Goal: Task Accomplishment & Management: Use online tool/utility

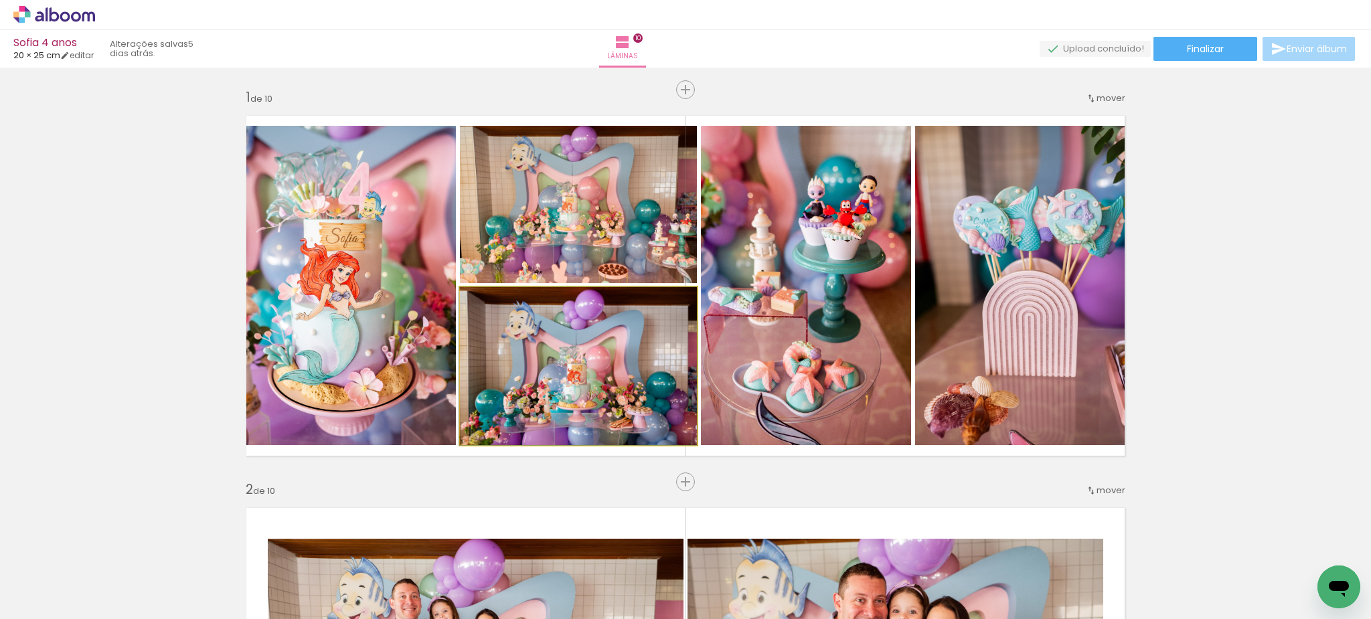
click at [585, 404] on quentale-photo at bounding box center [578, 366] width 237 height 158
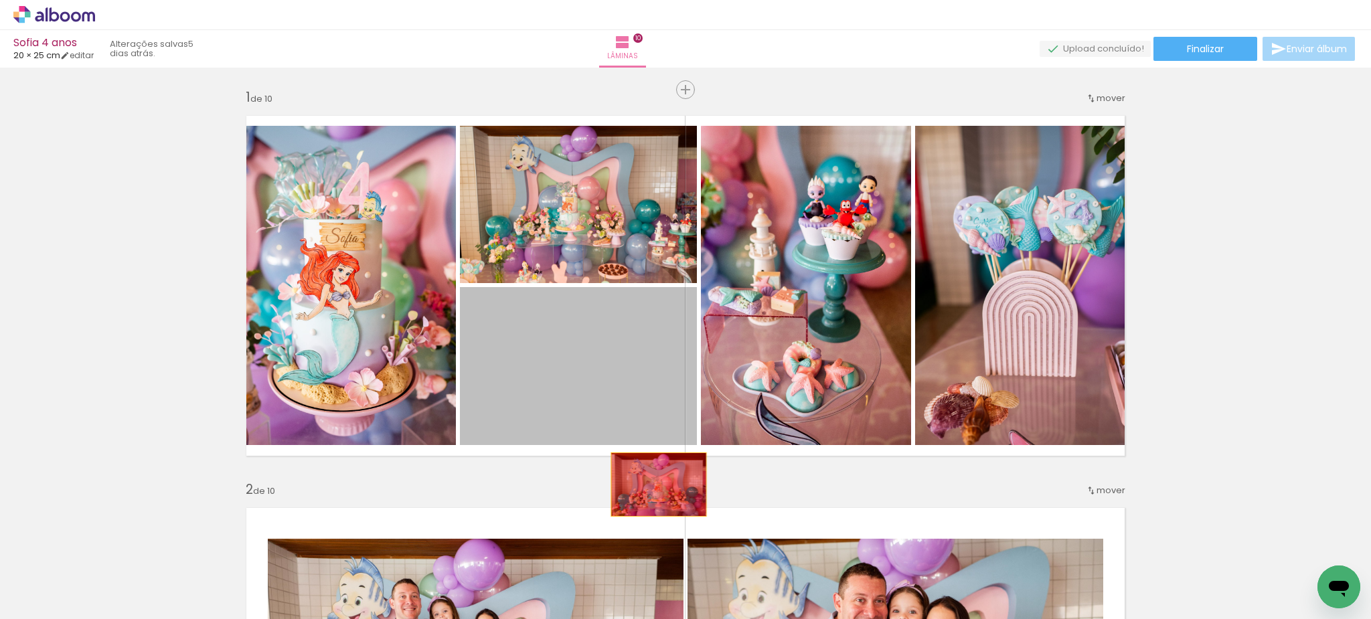
drag, startPoint x: 615, startPoint y: 356, endPoint x: 659, endPoint y: 484, distance: 135.1
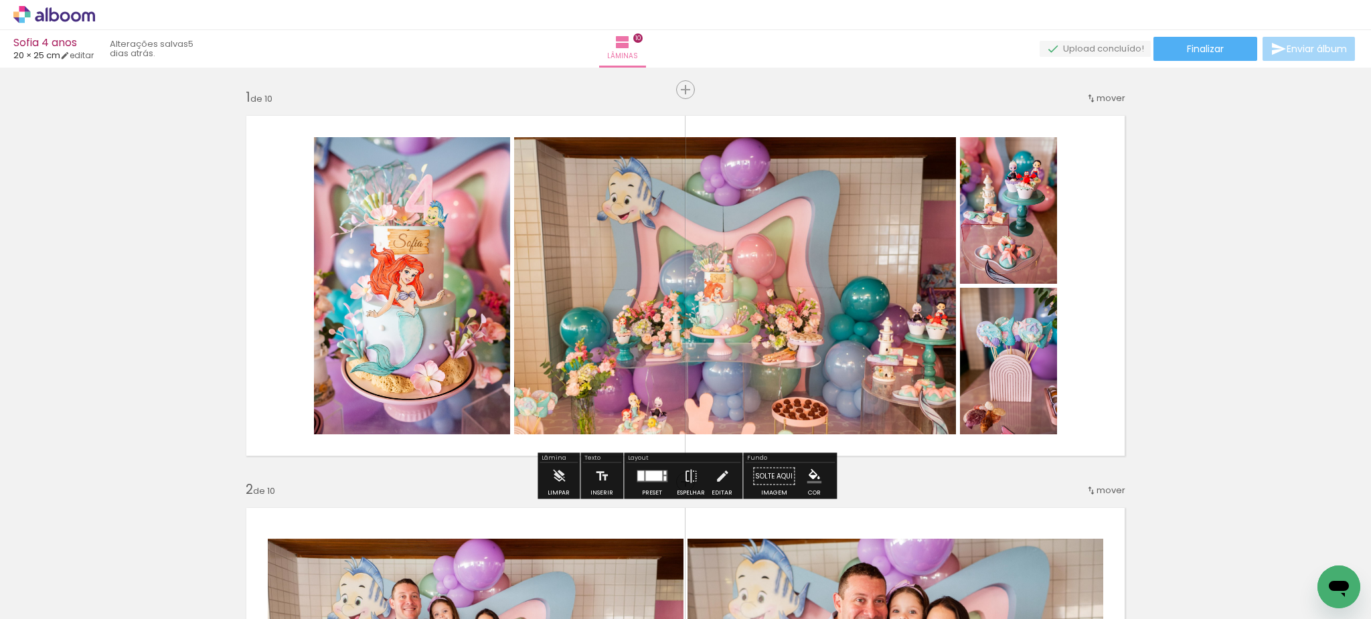
click at [654, 476] on div at bounding box center [653, 476] width 17 height 10
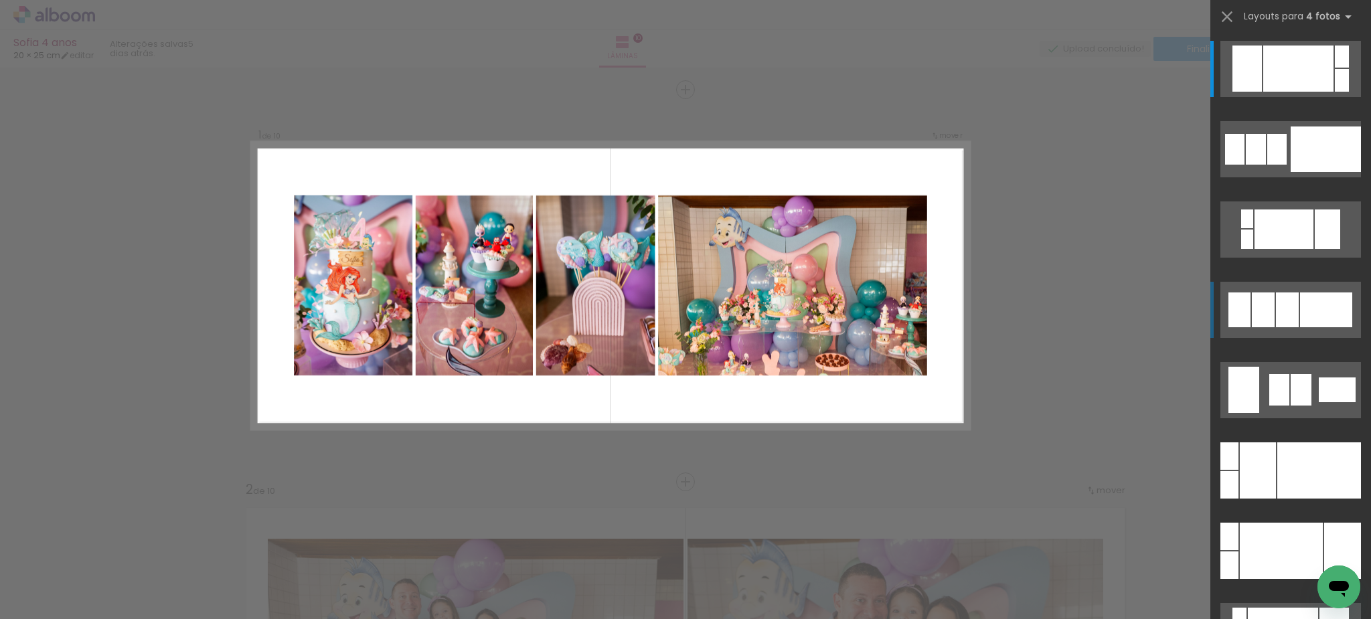
click at [1309, 319] on div at bounding box center [1326, 310] width 52 height 35
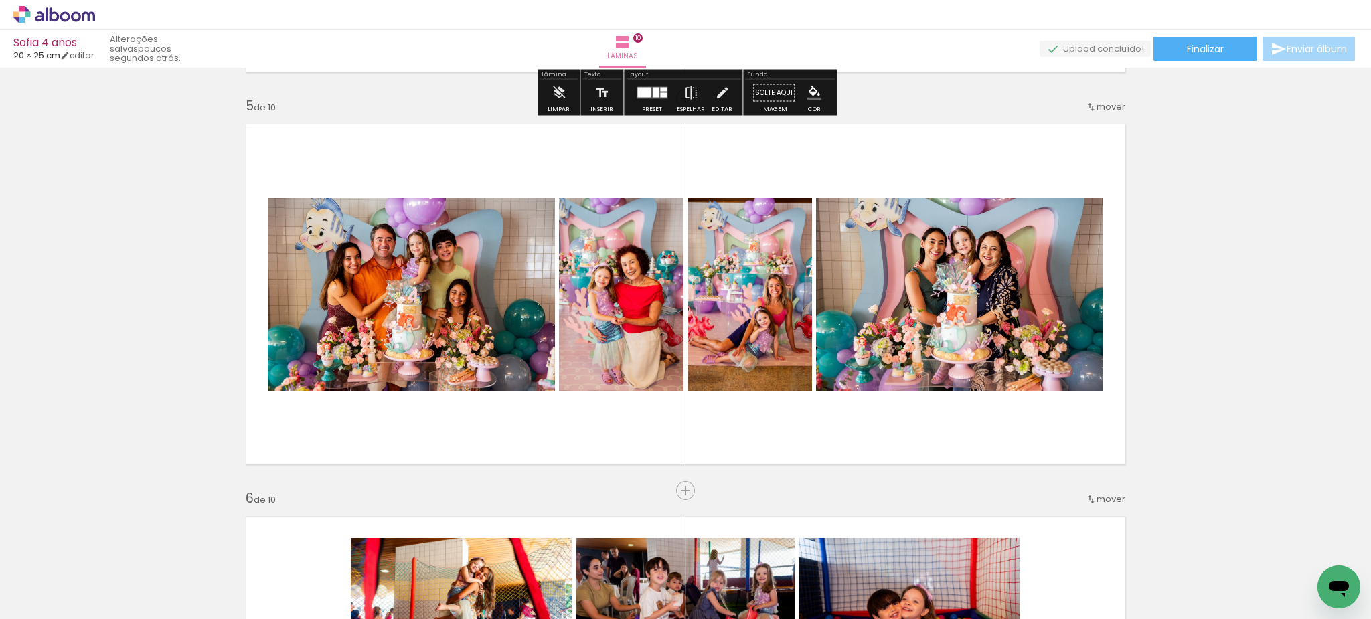
scroll to position [1561, 0]
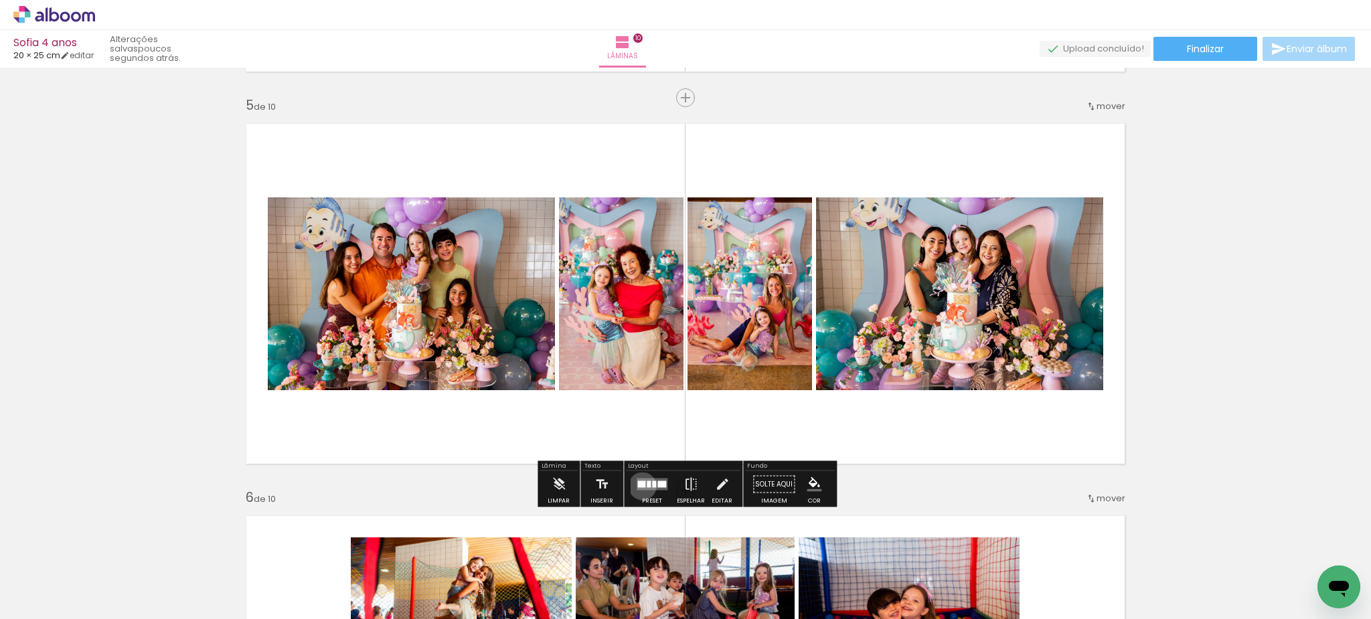
click at [639, 486] on div at bounding box center [641, 484] width 8 height 7
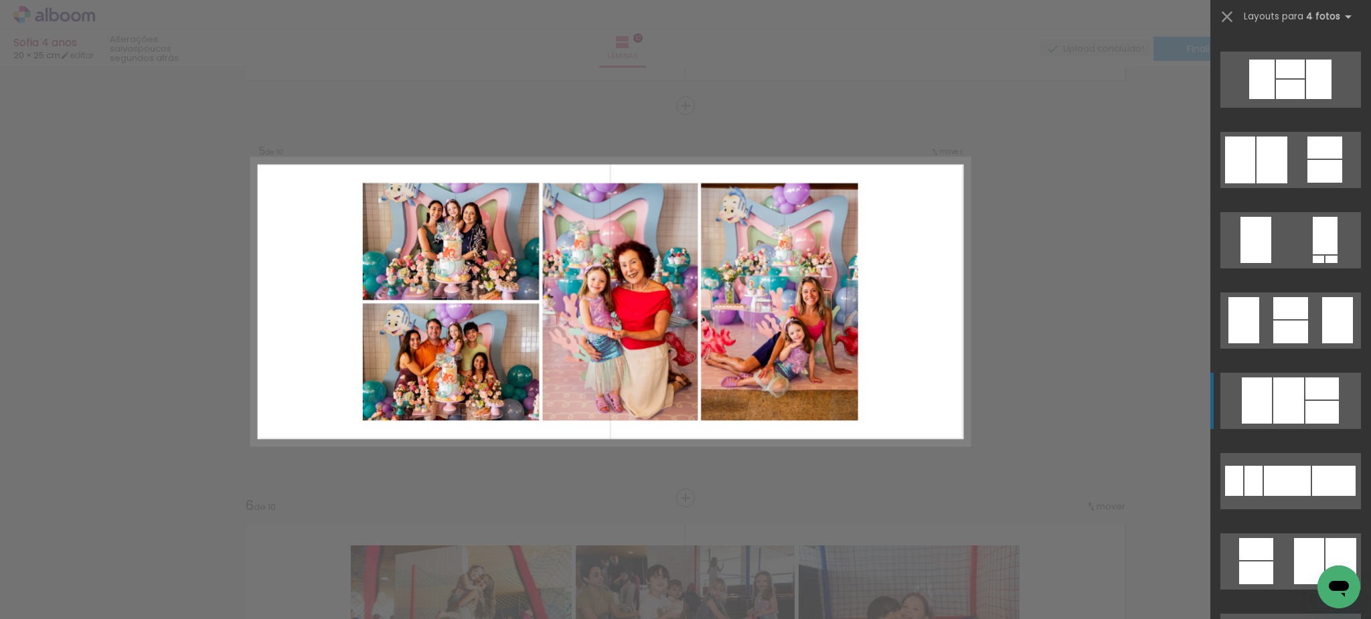
scroll to position [1412, 0]
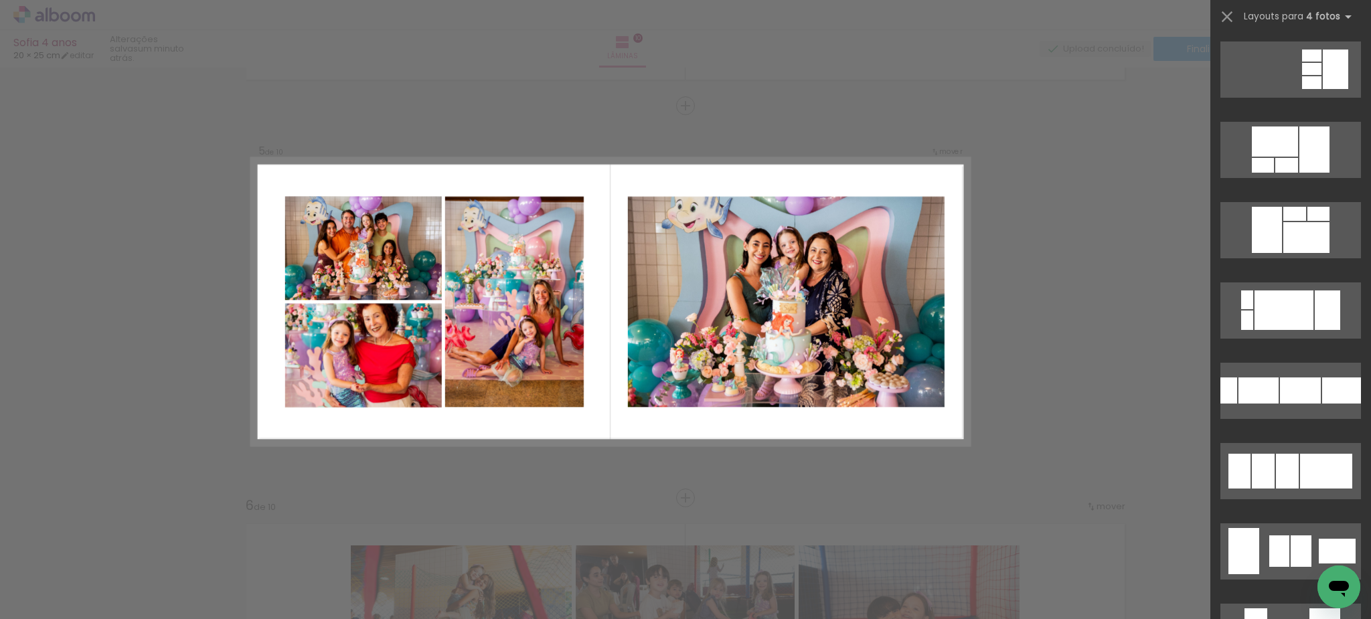
scroll to position [5465, 0]
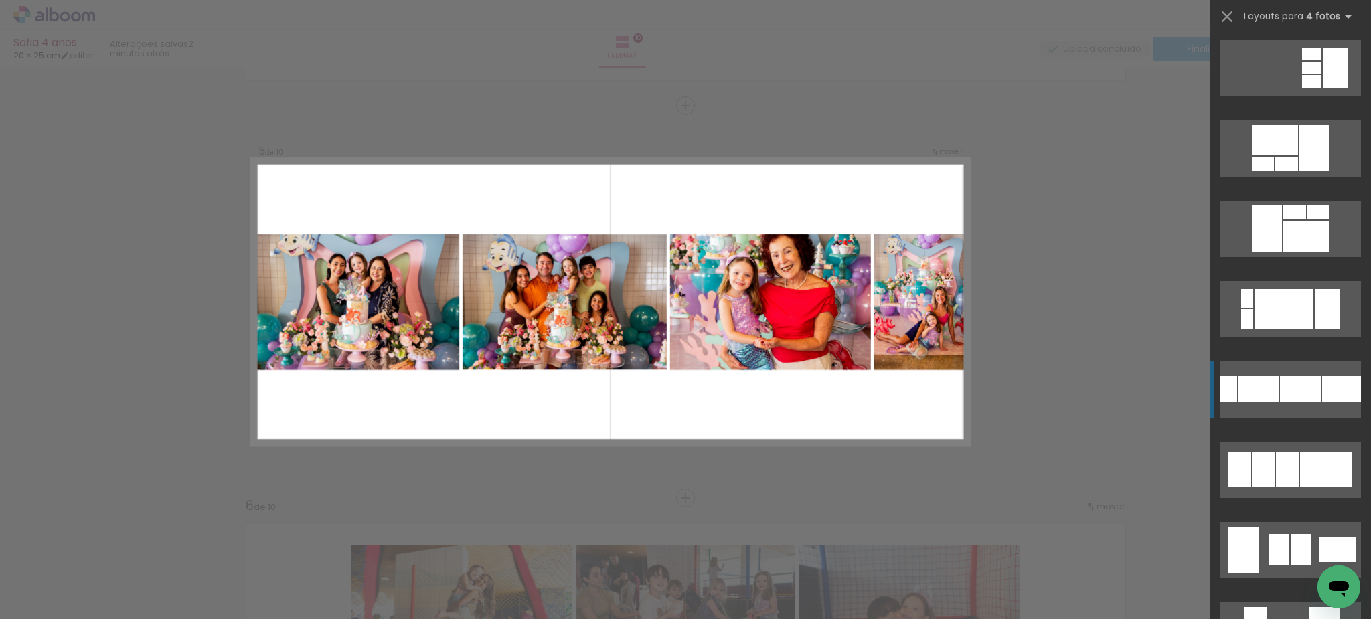
click at [1288, 384] on div at bounding box center [1300, 389] width 41 height 26
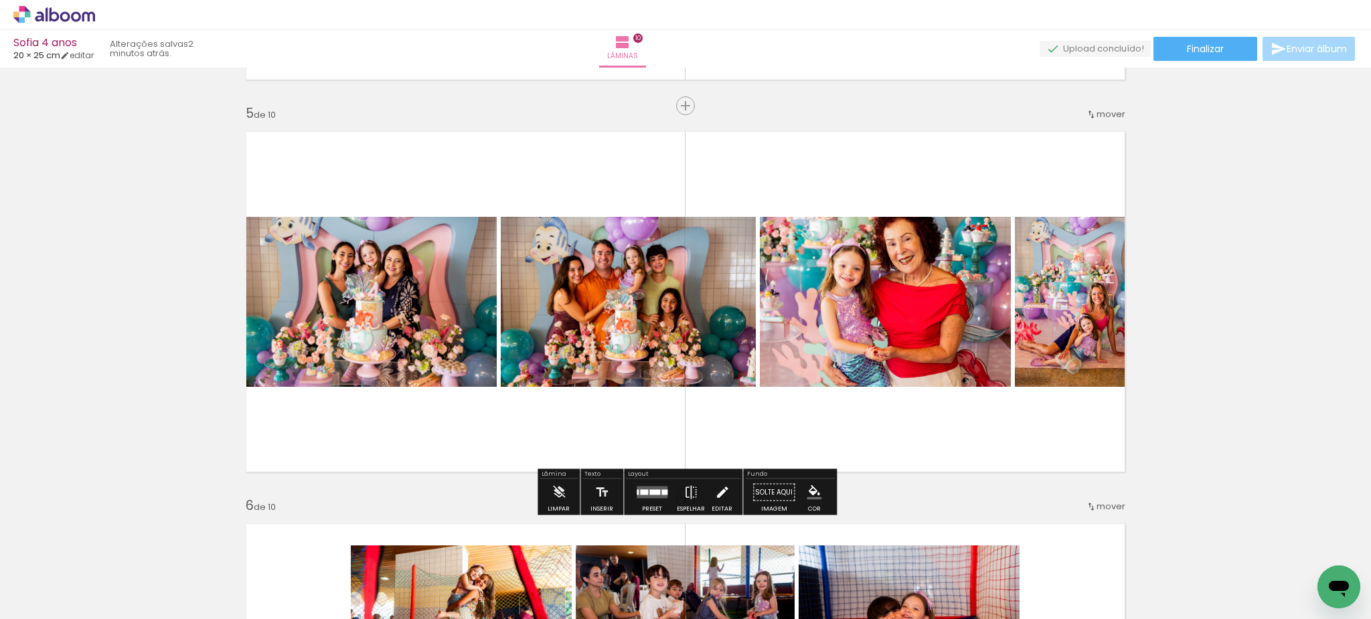
click at [718, 493] on iron-icon at bounding box center [722, 492] width 15 height 27
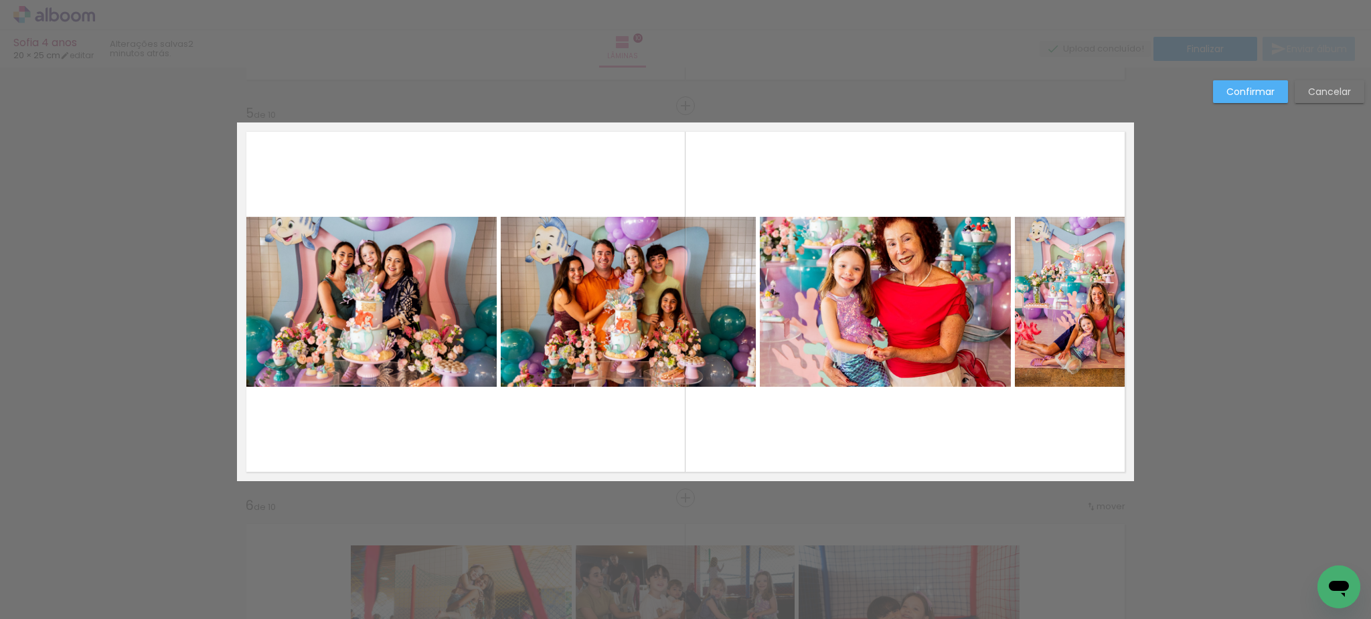
click at [570, 269] on quentale-photo at bounding box center [628, 302] width 255 height 170
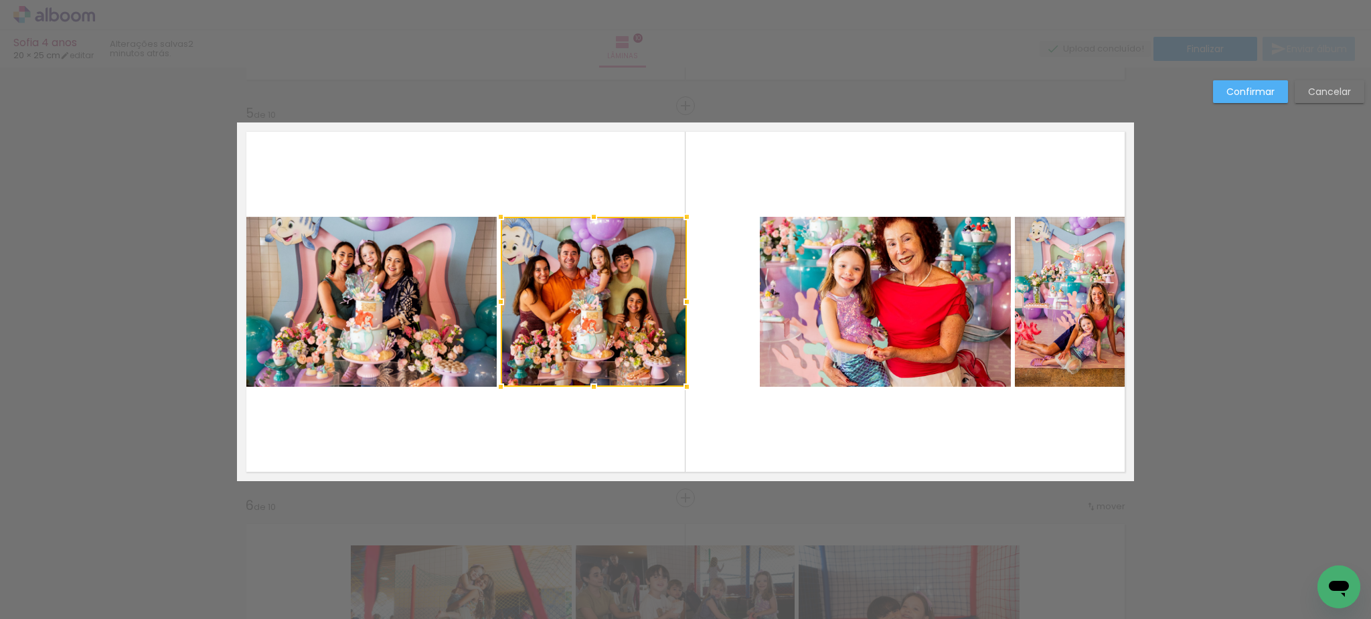
drag, startPoint x: 751, startPoint y: 302, endPoint x: 686, endPoint y: 300, distance: 65.0
click at [686, 300] on div at bounding box center [687, 302] width 27 height 27
click at [577, 281] on div at bounding box center [594, 302] width 186 height 170
click at [574, 280] on div at bounding box center [593, 302] width 186 height 170
click at [585, 266] on div at bounding box center [593, 302] width 186 height 170
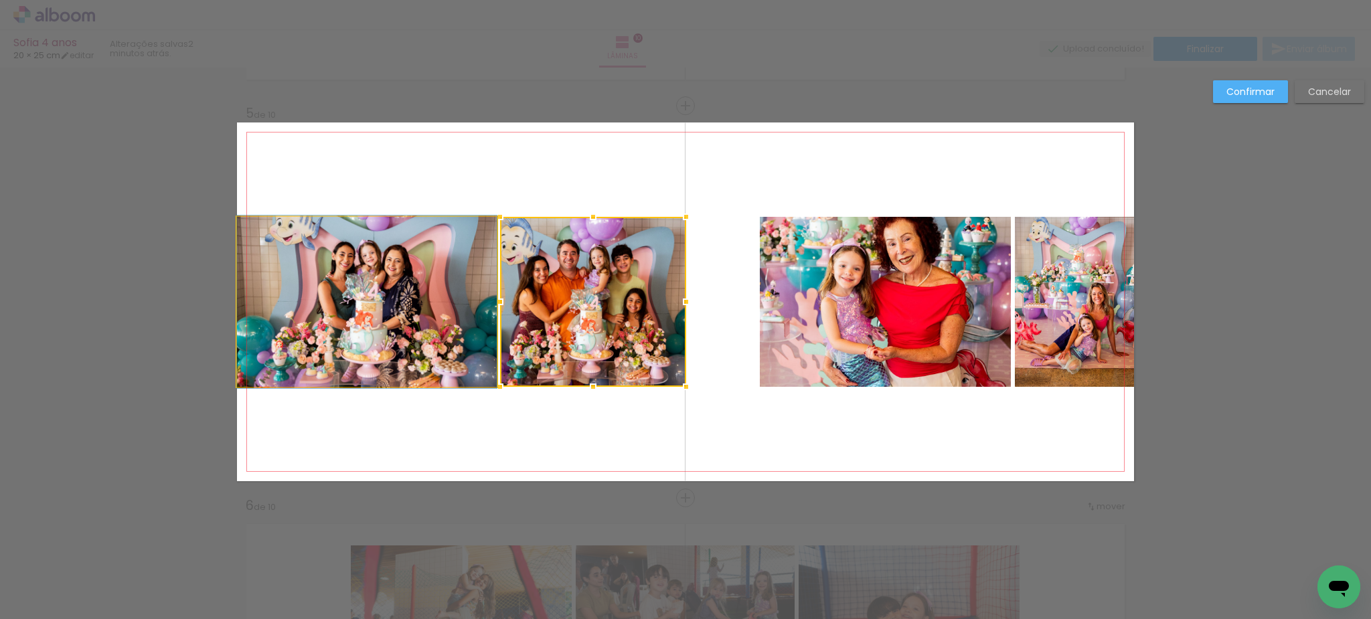
drag, startPoint x: 384, startPoint y: 277, endPoint x: 467, endPoint y: 298, distance: 85.1
click at [385, 277] on album-spread "5 de 10" at bounding box center [685, 302] width 897 height 359
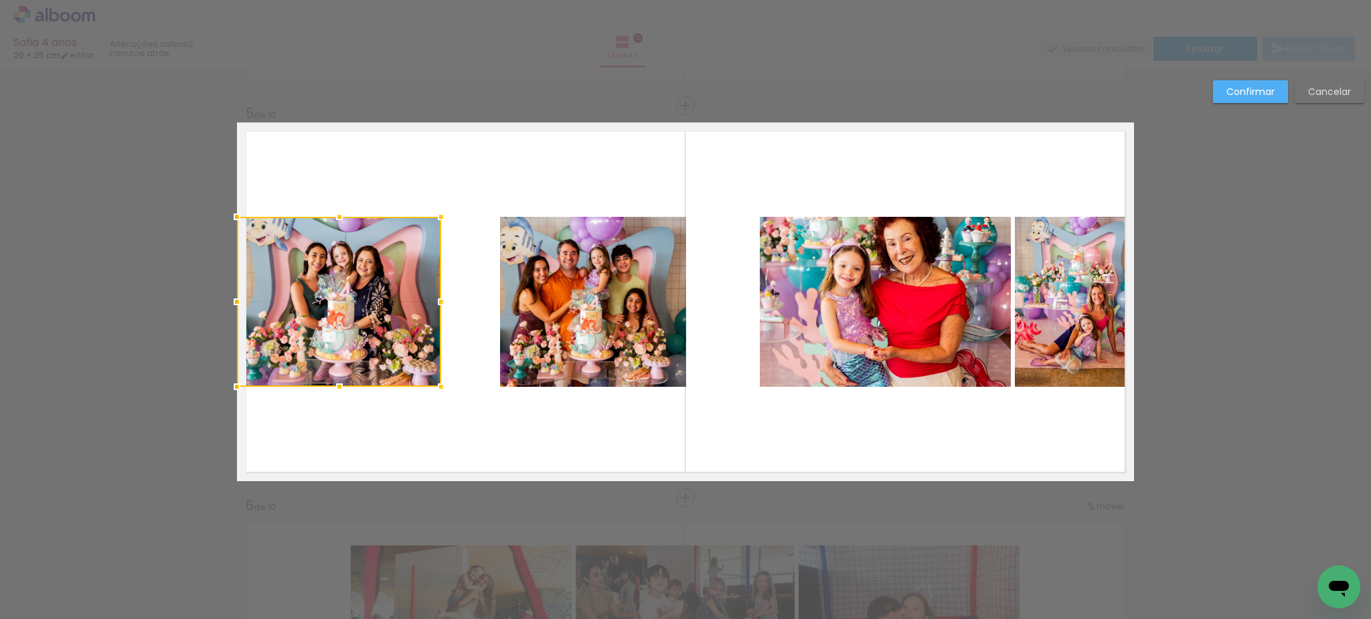
drag, startPoint x: 492, startPoint y: 301, endPoint x: 439, endPoint y: 299, distance: 53.6
click at [437, 299] on div at bounding box center [441, 302] width 27 height 27
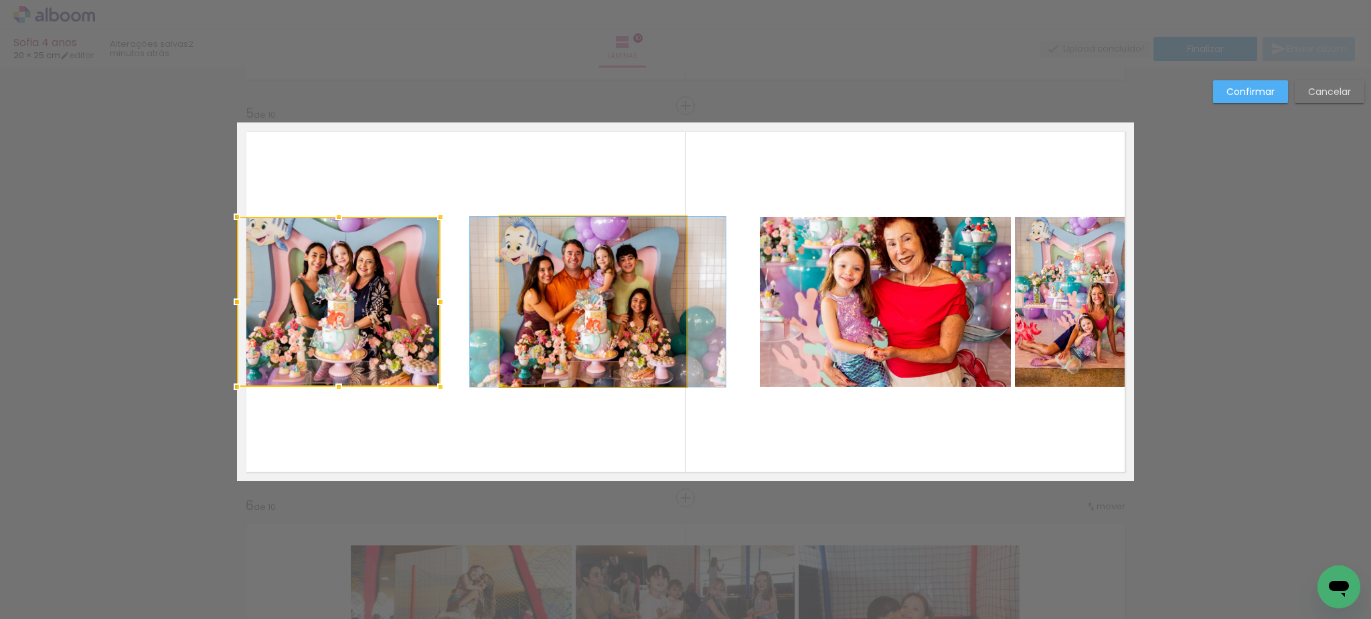
drag, startPoint x: 554, startPoint y: 291, endPoint x: 489, endPoint y: 292, distance: 65.0
click at [559, 287] on album-spread "5 de 10" at bounding box center [685, 302] width 897 height 359
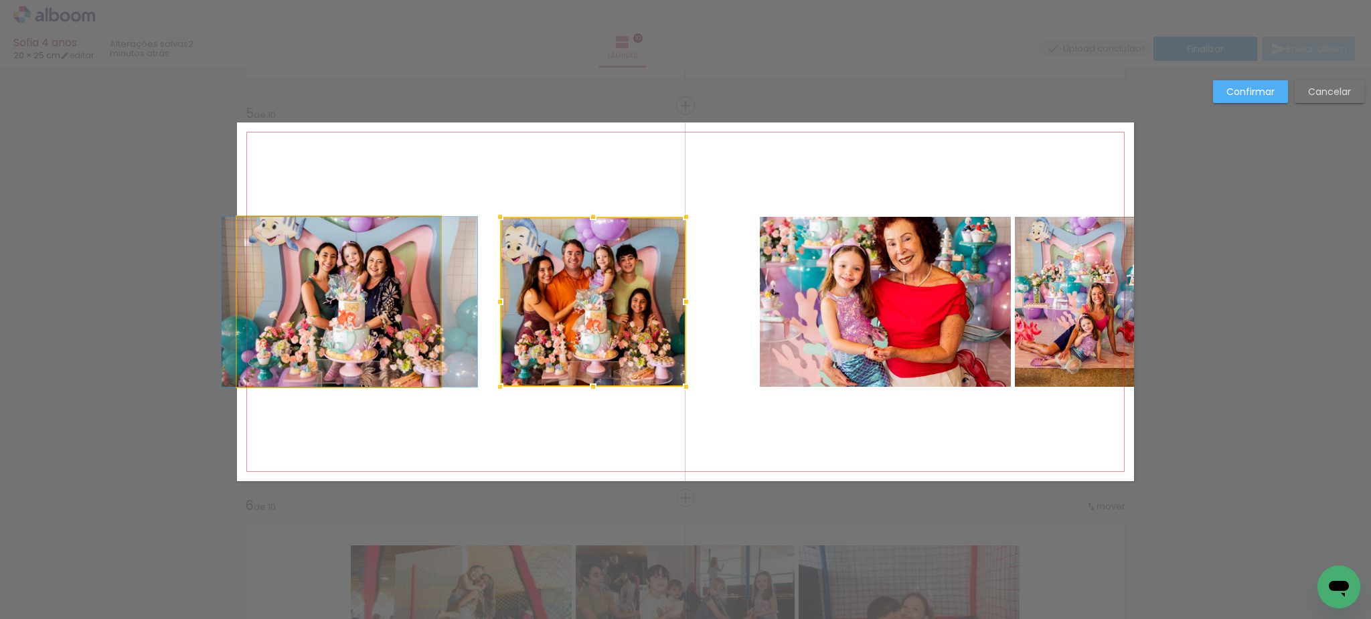
drag, startPoint x: 345, startPoint y: 278, endPoint x: 356, endPoint y: 278, distance: 10.7
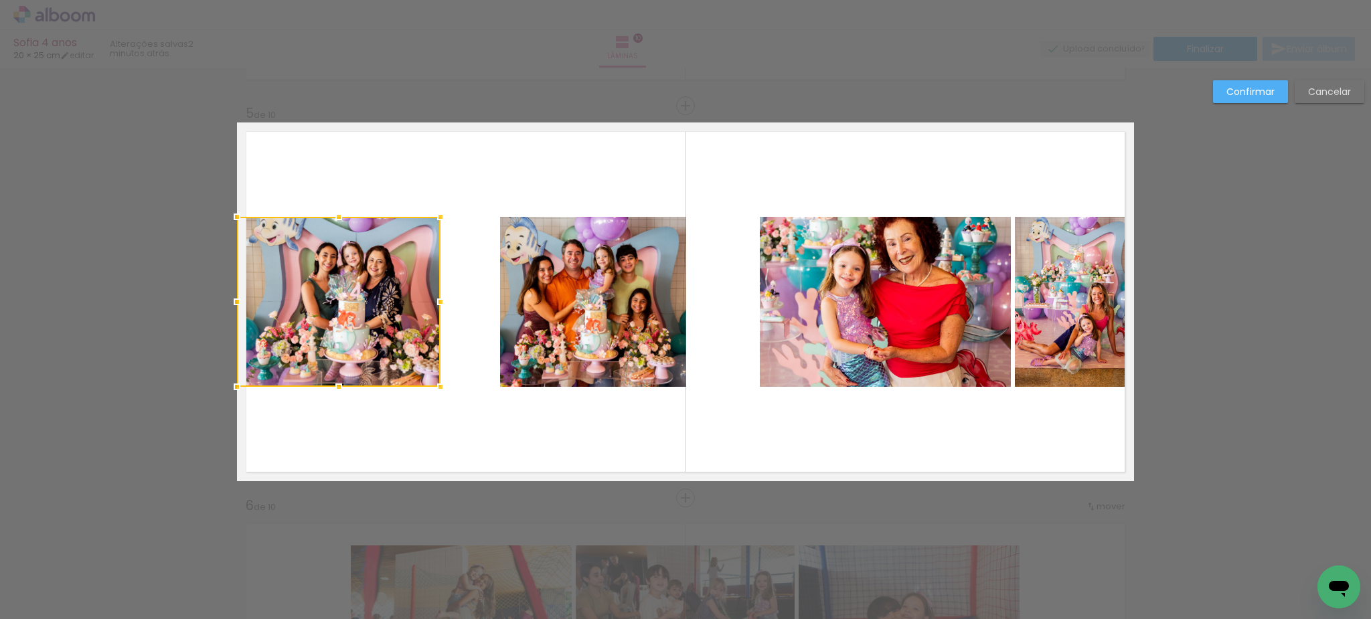
click at [524, 146] on quentale-layouter at bounding box center [685, 302] width 897 height 359
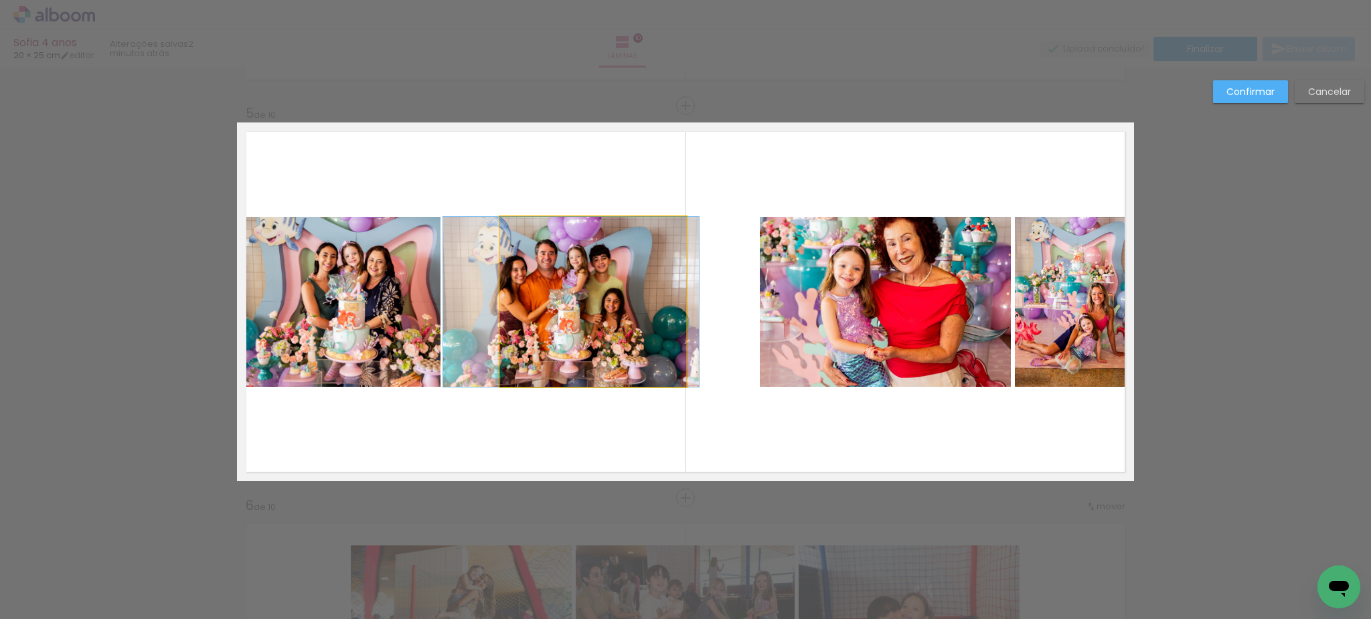
drag, startPoint x: 559, startPoint y: 282, endPoint x: 532, endPoint y: 278, distance: 27.1
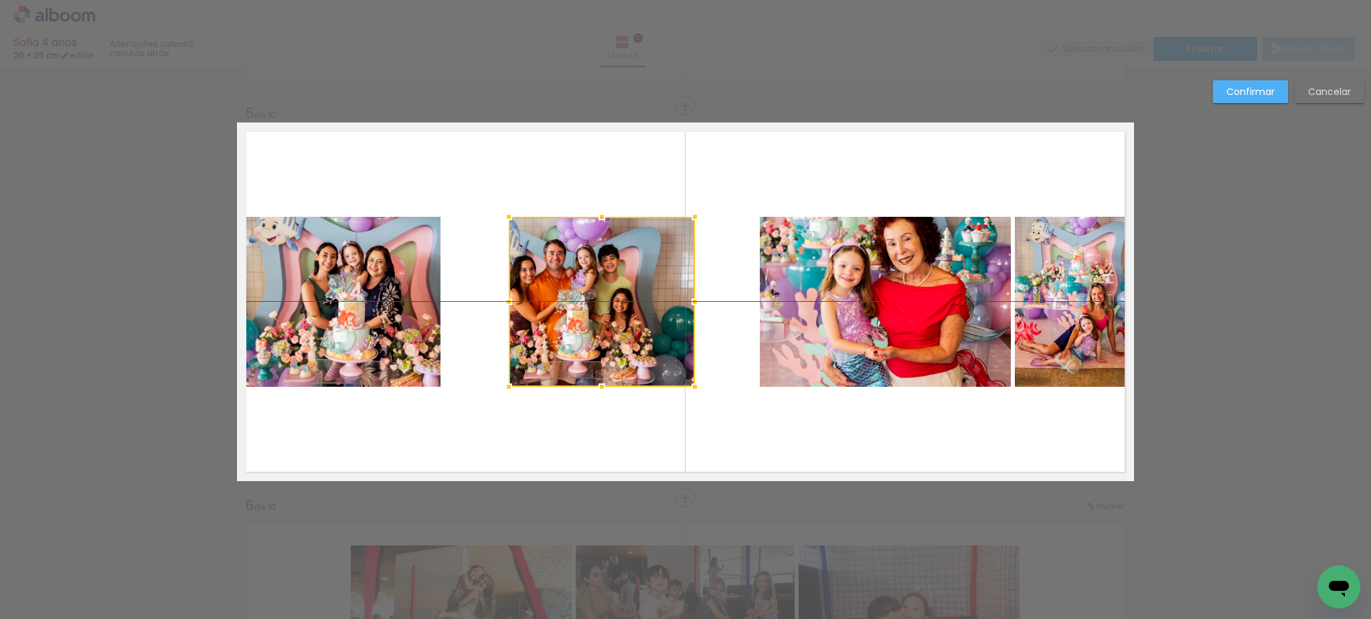
drag, startPoint x: 546, startPoint y: 270, endPoint x: 554, endPoint y: 269, distance: 8.7
click at [554, 269] on div at bounding box center [602, 302] width 186 height 170
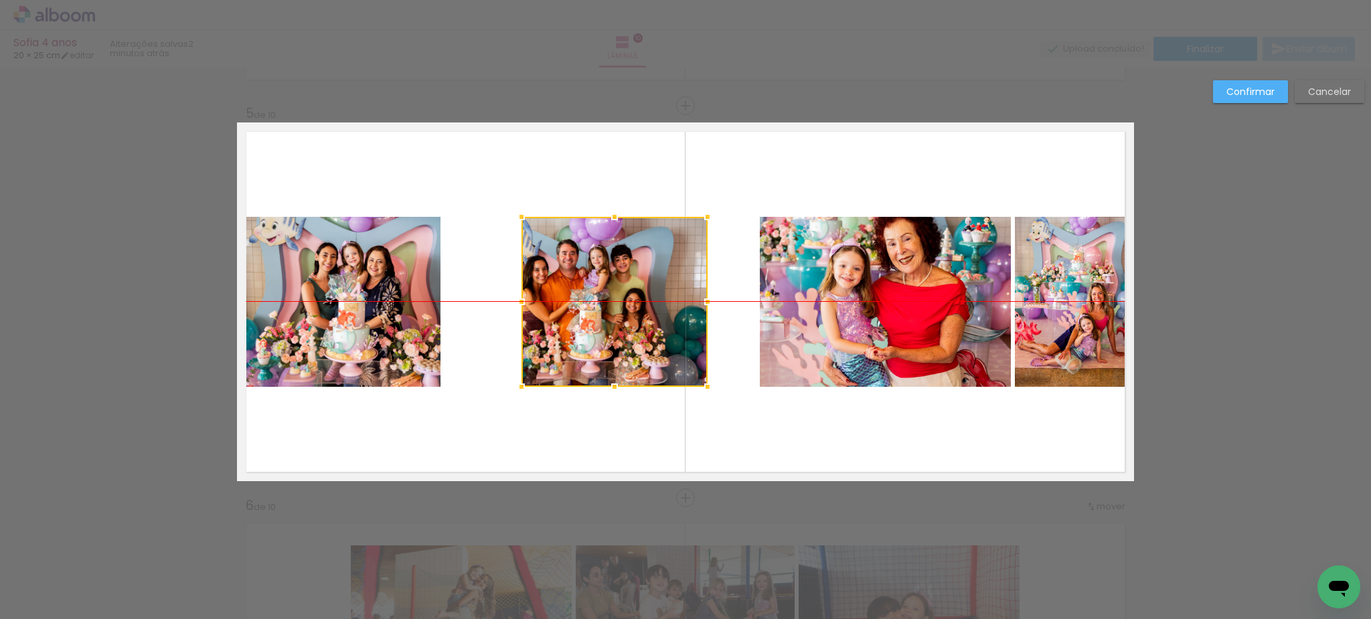
drag, startPoint x: 585, startPoint y: 278, endPoint x: 597, endPoint y: 277, distance: 12.7
click at [597, 277] on div at bounding box center [615, 302] width 186 height 170
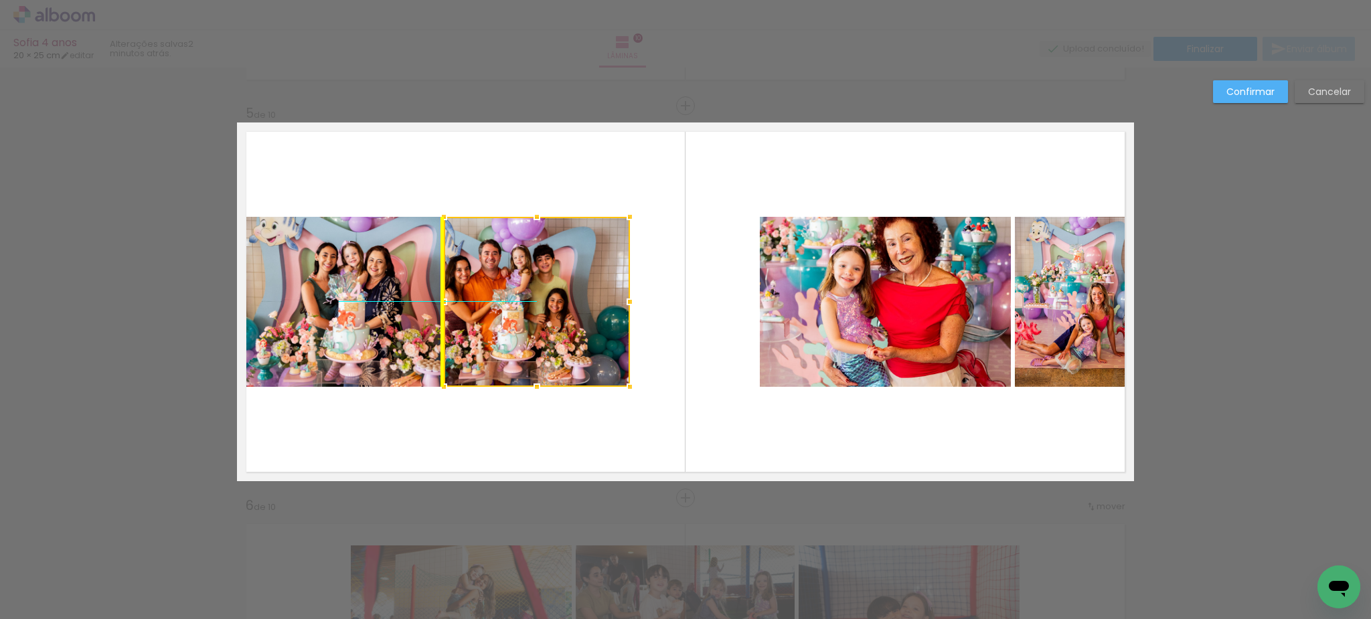
drag, startPoint x: 599, startPoint y: 278, endPoint x: 522, endPoint y: 278, distance: 77.7
click at [522, 278] on div at bounding box center [537, 302] width 186 height 170
click at [550, 277] on div at bounding box center [537, 302] width 186 height 170
click at [527, 304] on div at bounding box center [537, 302] width 186 height 170
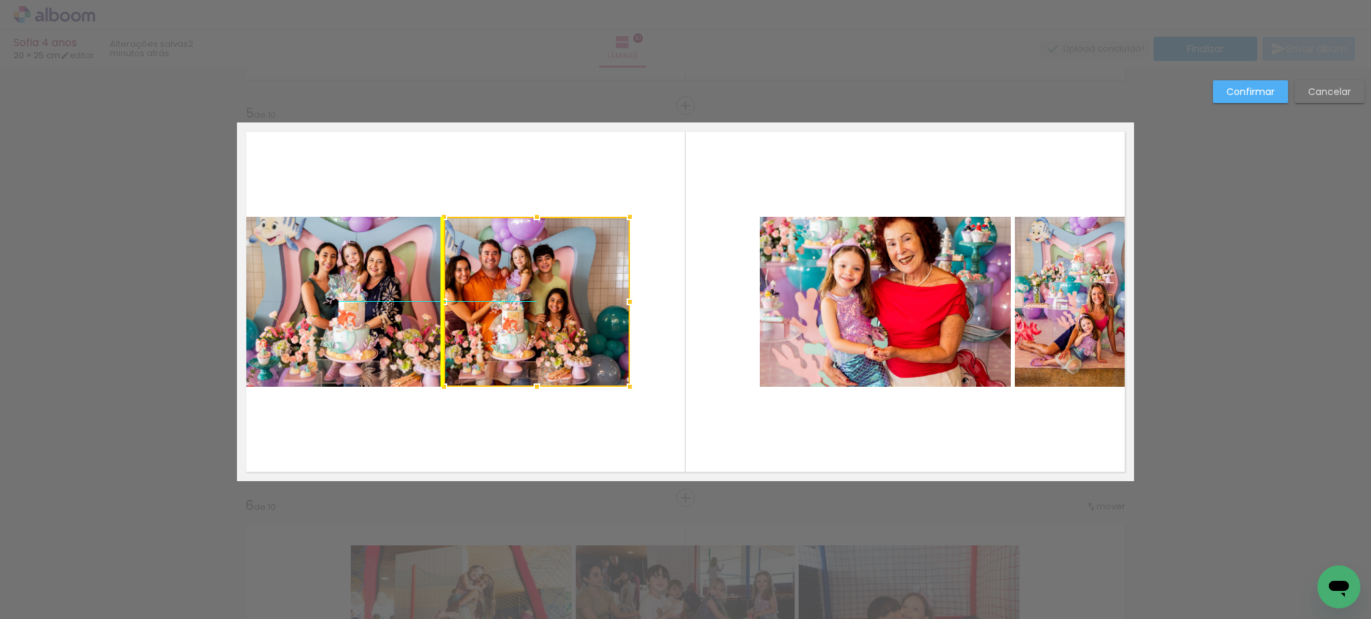
click at [525, 279] on div at bounding box center [537, 302] width 186 height 170
click at [525, 278] on div at bounding box center [537, 302] width 186 height 170
drag, startPoint x: 676, startPoint y: 335, endPoint x: 618, endPoint y: 356, distance: 61.8
click at [676, 335] on quentale-layouter at bounding box center [685, 302] width 897 height 359
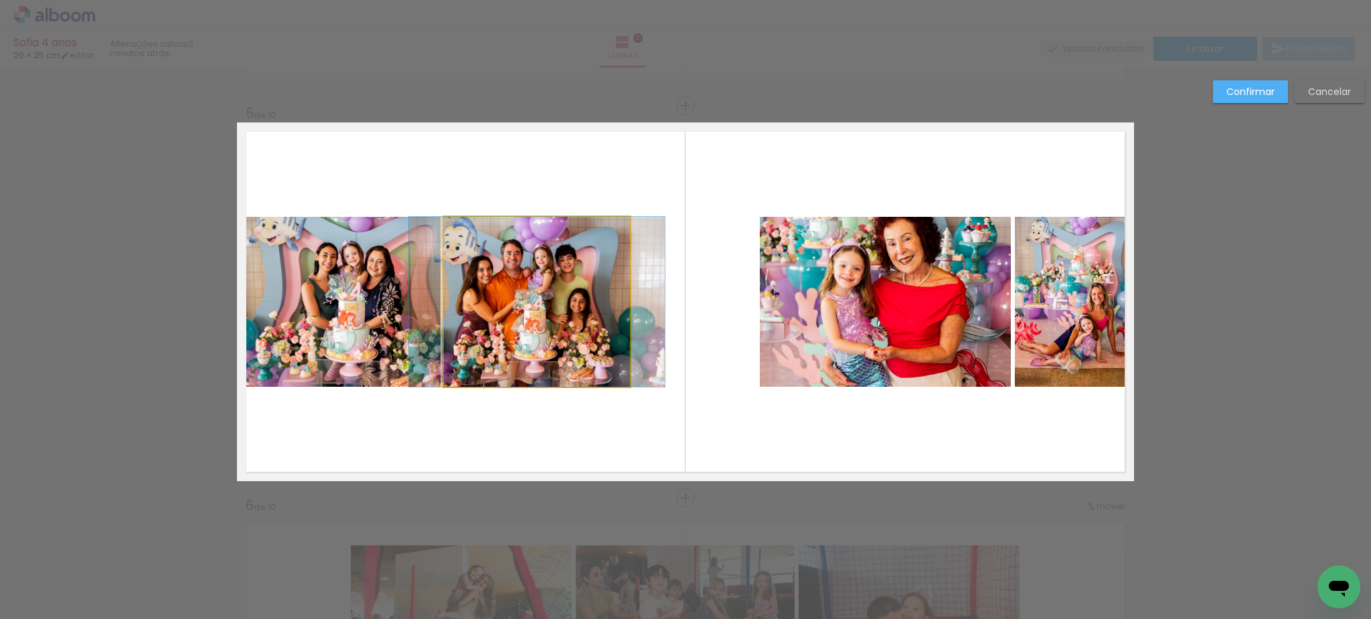
drag, startPoint x: 548, startPoint y: 327, endPoint x: 570, endPoint y: 327, distance: 22.1
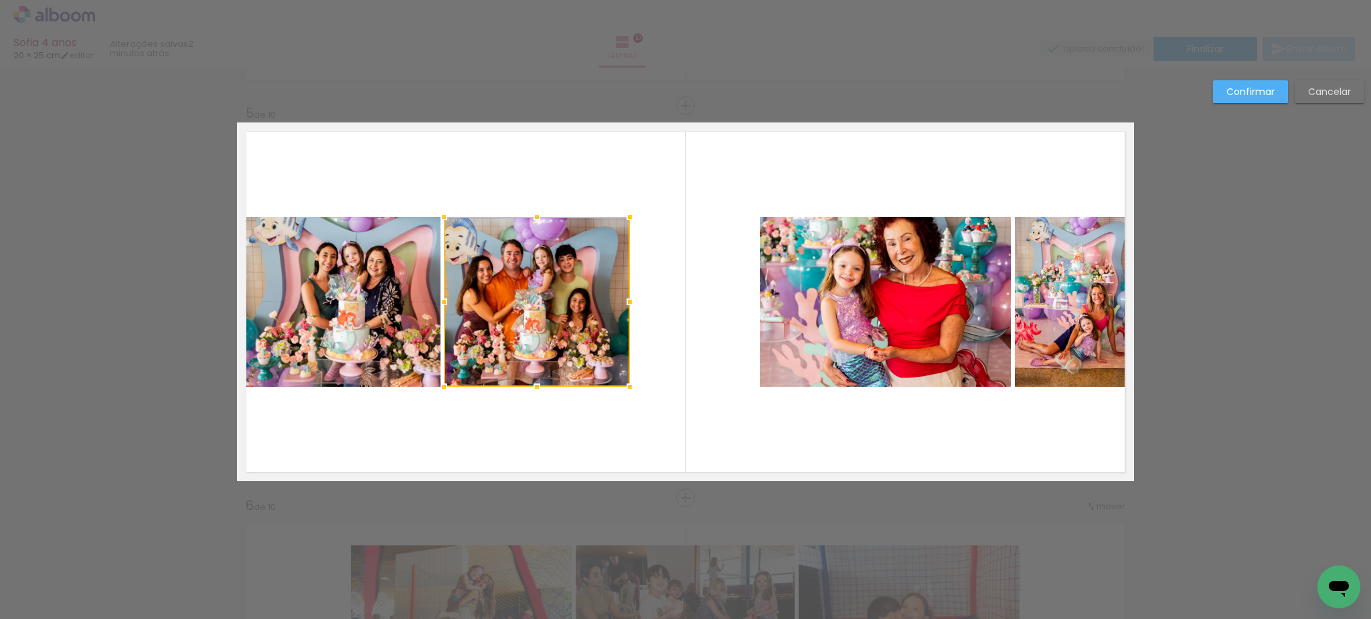
drag, startPoint x: 390, startPoint y: 212, endPoint x: 455, endPoint y: 266, distance: 85.1
click at [455, 266] on album-spread "5 de 10" at bounding box center [685, 302] width 897 height 359
click at [364, 250] on quentale-photo at bounding box center [339, 302] width 204 height 170
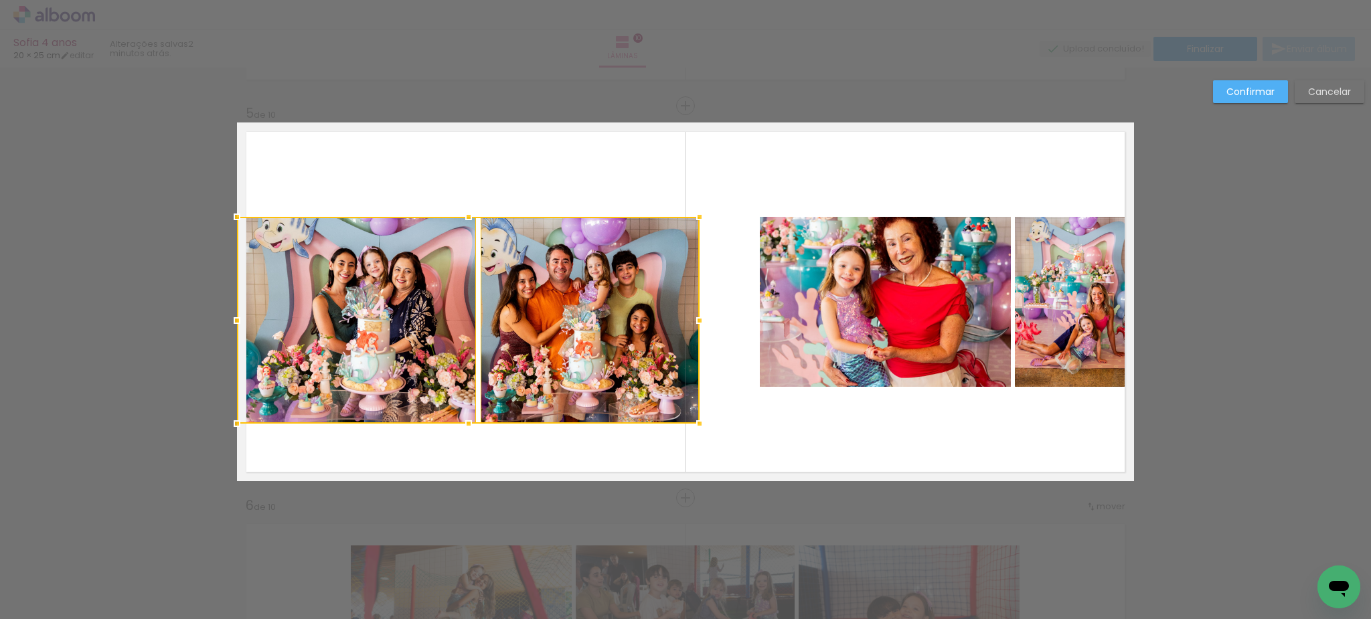
drag, startPoint x: 629, startPoint y: 388, endPoint x: 700, endPoint y: 425, distance: 79.1
click at [700, 425] on div at bounding box center [699, 423] width 27 height 27
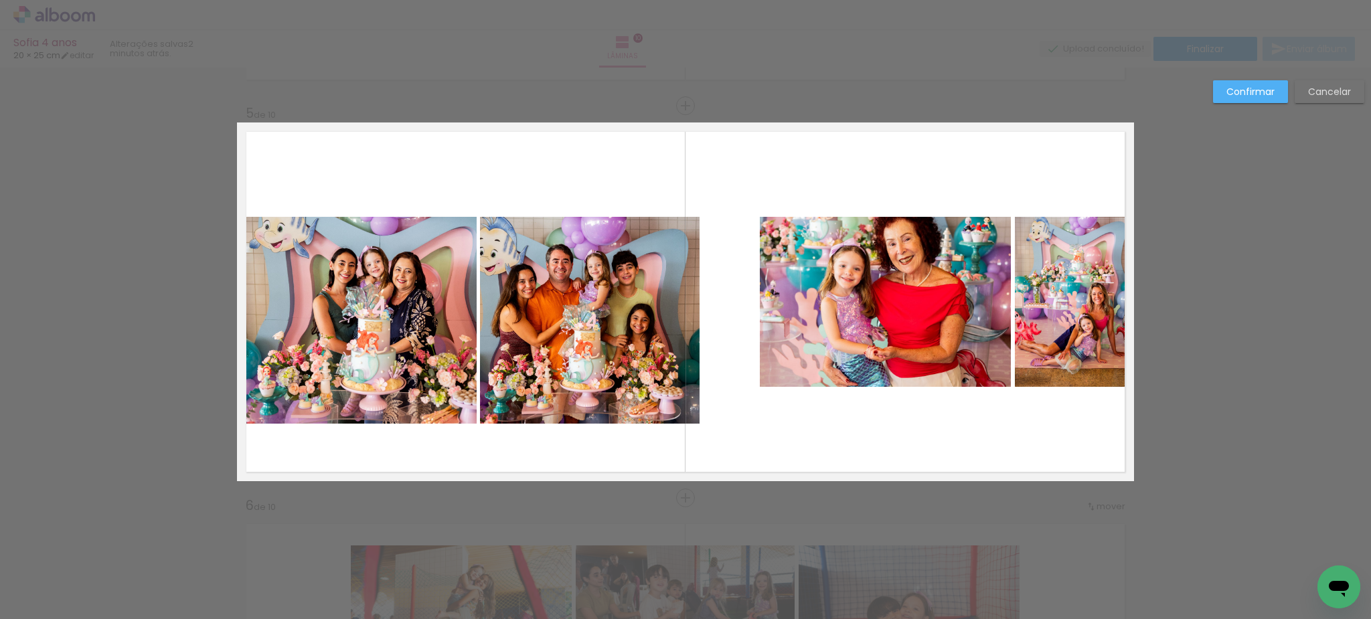
click at [787, 334] on quentale-photo at bounding box center [885, 302] width 251 height 170
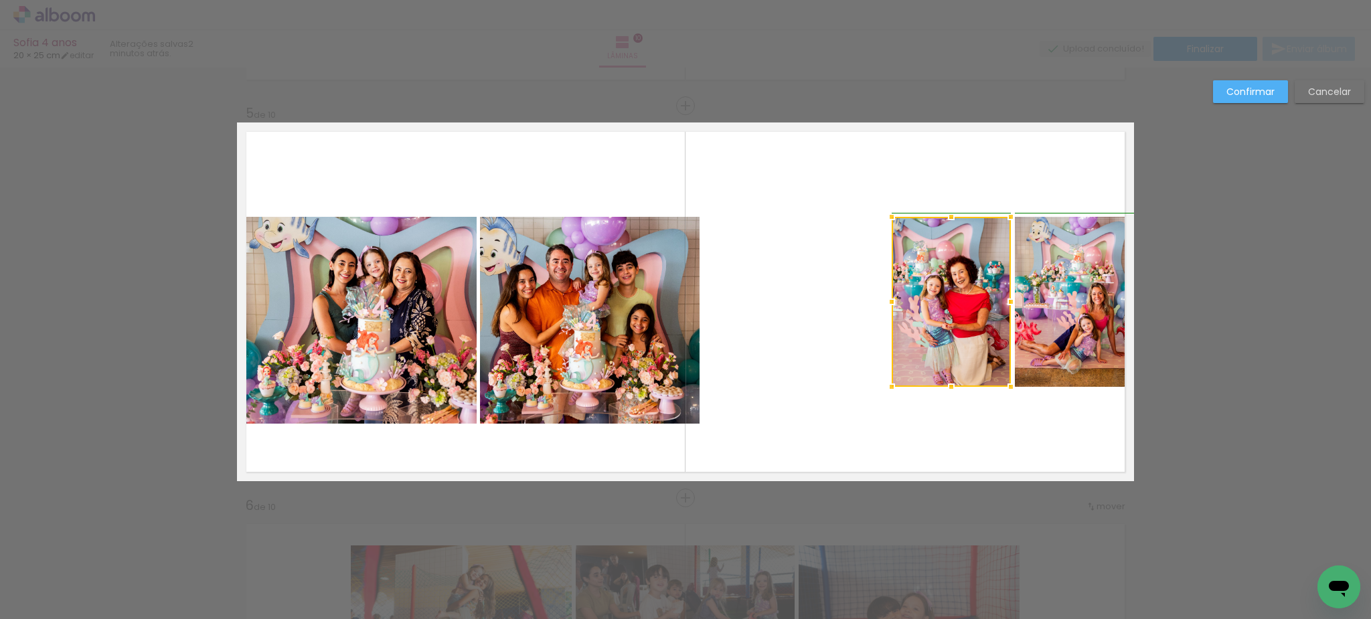
drag, startPoint x: 763, startPoint y: 302, endPoint x: 897, endPoint y: 315, distance: 135.2
click at [897, 315] on div at bounding box center [891, 302] width 27 height 27
drag, startPoint x: 950, startPoint y: 192, endPoint x: 1035, endPoint y: 275, distance: 119.3
click at [1035, 275] on quentale-layouter at bounding box center [685, 302] width 897 height 359
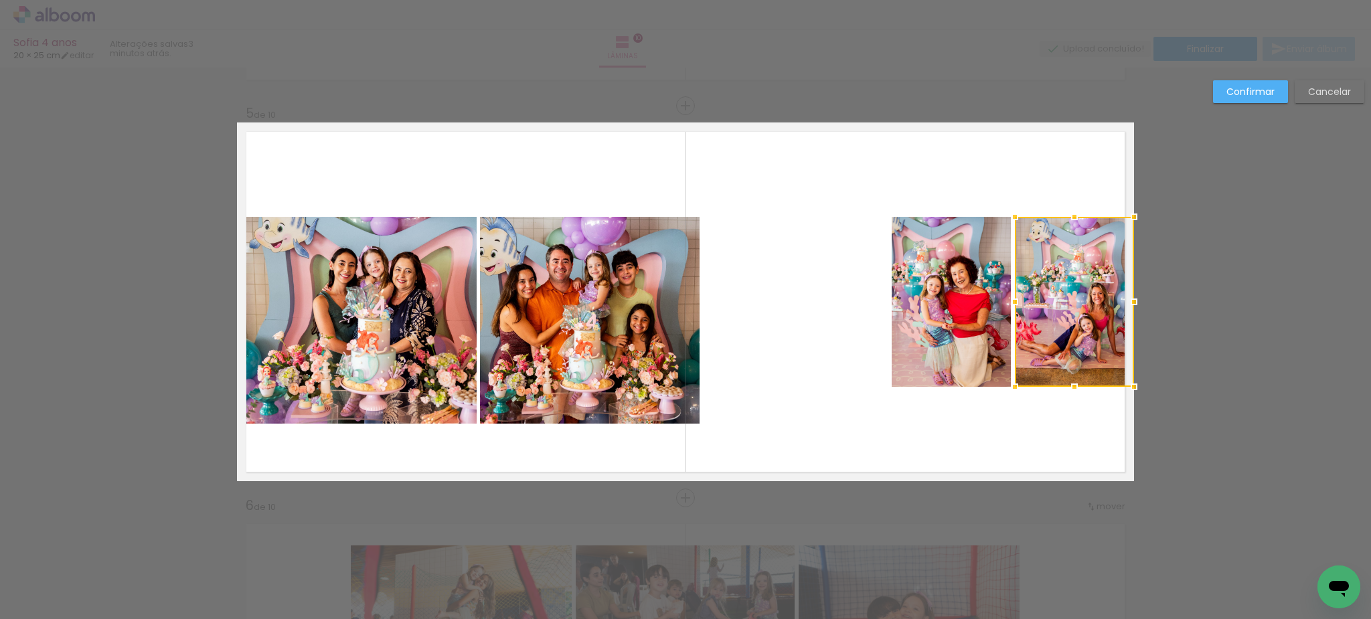
click at [974, 277] on quentale-photo at bounding box center [951, 302] width 119 height 170
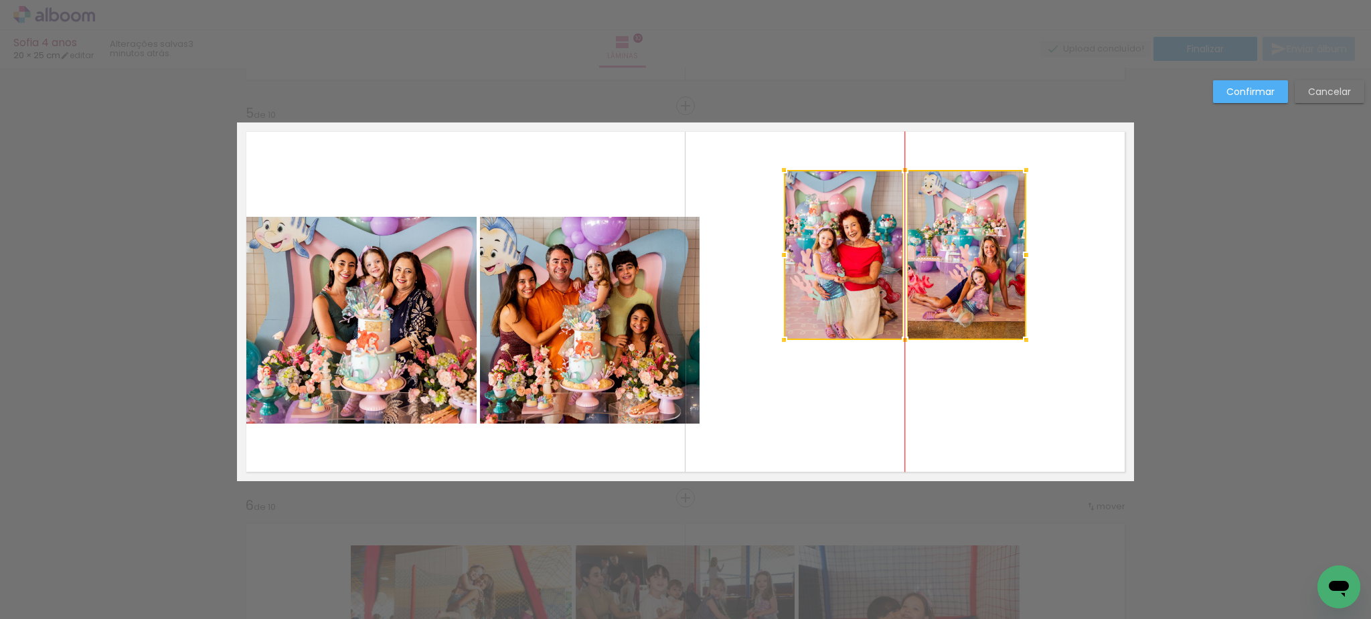
drag, startPoint x: 998, startPoint y: 288, endPoint x: 958, endPoint y: 248, distance: 55.9
click at [953, 242] on div at bounding box center [905, 255] width 242 height 170
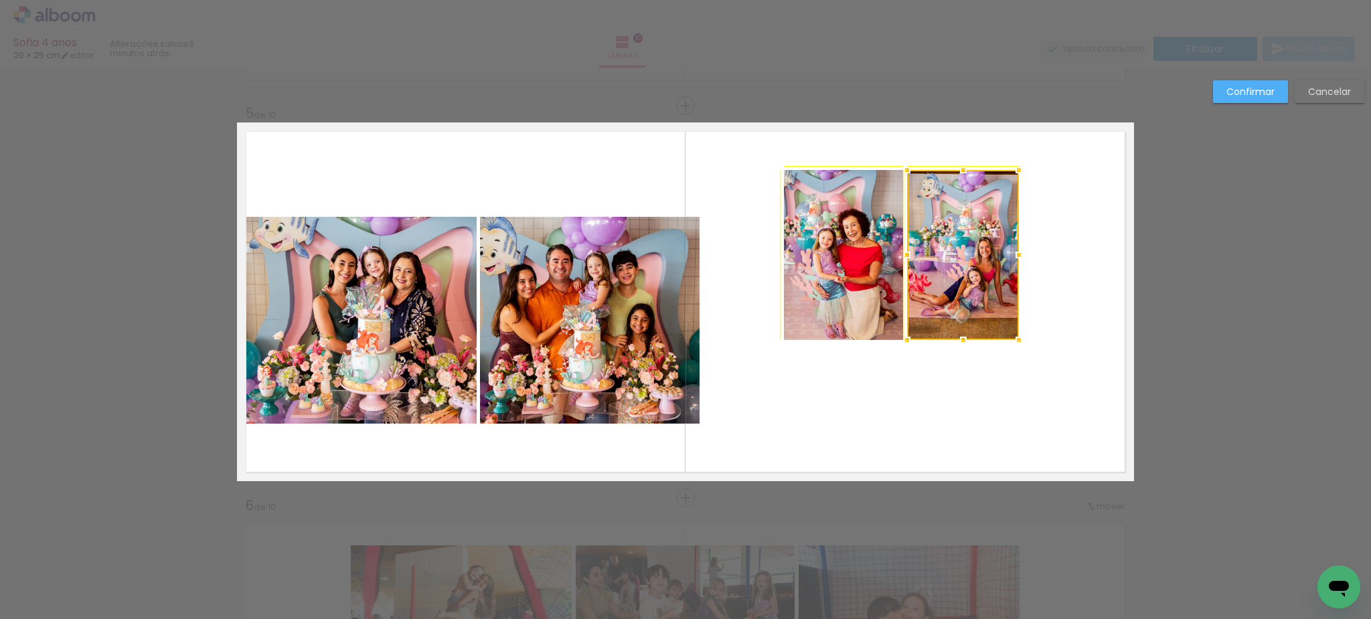
drag, startPoint x: 1026, startPoint y: 337, endPoint x: 1042, endPoint y: 336, distance: 15.4
click at [1035, 345] on album-spread "5 de 10" at bounding box center [685, 302] width 897 height 359
click at [1053, 328] on quentale-layouter at bounding box center [685, 302] width 897 height 359
drag, startPoint x: 1048, startPoint y: 367, endPoint x: 822, endPoint y: 228, distance: 265.2
click at [823, 228] on album-spread "5 de 10" at bounding box center [685, 302] width 897 height 359
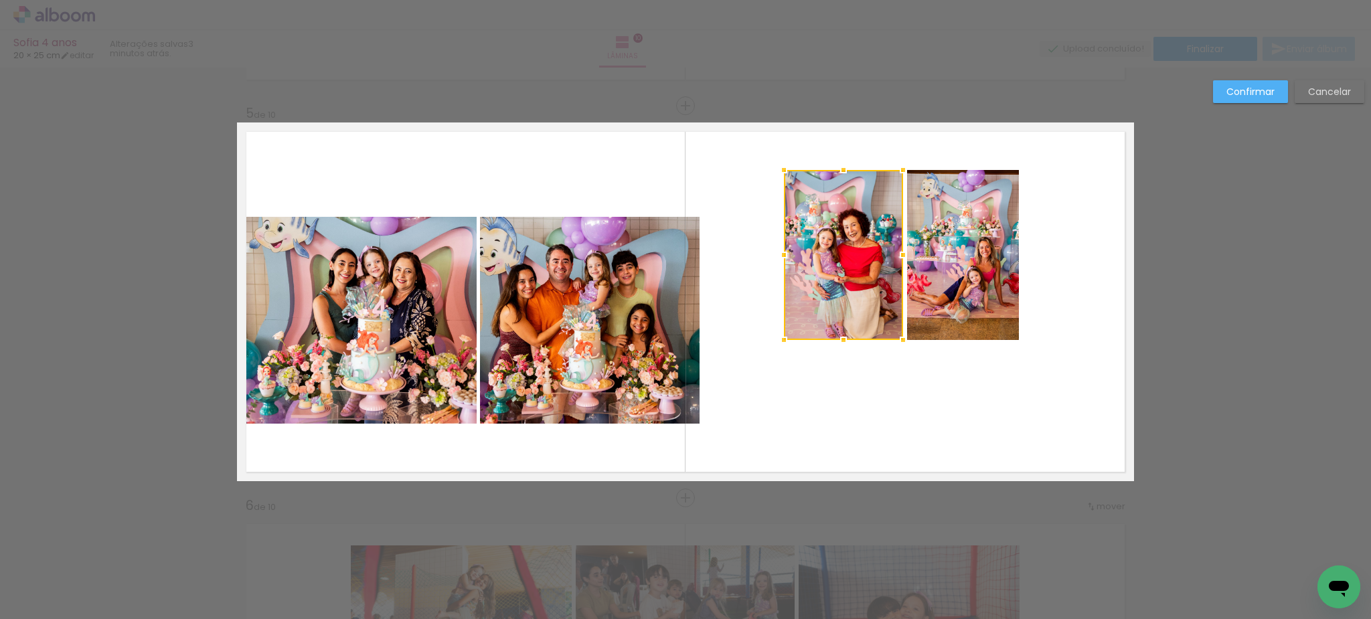
click at [944, 258] on quentale-photo at bounding box center [963, 255] width 112 height 170
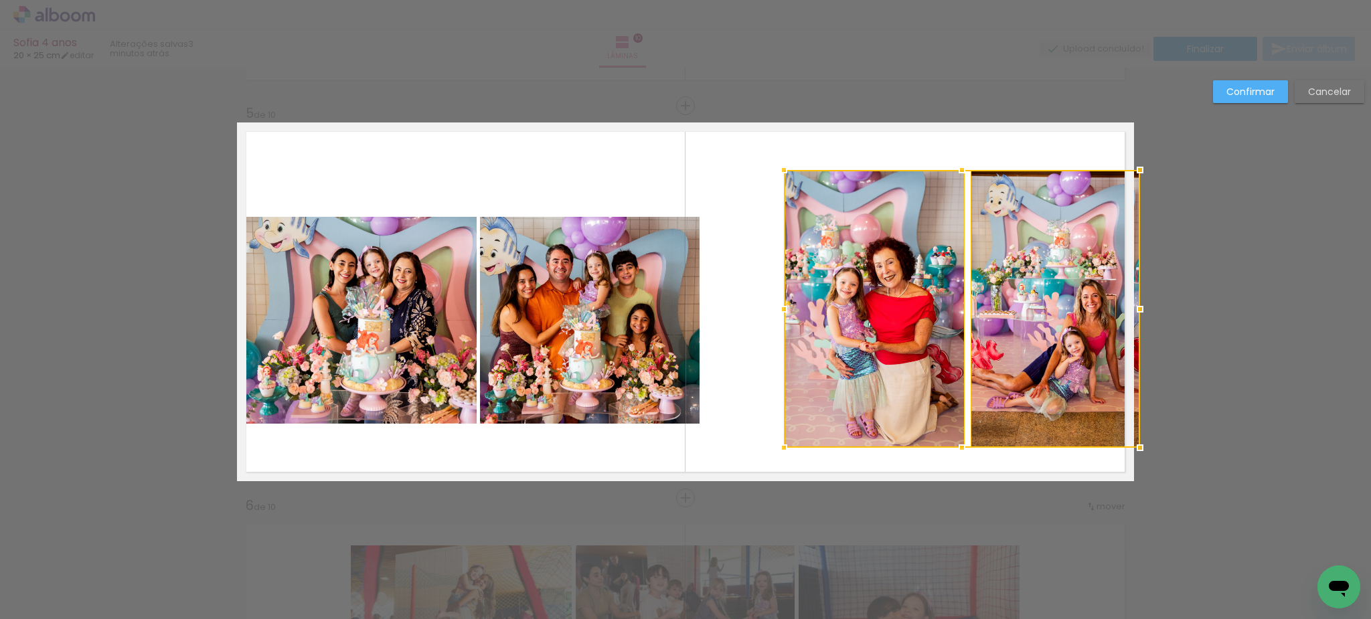
drag, startPoint x: 1021, startPoint y: 337, endPoint x: 1128, endPoint y: 437, distance: 146.4
click at [1128, 437] on div at bounding box center [1140, 448] width 27 height 27
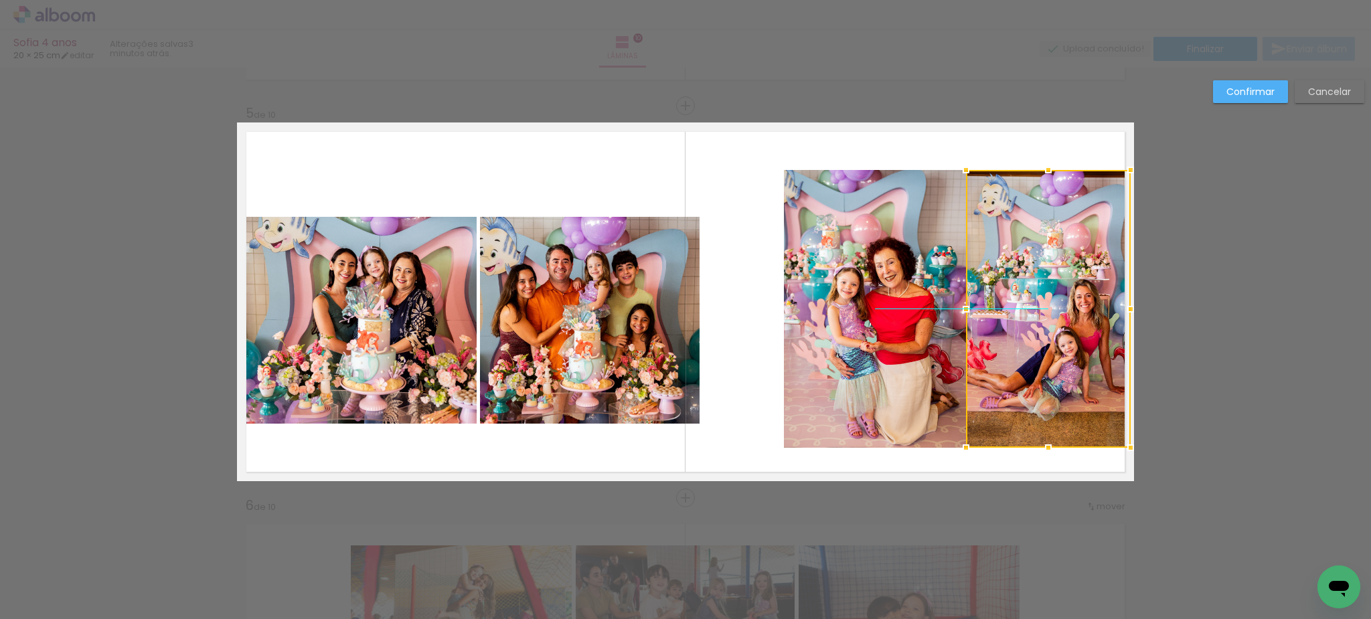
click at [1055, 374] on div at bounding box center [1048, 309] width 165 height 278
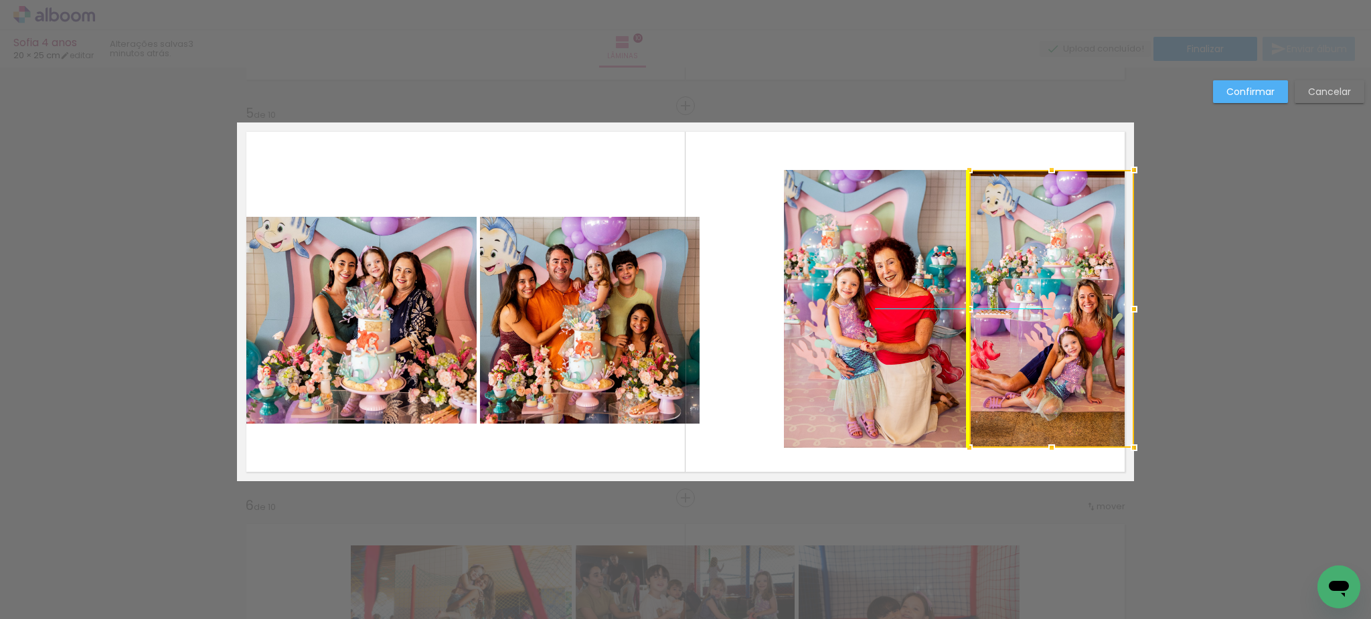
click at [1057, 376] on div at bounding box center [1052, 309] width 165 height 278
click at [946, 319] on album-spread "5 de 10" at bounding box center [685, 302] width 897 height 359
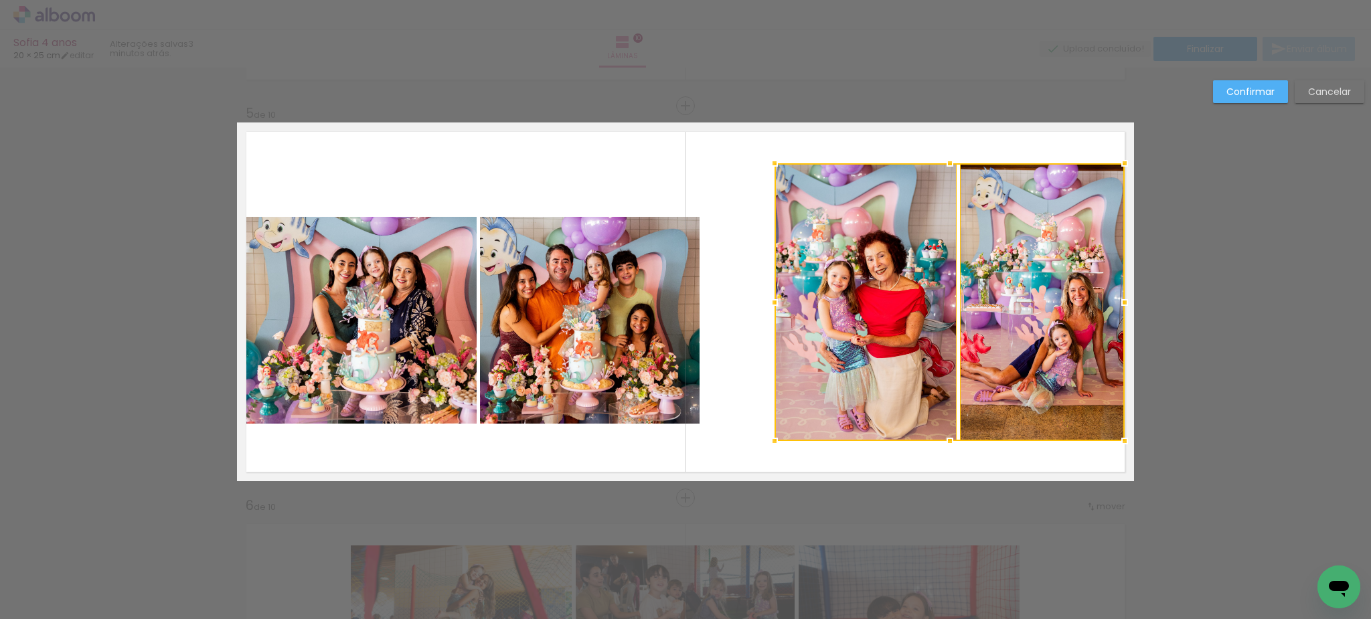
drag, startPoint x: 1035, startPoint y: 291, endPoint x: 1025, endPoint y: 285, distance: 11.1
click at [1025, 285] on div at bounding box center [950, 302] width 350 height 278
click at [583, 332] on quentale-photo at bounding box center [590, 320] width 220 height 207
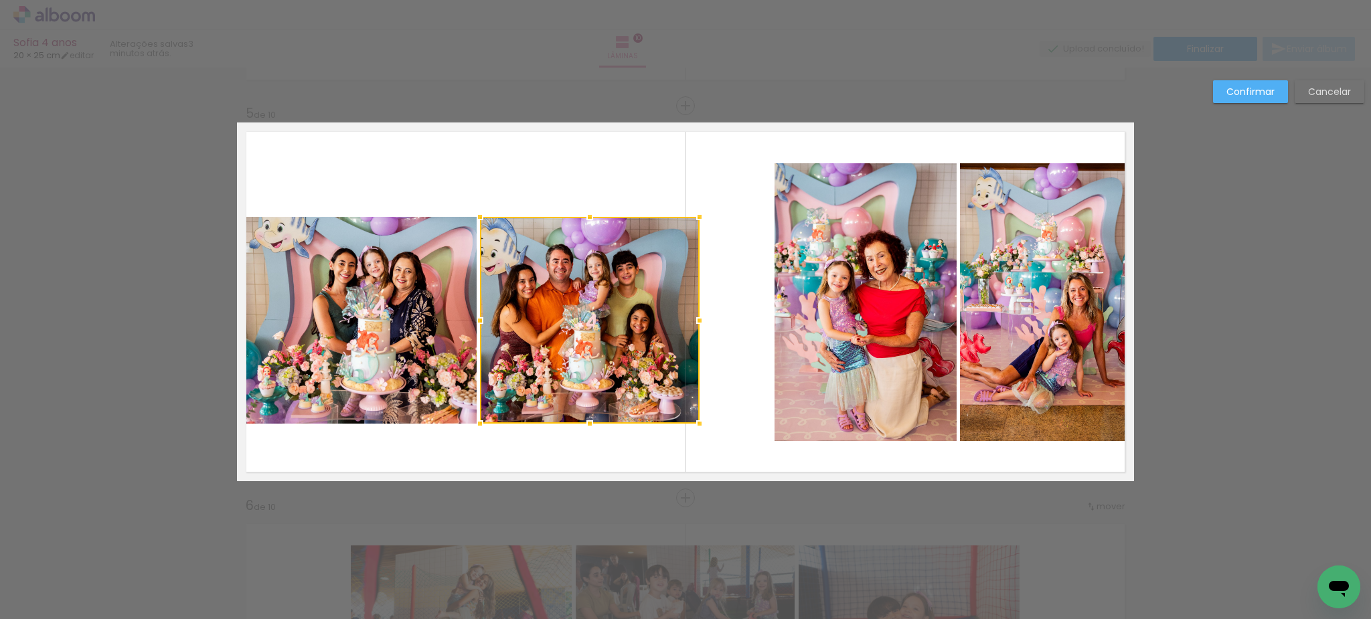
click at [431, 321] on quentale-photo at bounding box center [357, 320] width 240 height 207
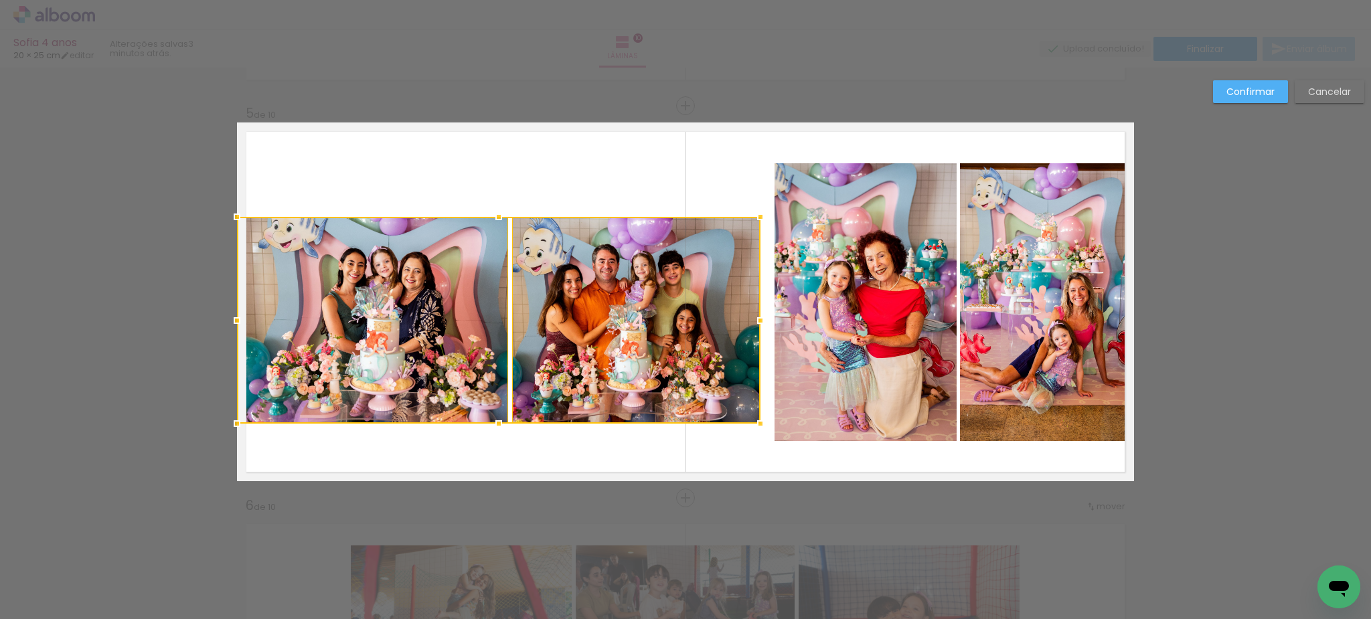
drag, startPoint x: 702, startPoint y: 319, endPoint x: 761, endPoint y: 323, distance: 59.7
click at [761, 323] on div at bounding box center [760, 320] width 27 height 27
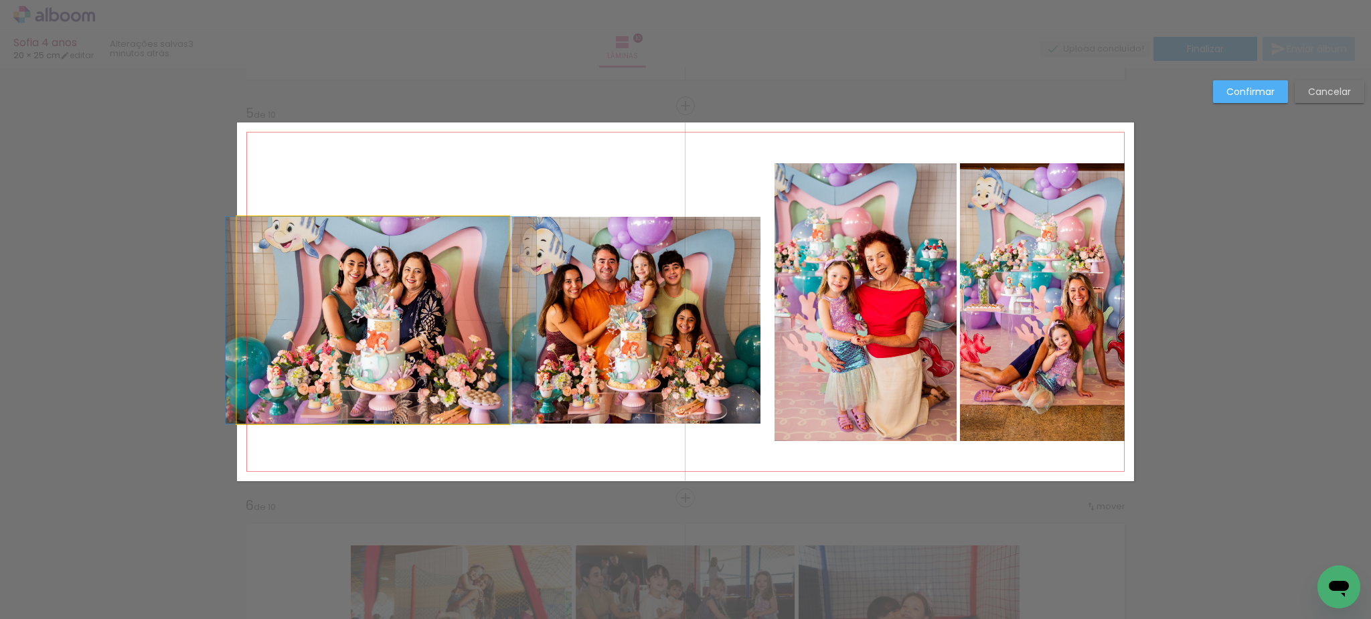
click at [425, 325] on album-spread "5 de 10" at bounding box center [685, 302] width 897 height 359
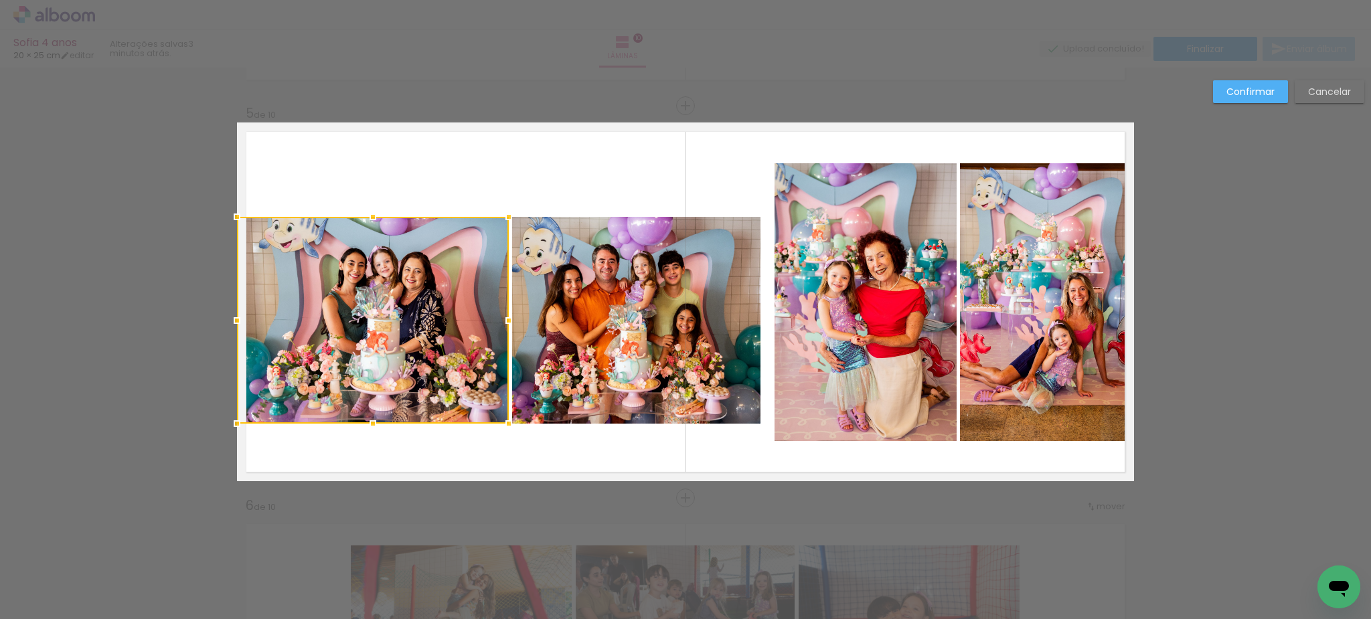
click at [617, 321] on quentale-photo at bounding box center [636, 320] width 248 height 207
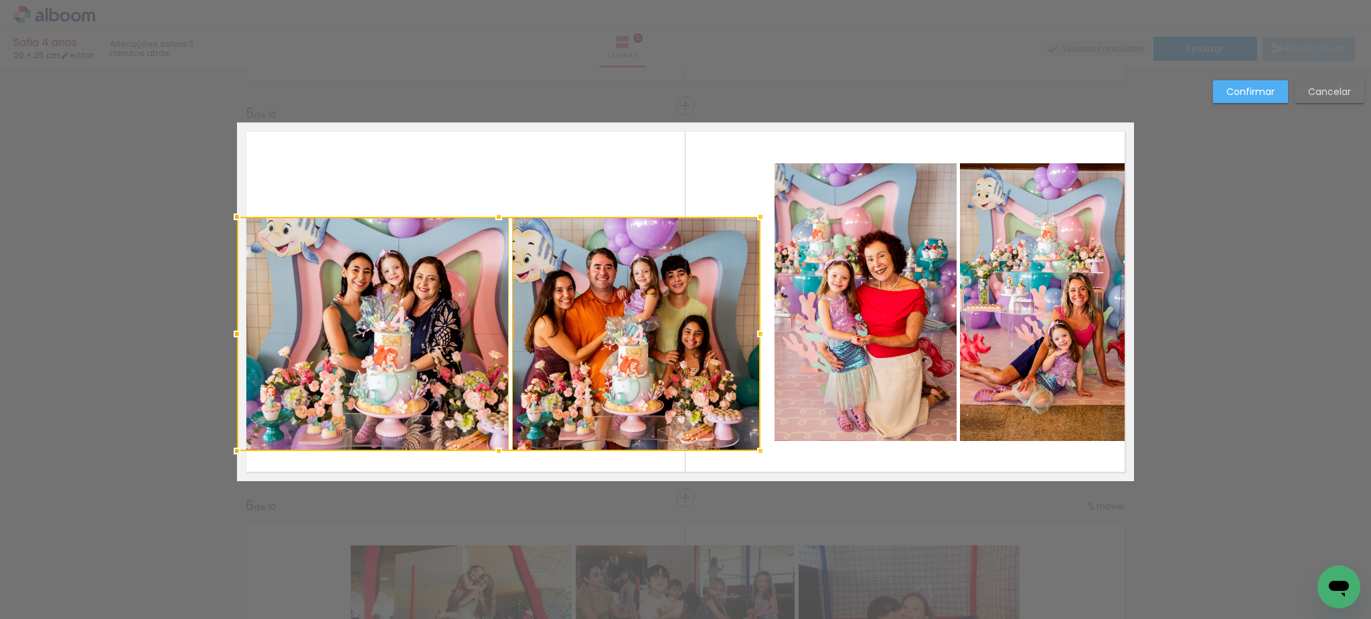
drag, startPoint x: 498, startPoint y: 424, endPoint x: 512, endPoint y: 451, distance: 30.6
click at [510, 453] on div at bounding box center [498, 451] width 27 height 27
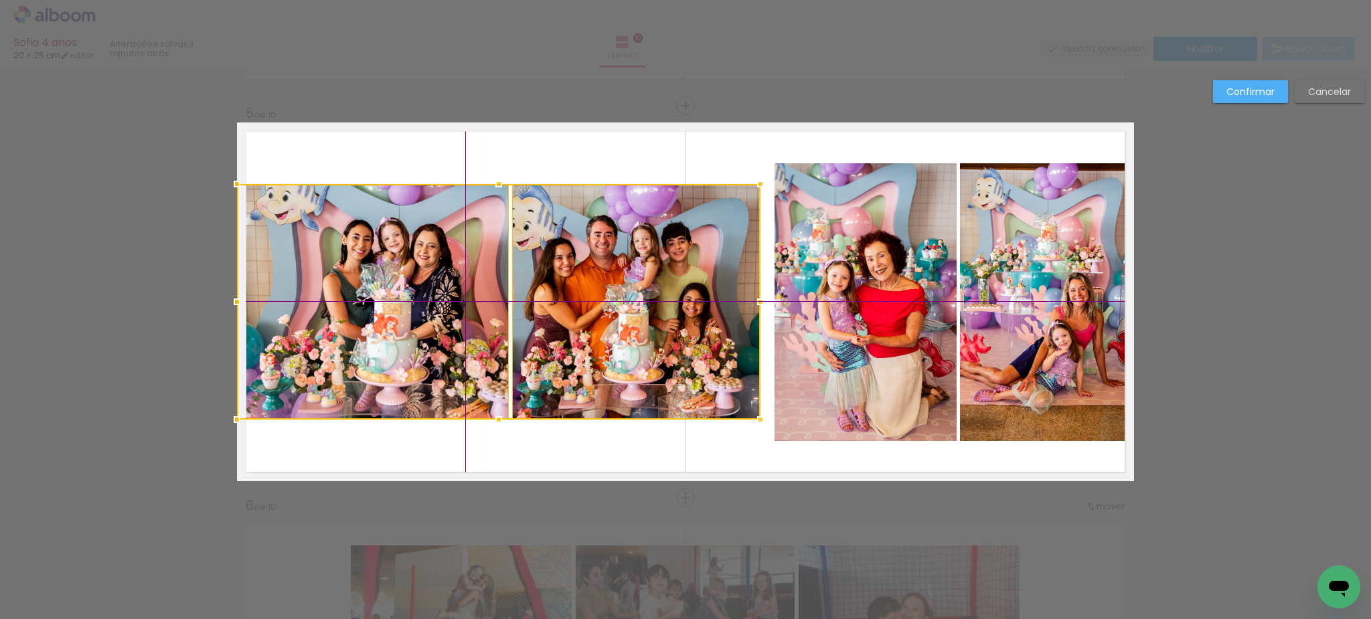
drag, startPoint x: 536, startPoint y: 389, endPoint x: 526, endPoint y: 370, distance: 21.6
click at [526, 370] on div at bounding box center [499, 302] width 524 height 236
drag, startPoint x: 577, startPoint y: 175, endPoint x: 583, endPoint y: 216, distance: 41.3
click at [577, 175] on quentale-layouter at bounding box center [685, 302] width 897 height 359
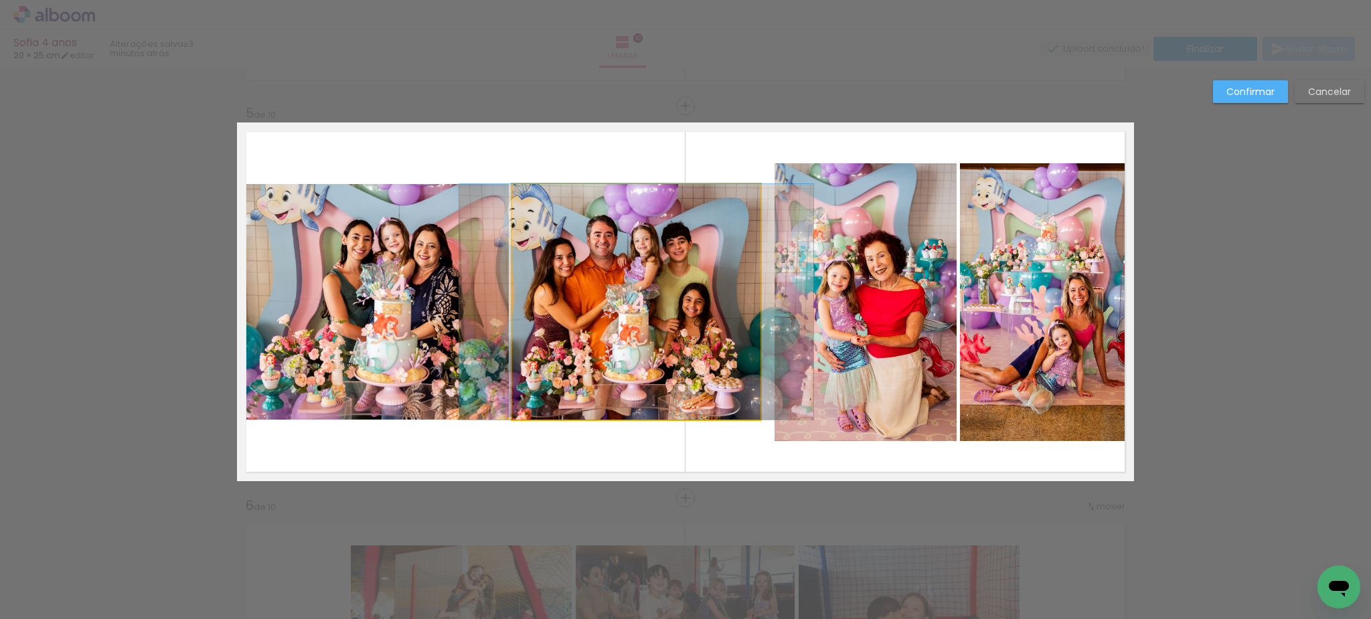
click at [601, 272] on quentale-photo at bounding box center [636, 302] width 248 height 236
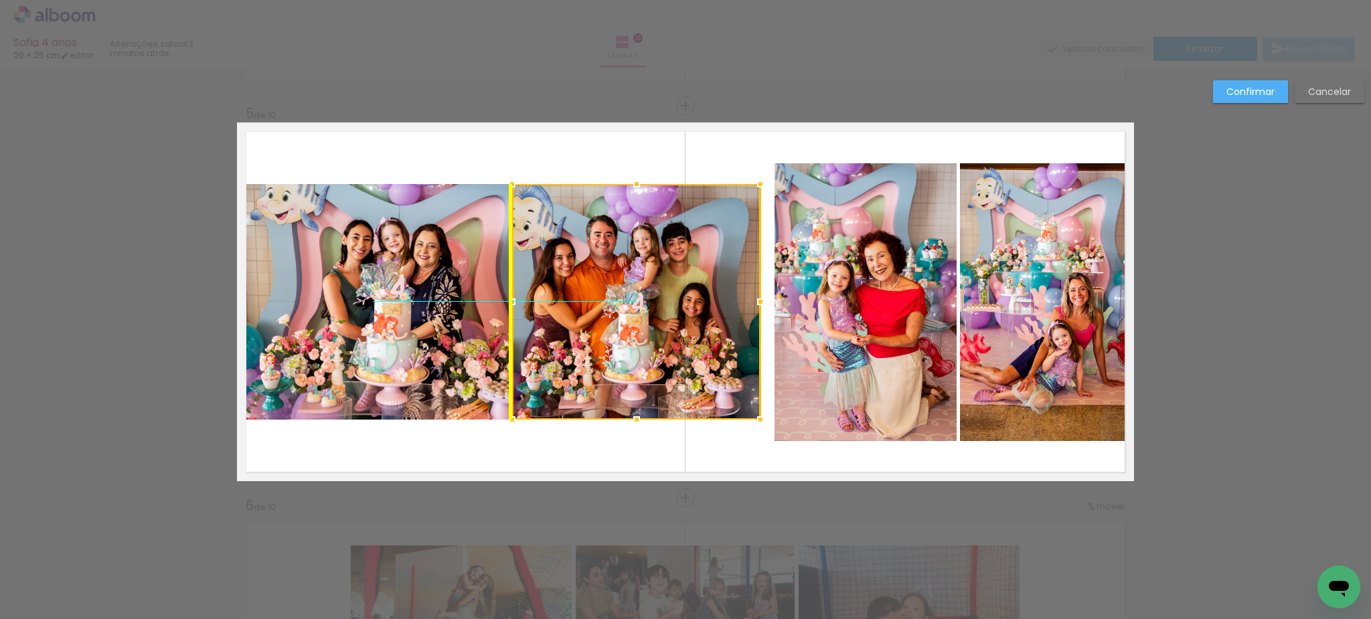
click at [600, 282] on div at bounding box center [636, 302] width 248 height 236
click at [643, 444] on quentale-layouter at bounding box center [685, 302] width 897 height 359
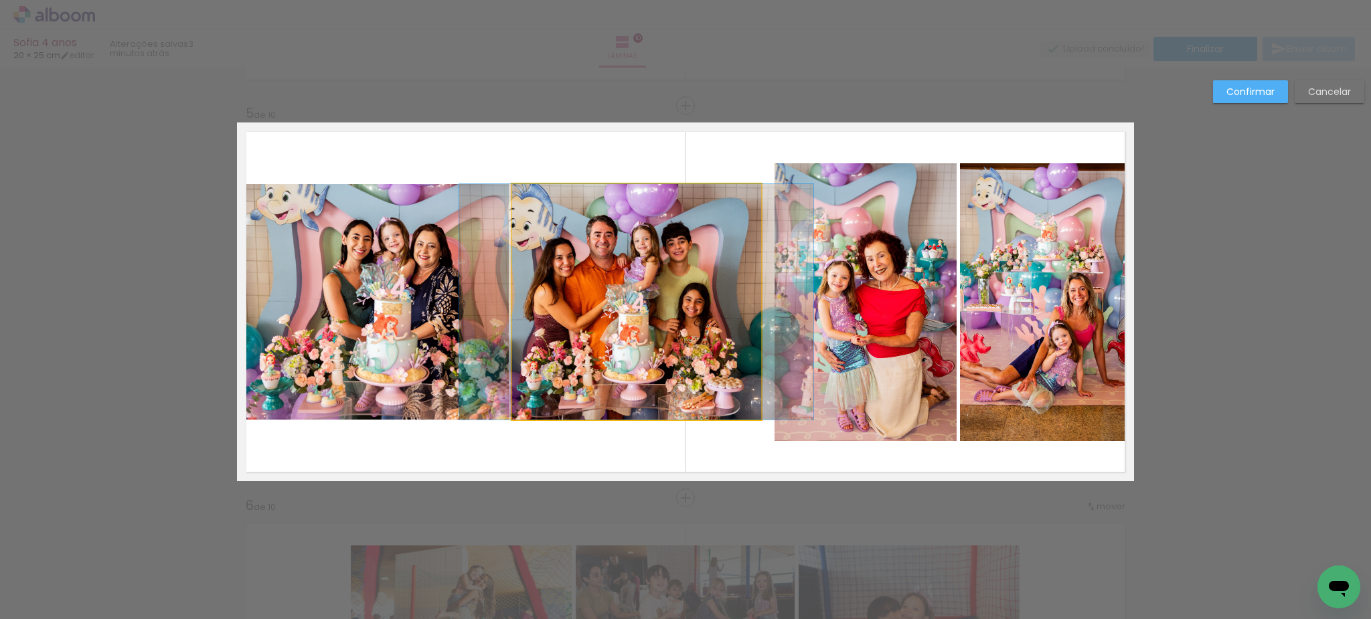
click at [609, 271] on quentale-photo at bounding box center [636, 302] width 248 height 236
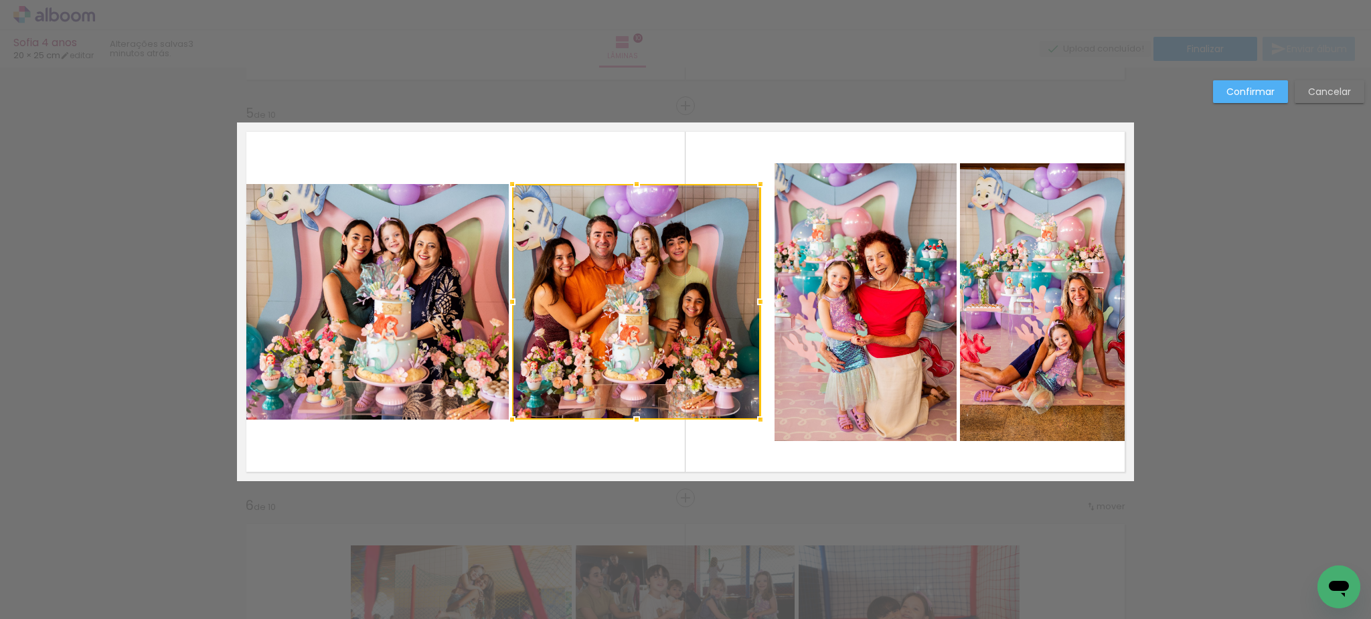
click at [609, 271] on div at bounding box center [636, 302] width 248 height 236
click at [706, 454] on quentale-layouter at bounding box center [685, 302] width 897 height 359
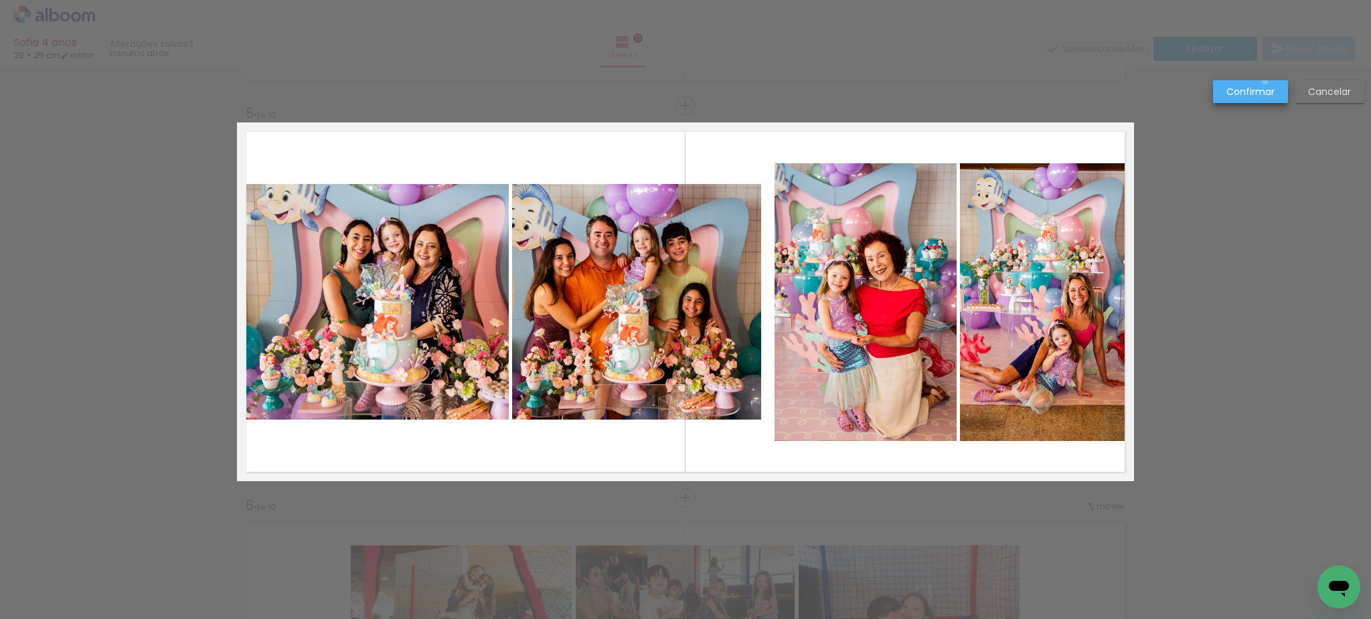
click at [1266, 82] on paper-button "Confirmar" at bounding box center [1250, 91] width 75 height 23
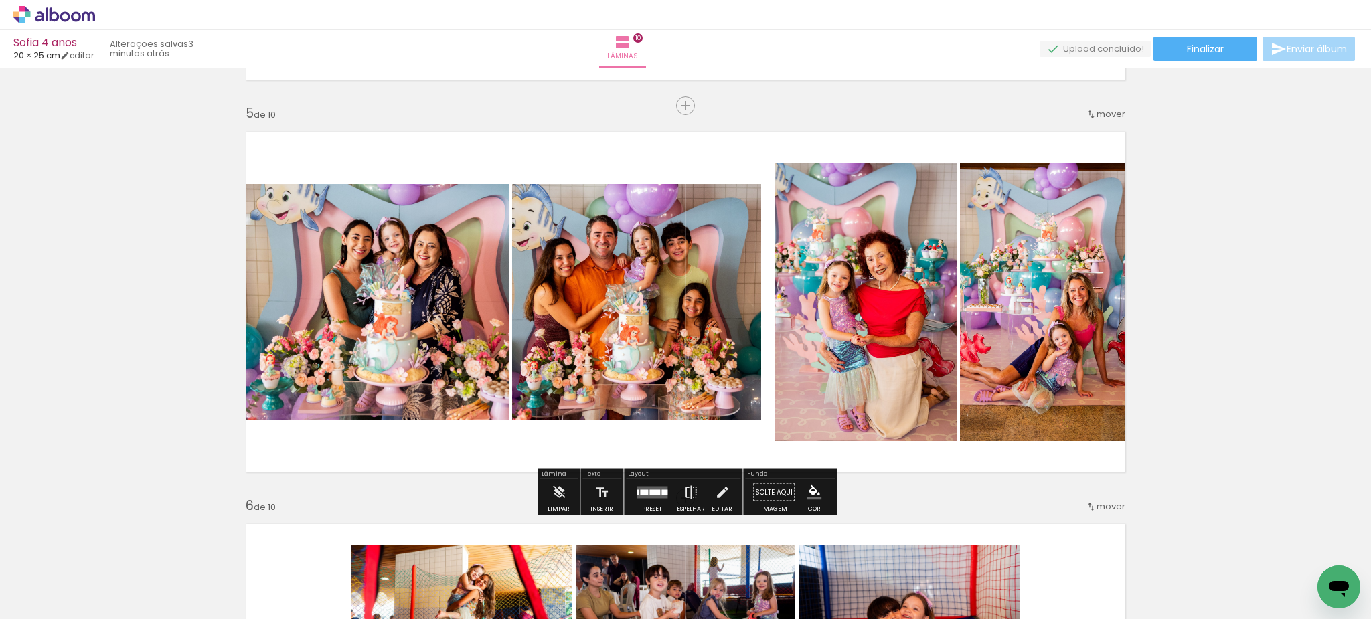
click at [535, 294] on quentale-photo at bounding box center [636, 302] width 248 height 236
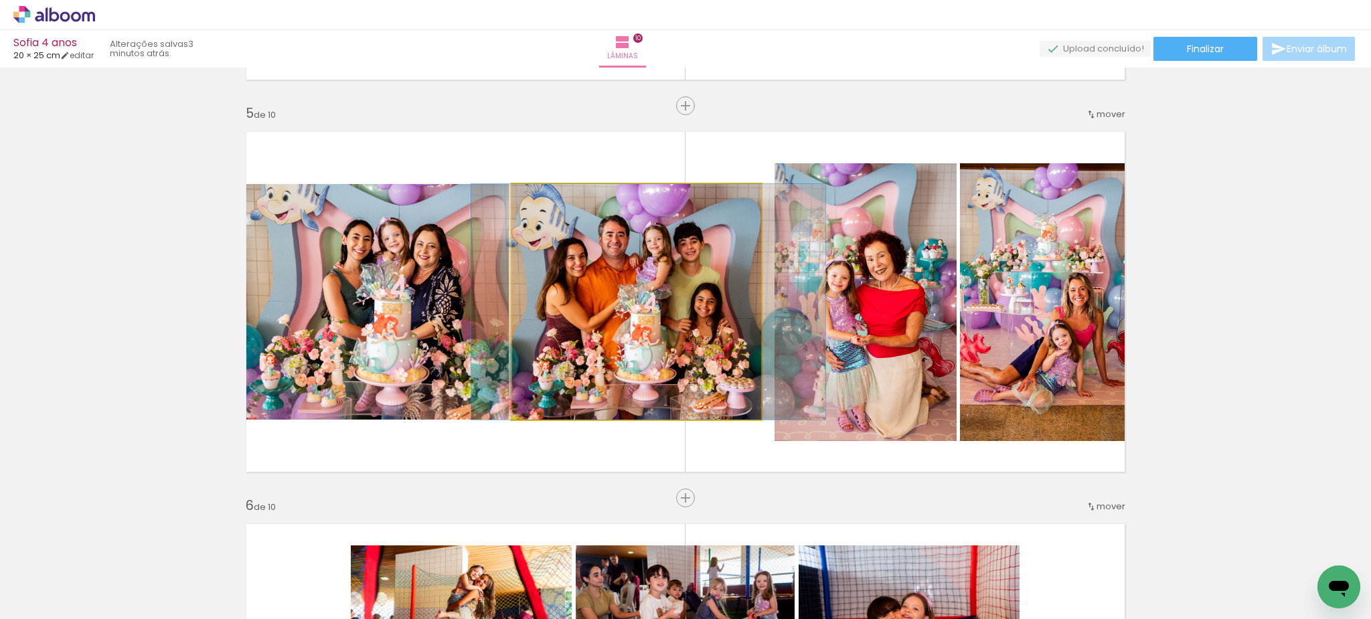
drag, startPoint x: 566, startPoint y: 295, endPoint x: 578, endPoint y: 295, distance: 12.1
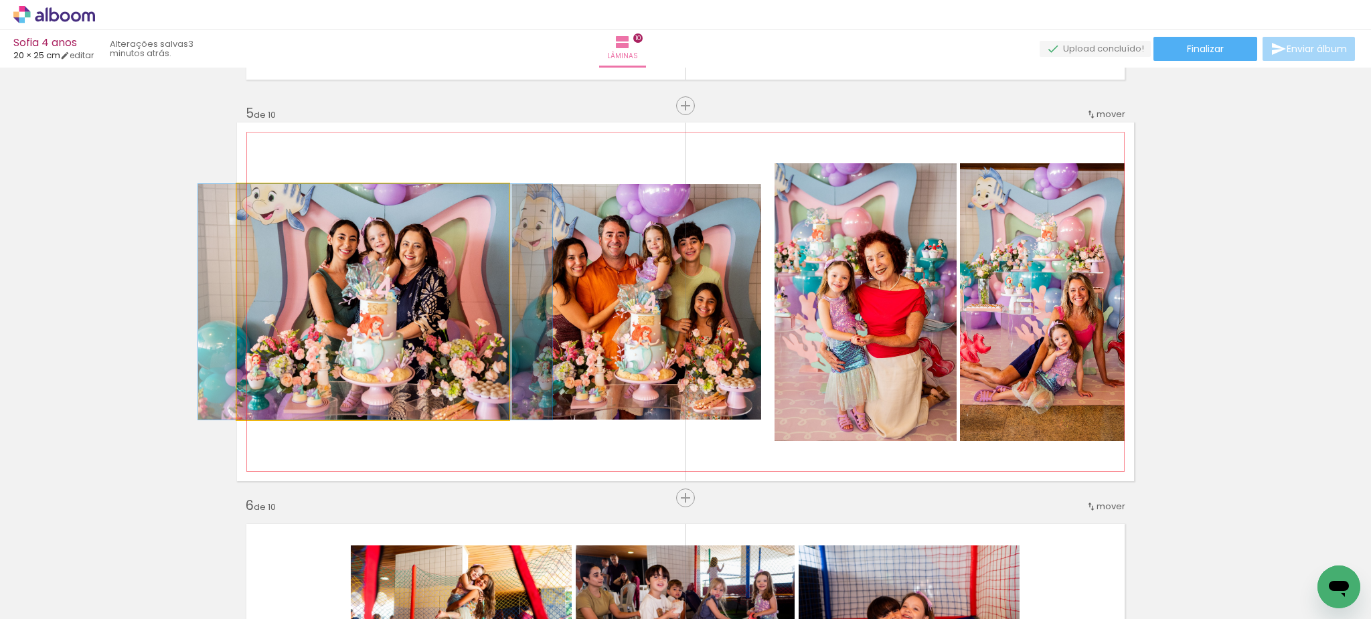
drag, startPoint x: 390, startPoint y: 283, endPoint x: 373, endPoint y: 267, distance: 23.2
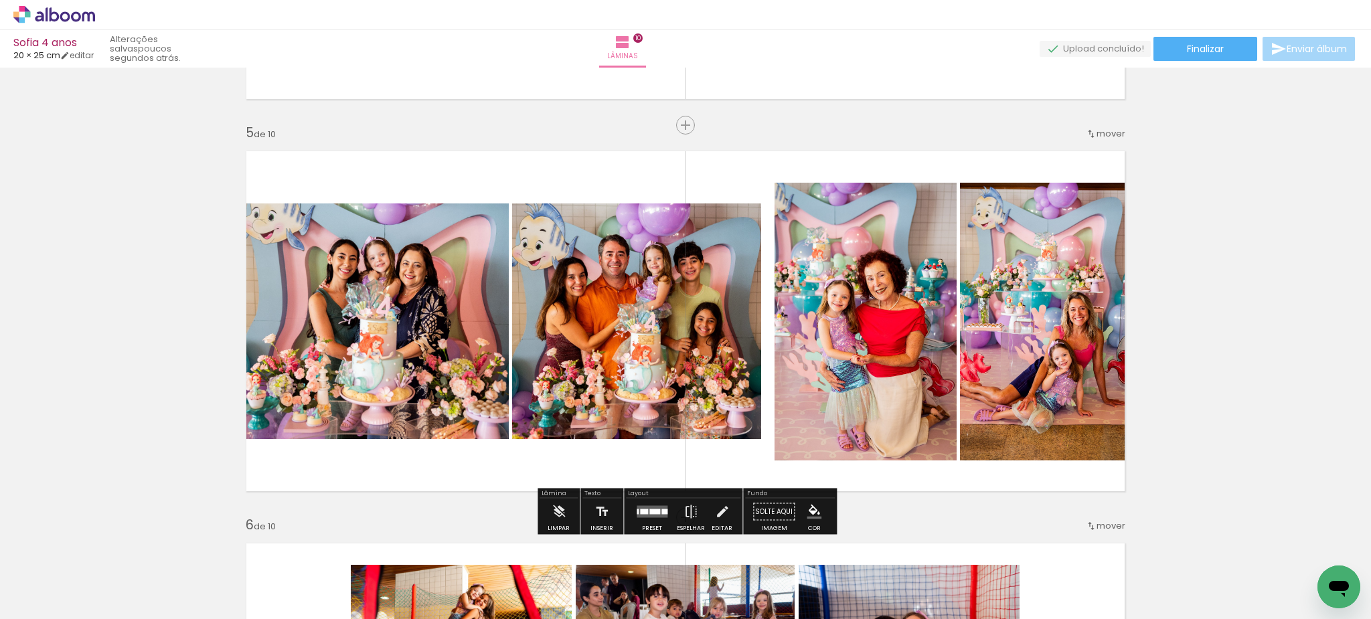
scroll to position [1499, 0]
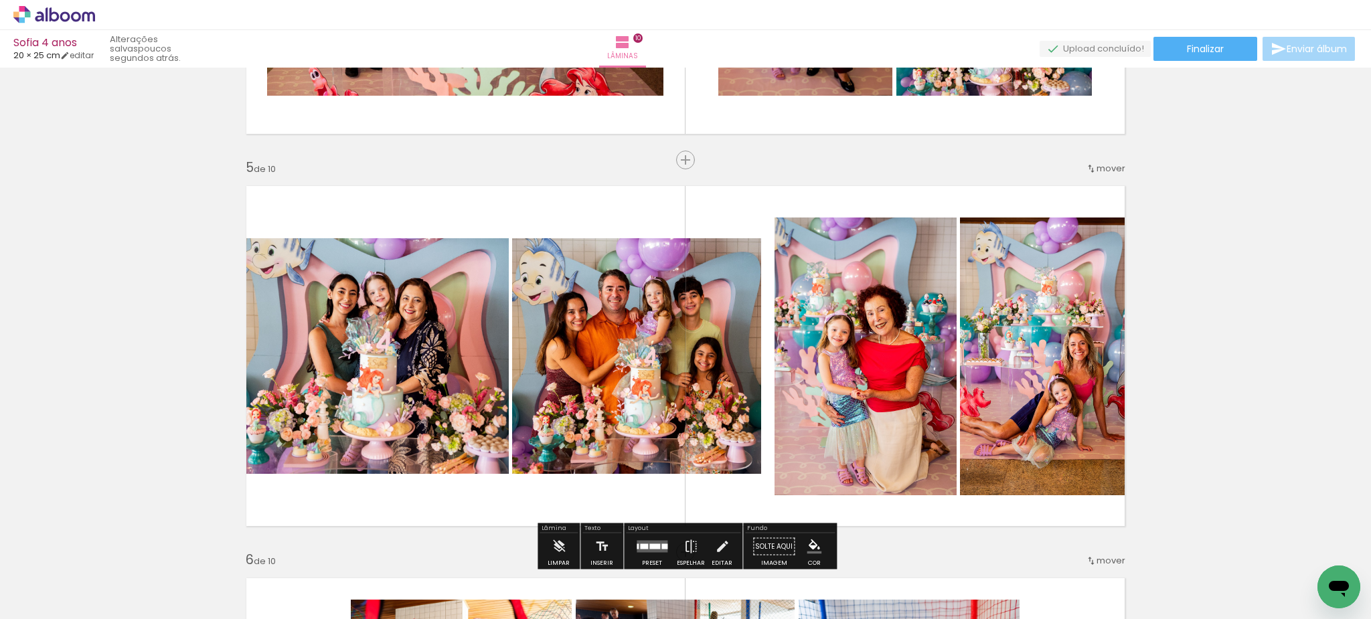
click at [637, 322] on quentale-photo at bounding box center [636, 356] width 248 height 236
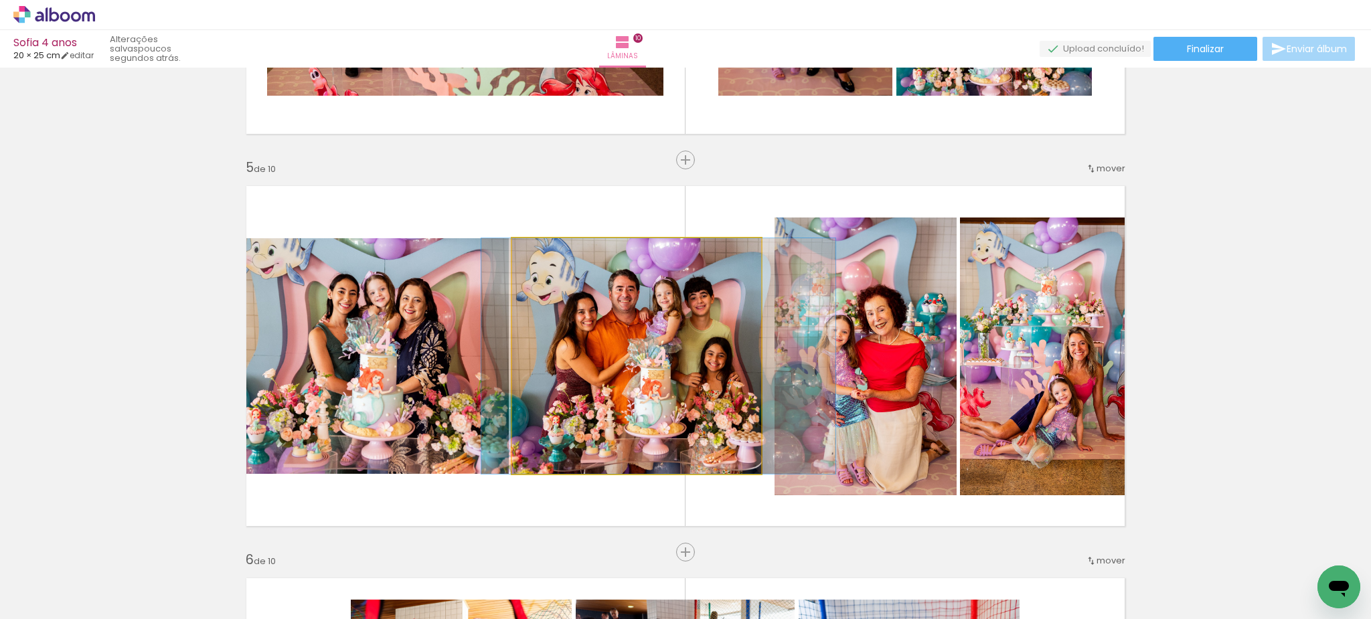
drag, startPoint x: 637, startPoint y: 321, endPoint x: 647, endPoint y: 321, distance: 10.0
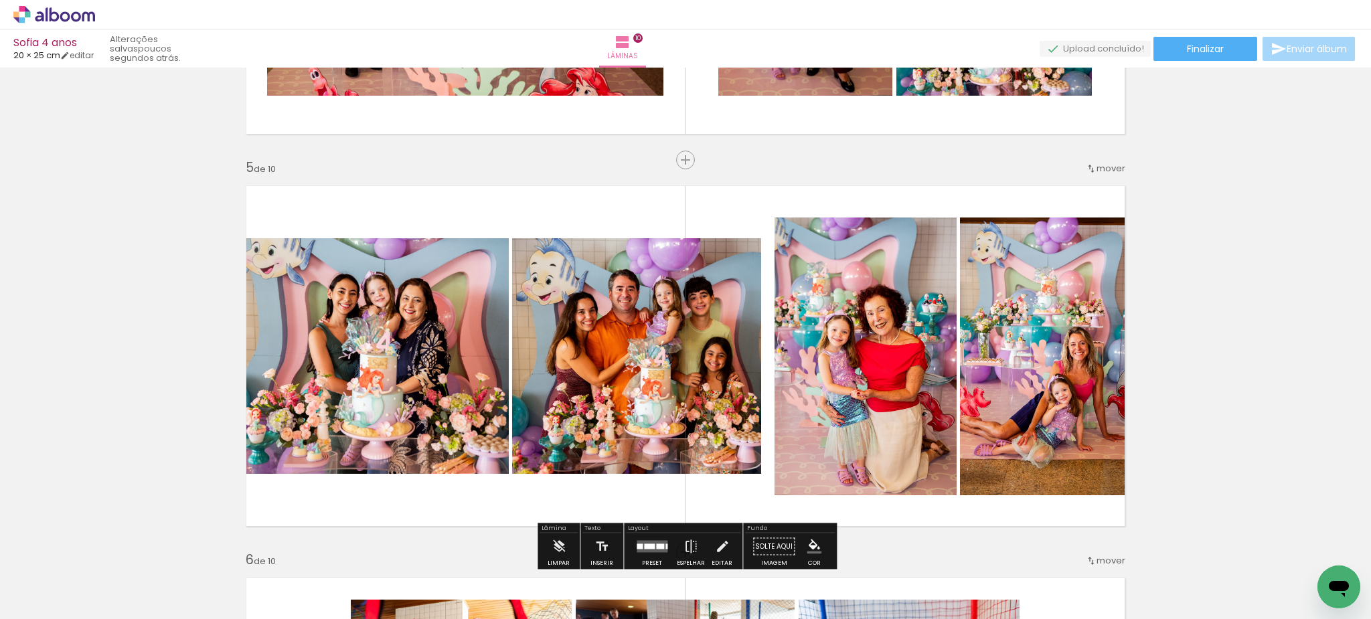
scroll to position [1505, 0]
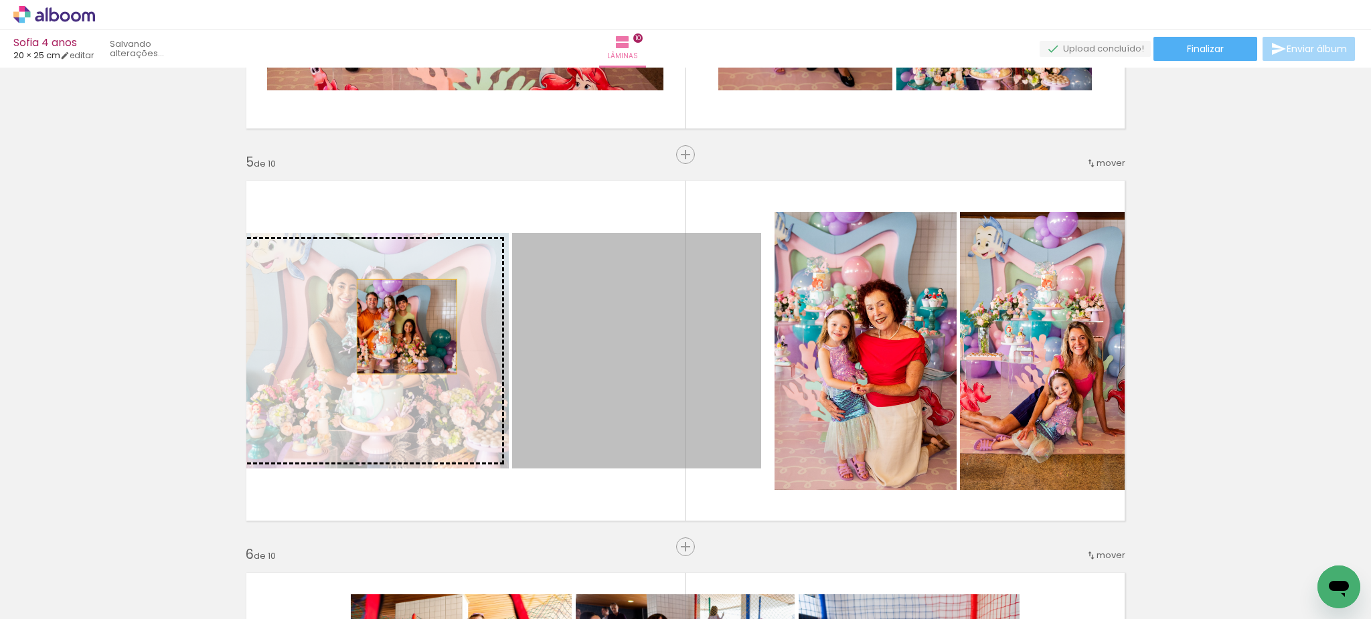
drag, startPoint x: 612, startPoint y: 319, endPoint x: 411, endPoint y: 325, distance: 200.9
click at [0, 0] on slot at bounding box center [0, 0] width 0 height 0
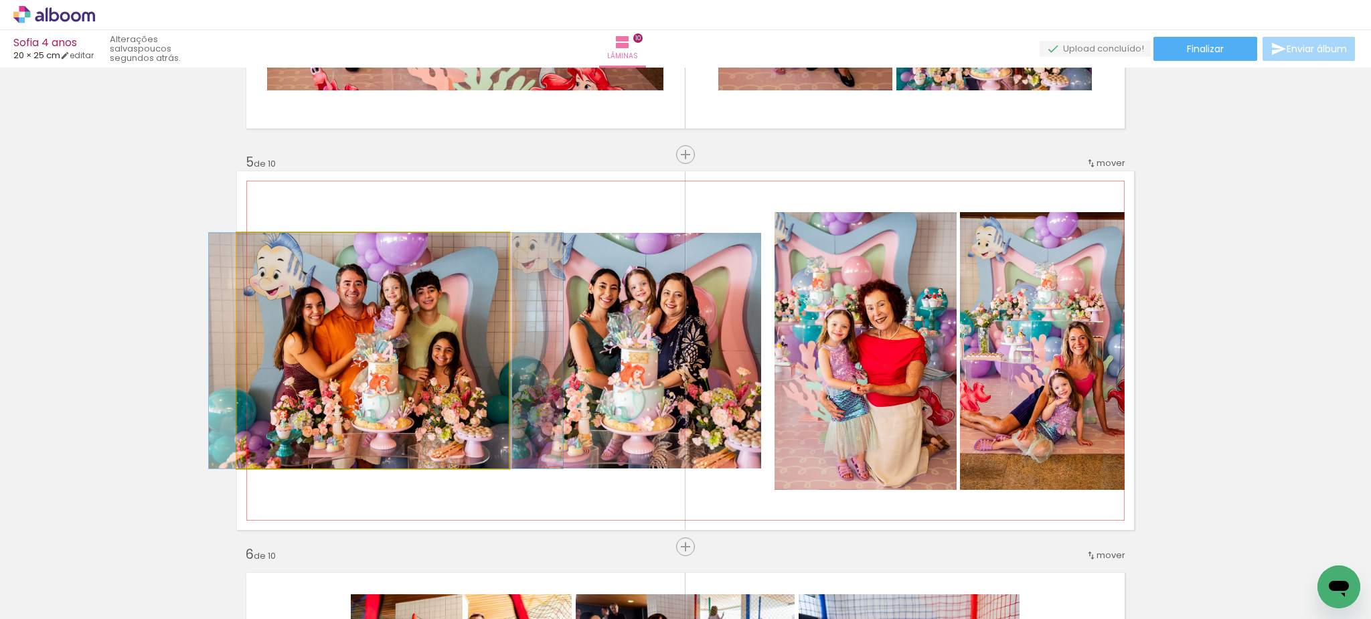
drag, startPoint x: 315, startPoint y: 351, endPoint x: 329, endPoint y: 352, distance: 13.4
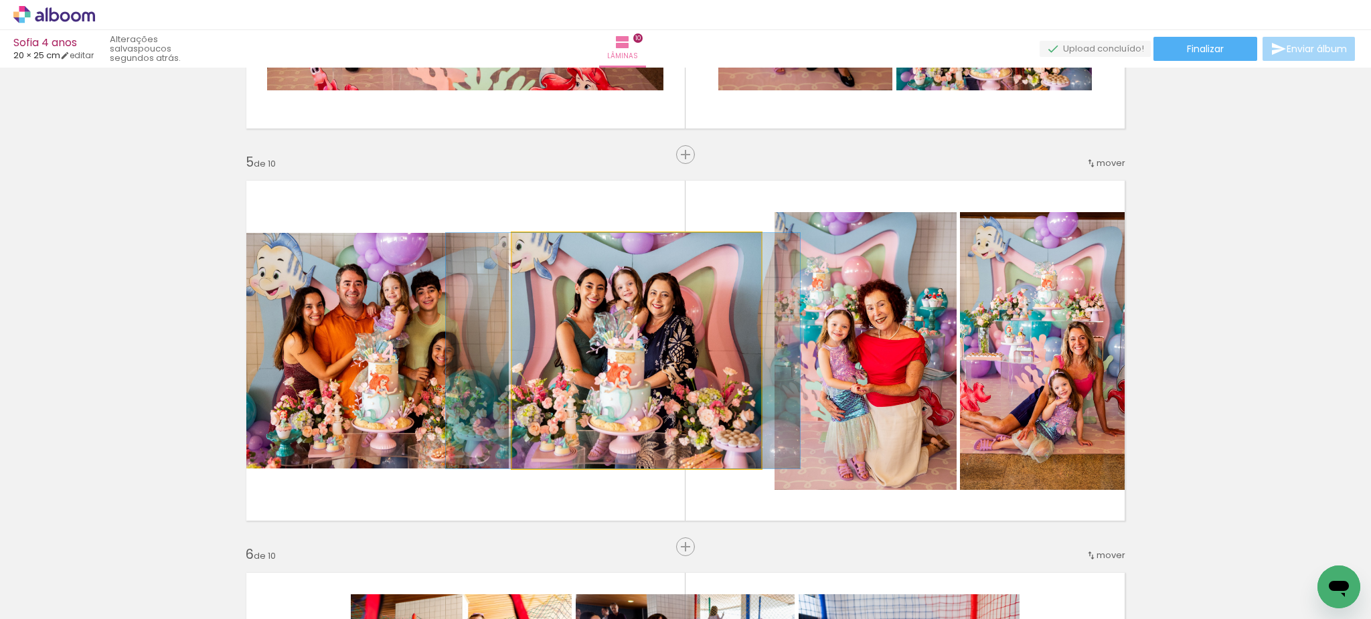
drag, startPoint x: 634, startPoint y: 337, endPoint x: 621, endPoint y: 262, distance: 76.2
click at [621, 338] on div at bounding box center [623, 351] width 354 height 236
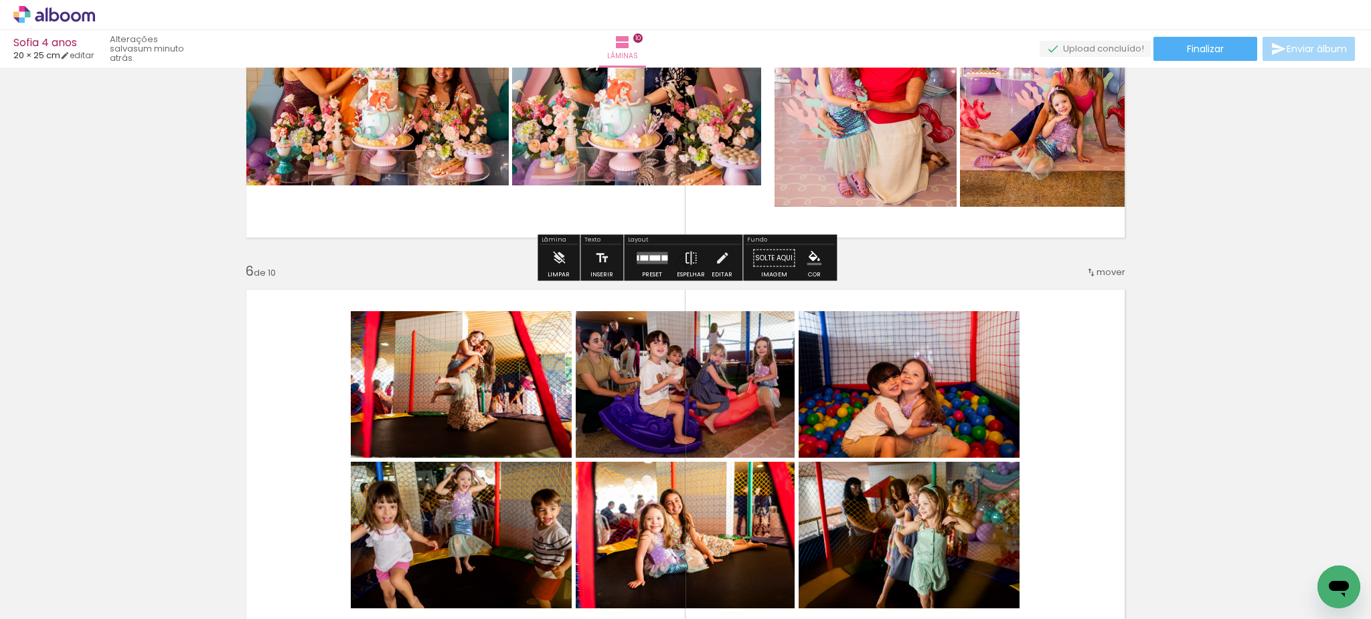
scroll to position [1953, 0]
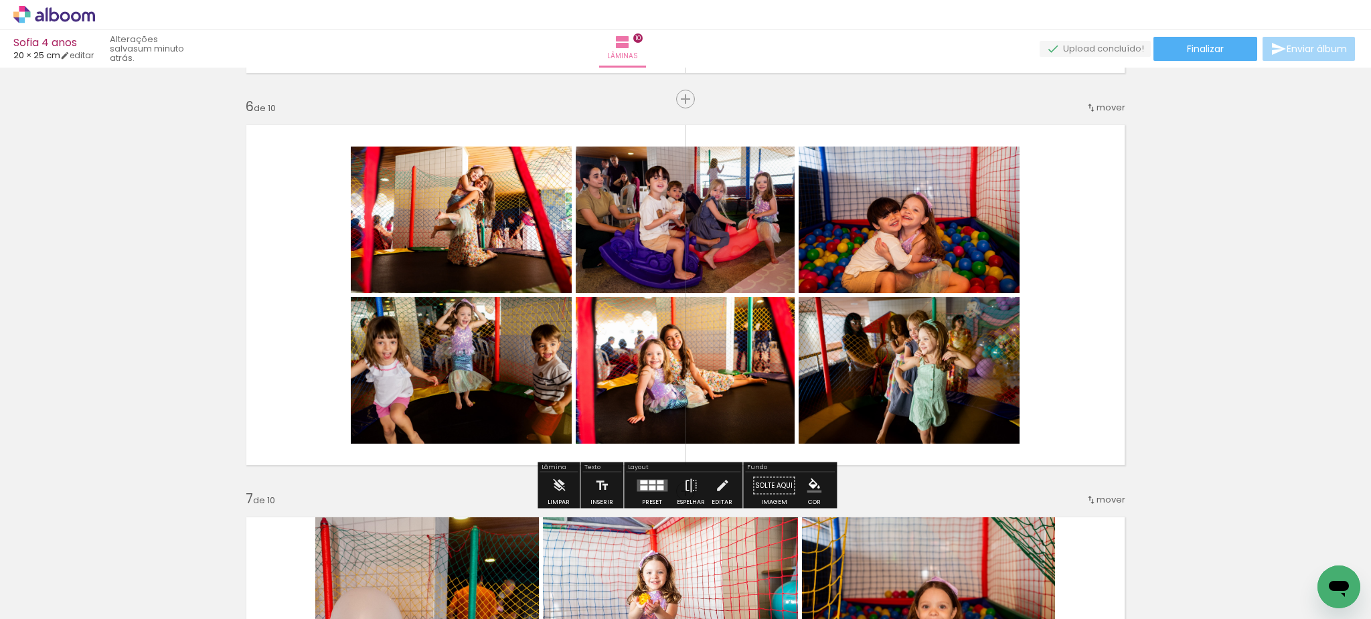
click at [657, 486] on div at bounding box center [660, 488] width 7 height 5
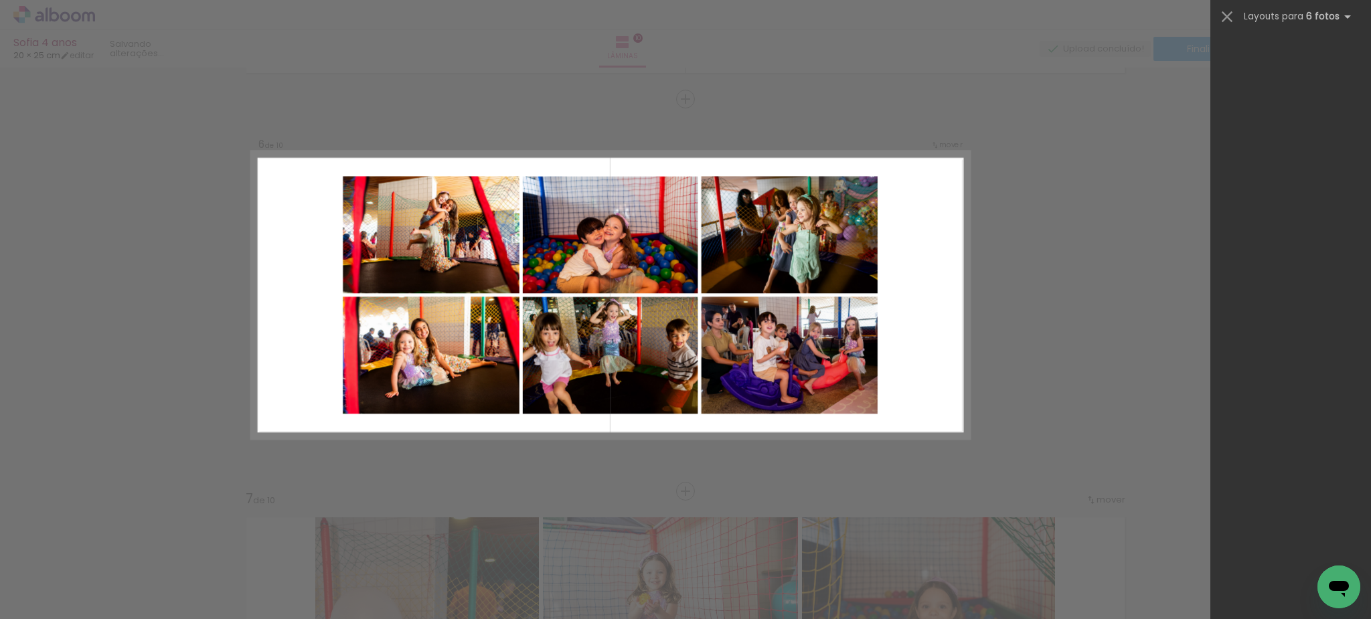
scroll to position [1946, 0]
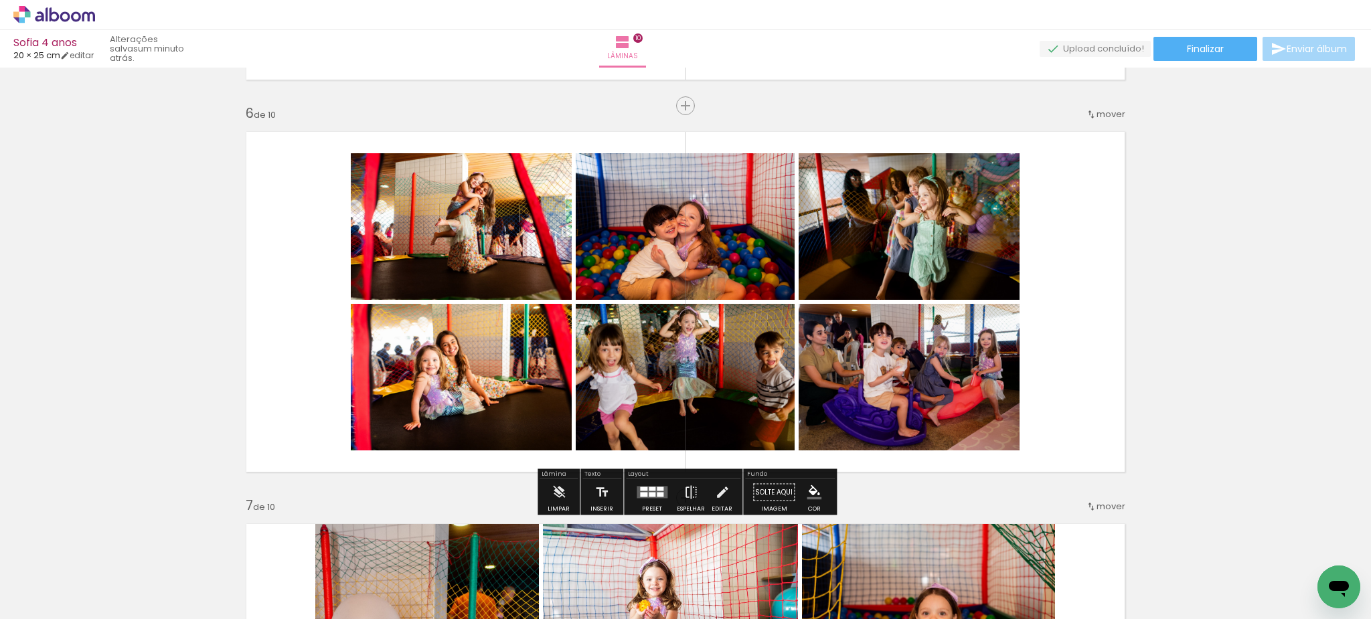
scroll to position [3455, 0]
drag, startPoint x: 717, startPoint y: 497, endPoint x: 640, endPoint y: 423, distance: 107.0
click at [717, 497] on iron-icon at bounding box center [722, 492] width 15 height 27
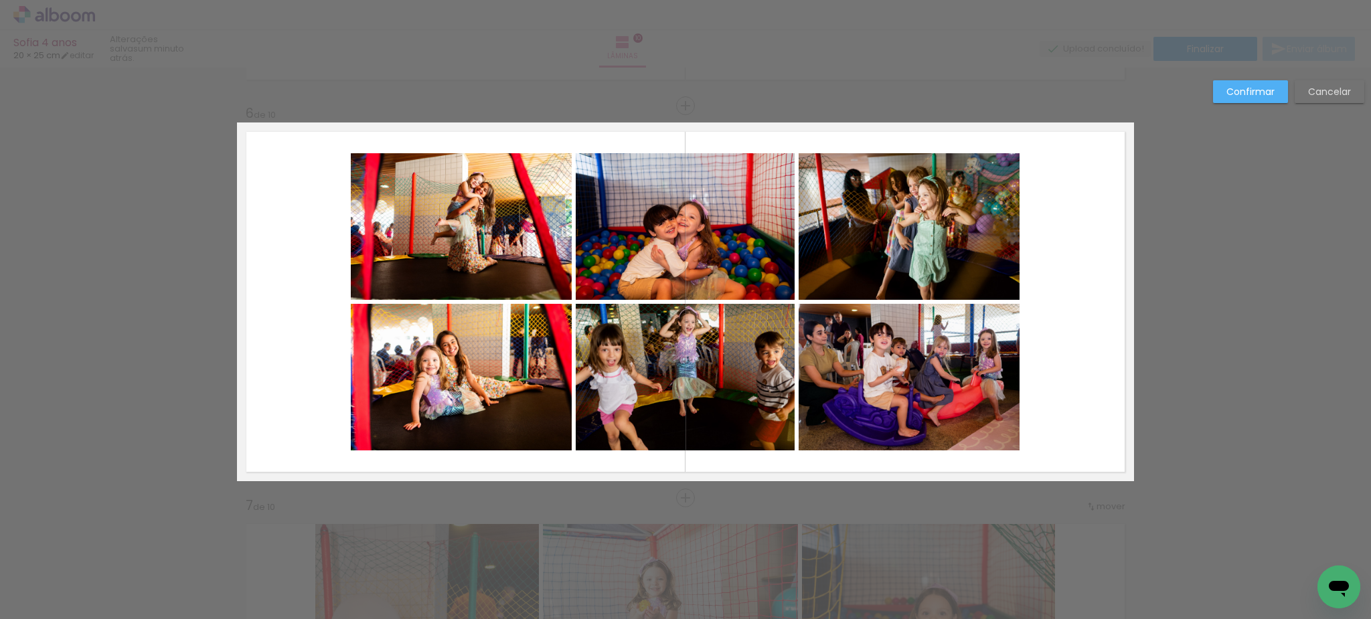
click at [478, 216] on quentale-photo at bounding box center [461, 226] width 221 height 147
click at [697, 232] on album-spread "6 de 10" at bounding box center [685, 302] width 897 height 359
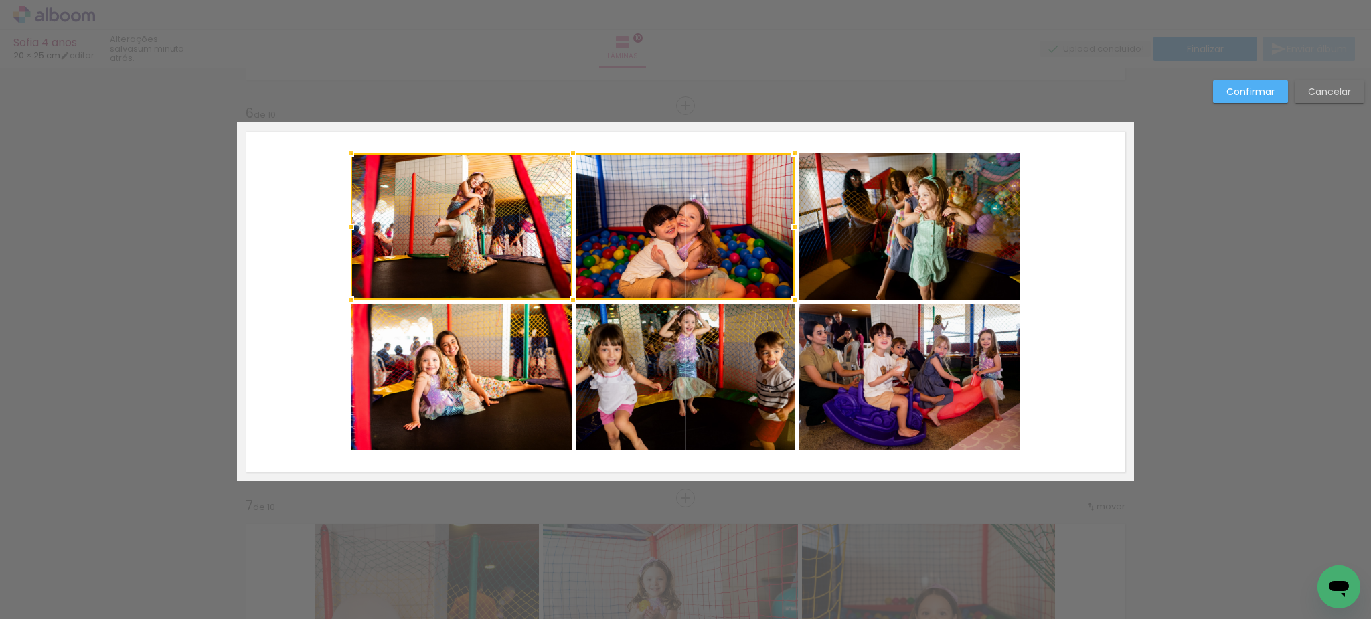
click at [903, 233] on album-spread "6 de 10" at bounding box center [685, 302] width 897 height 359
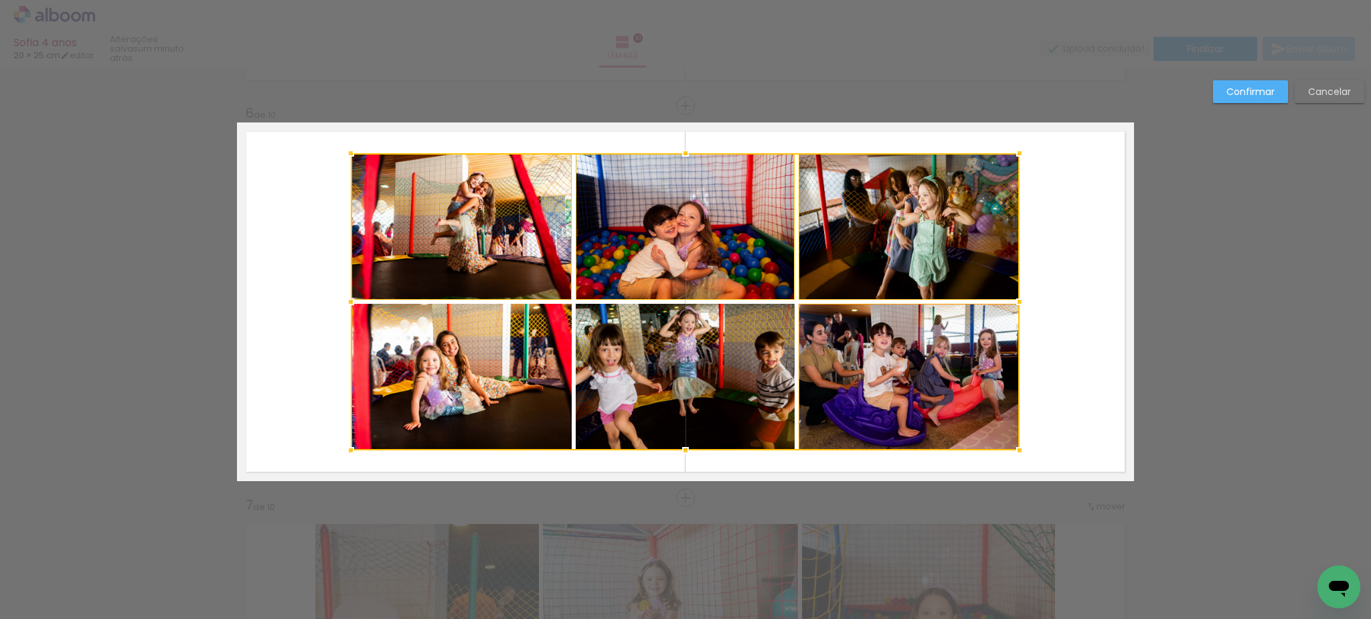
click at [890, 380] on album-spread "6 de 10" at bounding box center [685, 302] width 897 height 359
drag, startPoint x: 751, startPoint y: 402, endPoint x: 593, endPoint y: 394, distance: 157.6
click at [750, 402] on div at bounding box center [685, 301] width 669 height 297
click at [548, 388] on div at bounding box center [685, 301] width 669 height 297
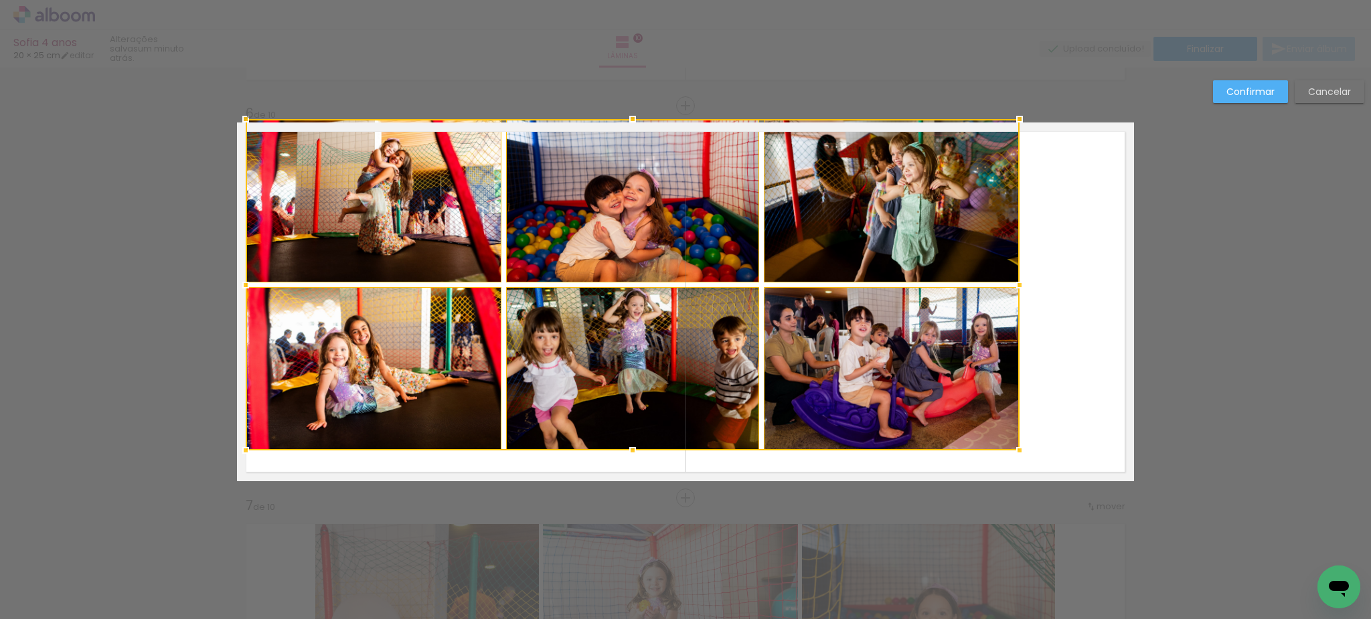
drag, startPoint x: 349, startPoint y: 155, endPoint x: 624, endPoint y: 206, distance: 280.0
click at [244, 119] on div at bounding box center [245, 119] width 27 height 27
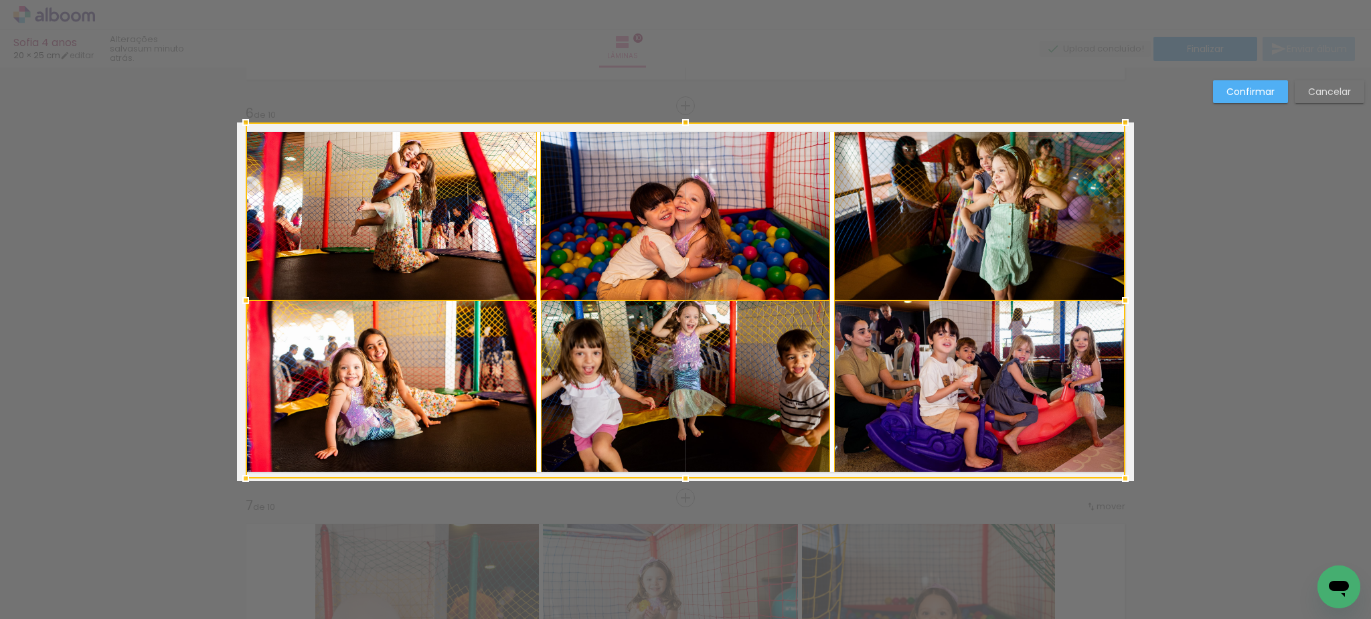
drag, startPoint x: 1016, startPoint y: 449, endPoint x: 1122, endPoint y: 477, distance: 108.7
click at [1122, 477] on div at bounding box center [1125, 478] width 27 height 27
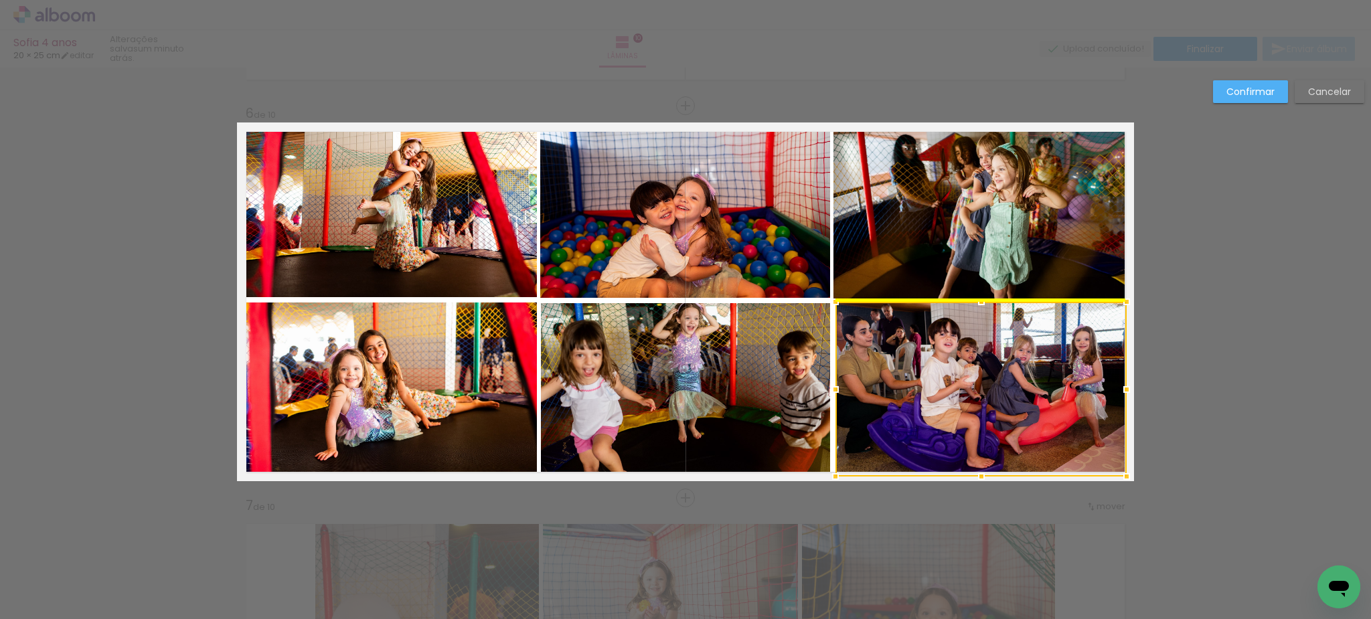
click at [861, 384] on div at bounding box center [981, 389] width 291 height 175
click at [1337, 102] on paper-button "Cancelar" at bounding box center [1330, 91] width 70 height 23
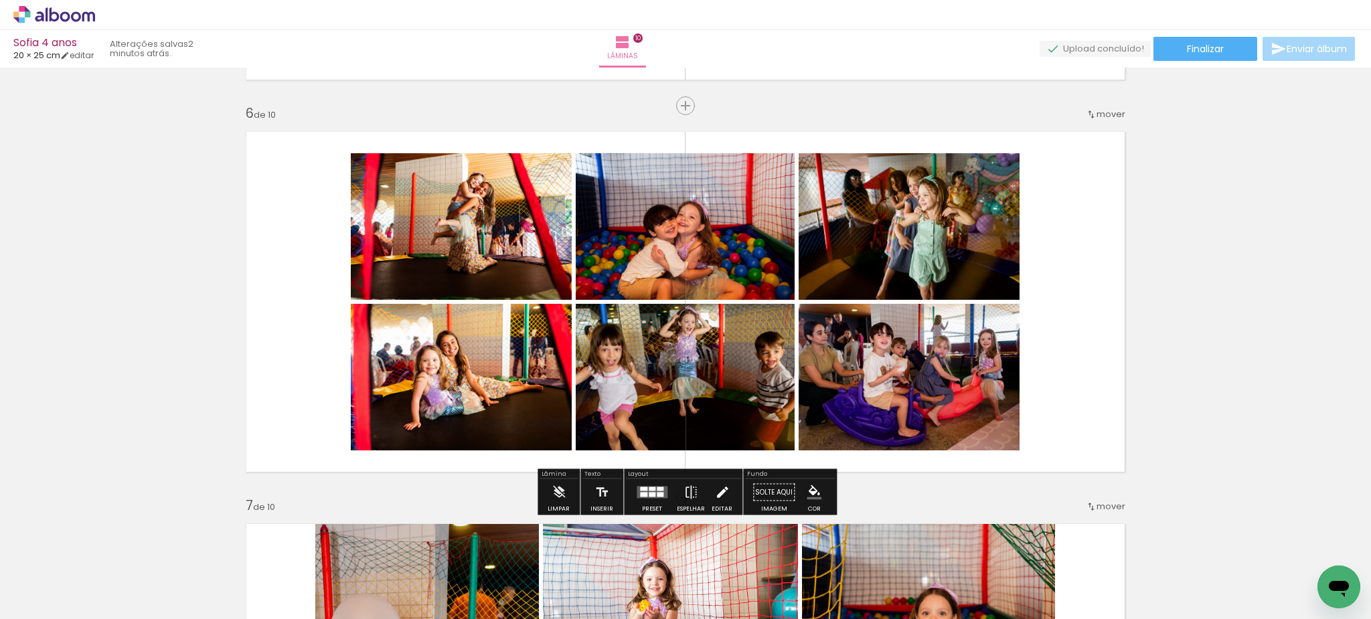
click at [720, 492] on iron-icon at bounding box center [722, 492] width 15 height 27
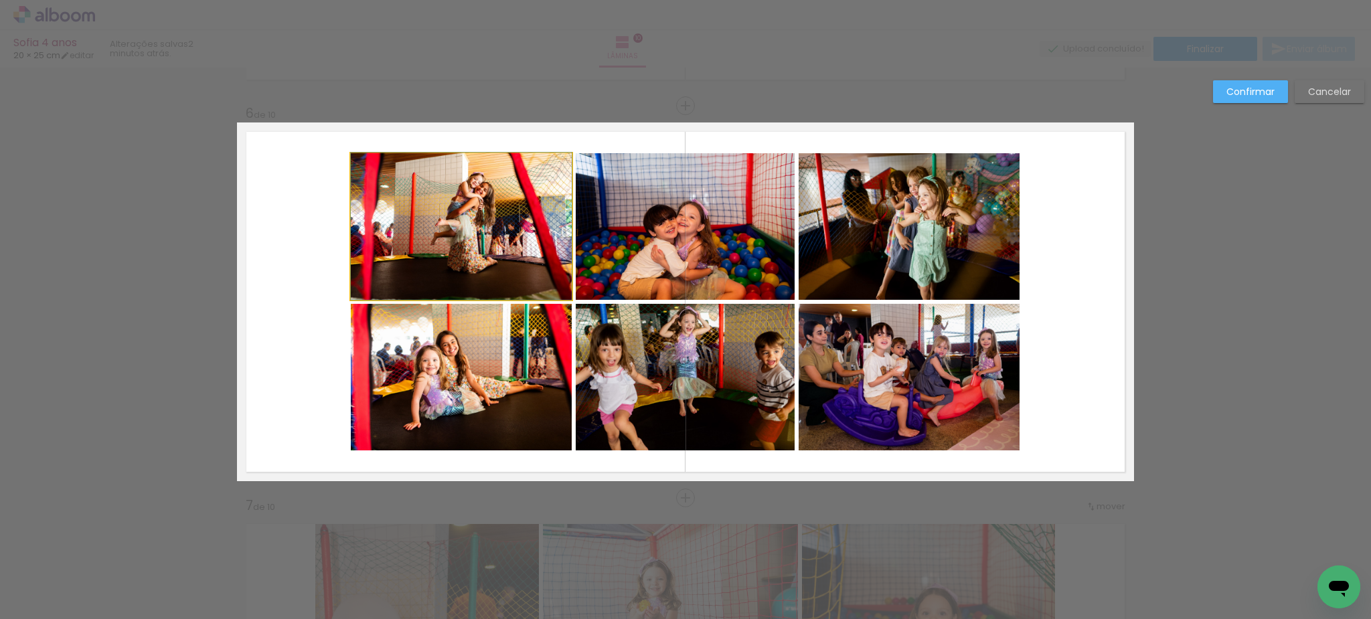
click at [481, 220] on quentale-photo at bounding box center [461, 226] width 221 height 147
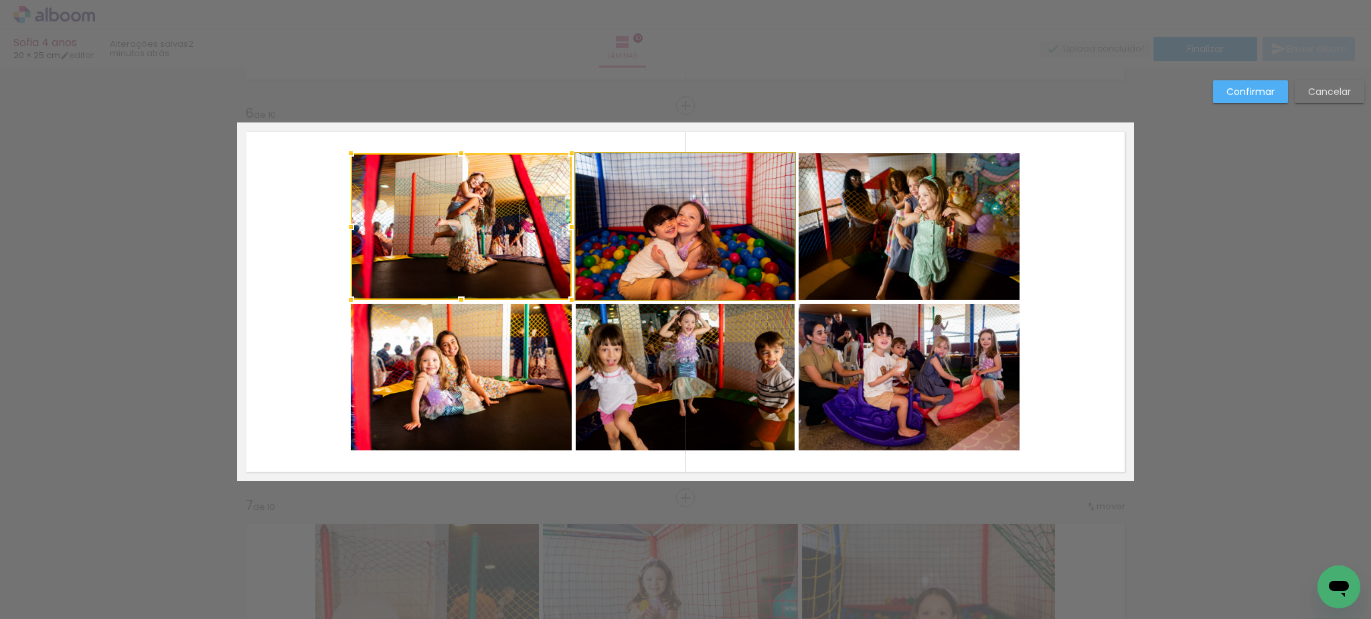
click at [730, 250] on quentale-photo at bounding box center [685, 226] width 219 height 147
click at [899, 239] on album-spread "6 de 10" at bounding box center [685, 302] width 897 height 359
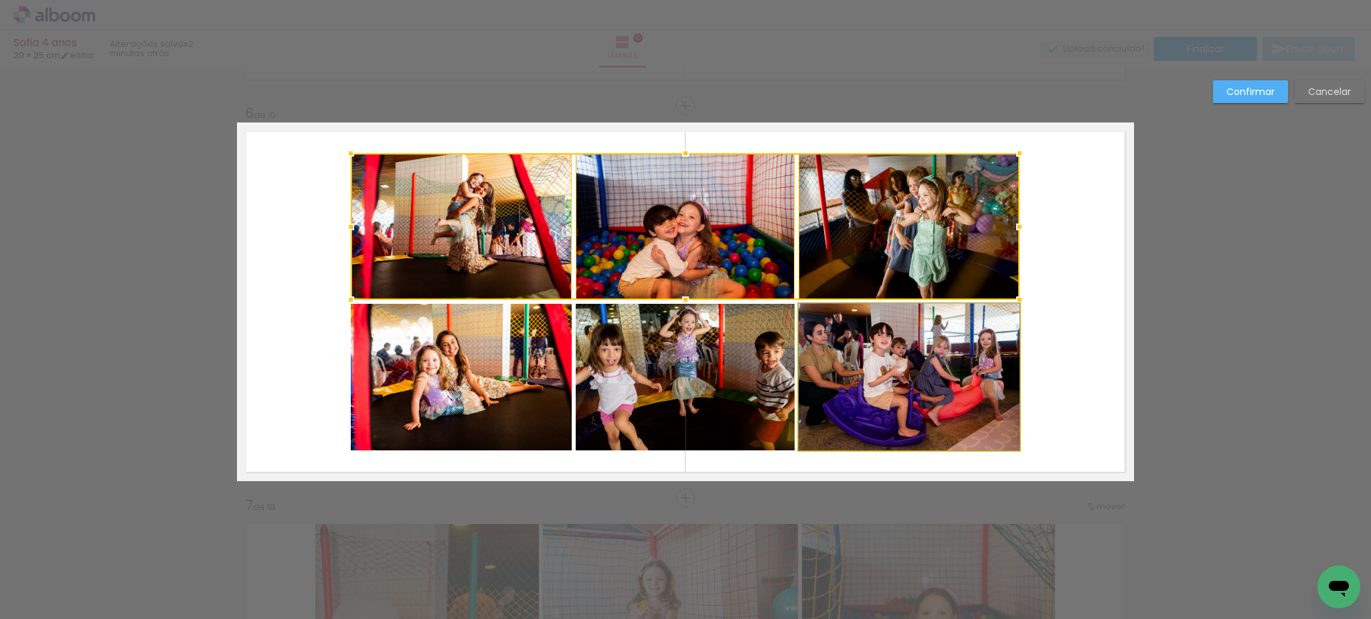
drag, startPoint x: 904, startPoint y: 368, endPoint x: 775, endPoint y: 400, distance: 133.2
click at [903, 368] on album-spread "6 de 10" at bounding box center [685, 302] width 897 height 359
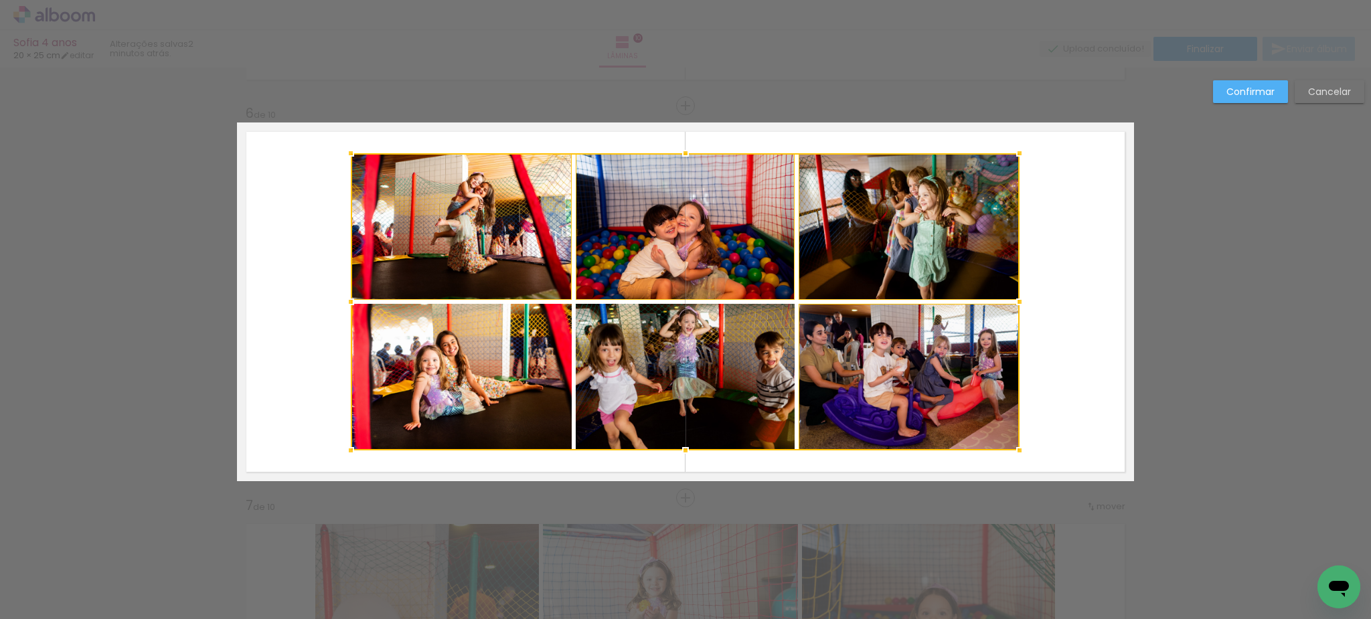
drag, startPoint x: 723, startPoint y: 385, endPoint x: 587, endPoint y: 378, distance: 136.1
click at [722, 385] on div at bounding box center [685, 301] width 669 height 297
click at [547, 374] on div at bounding box center [685, 301] width 669 height 297
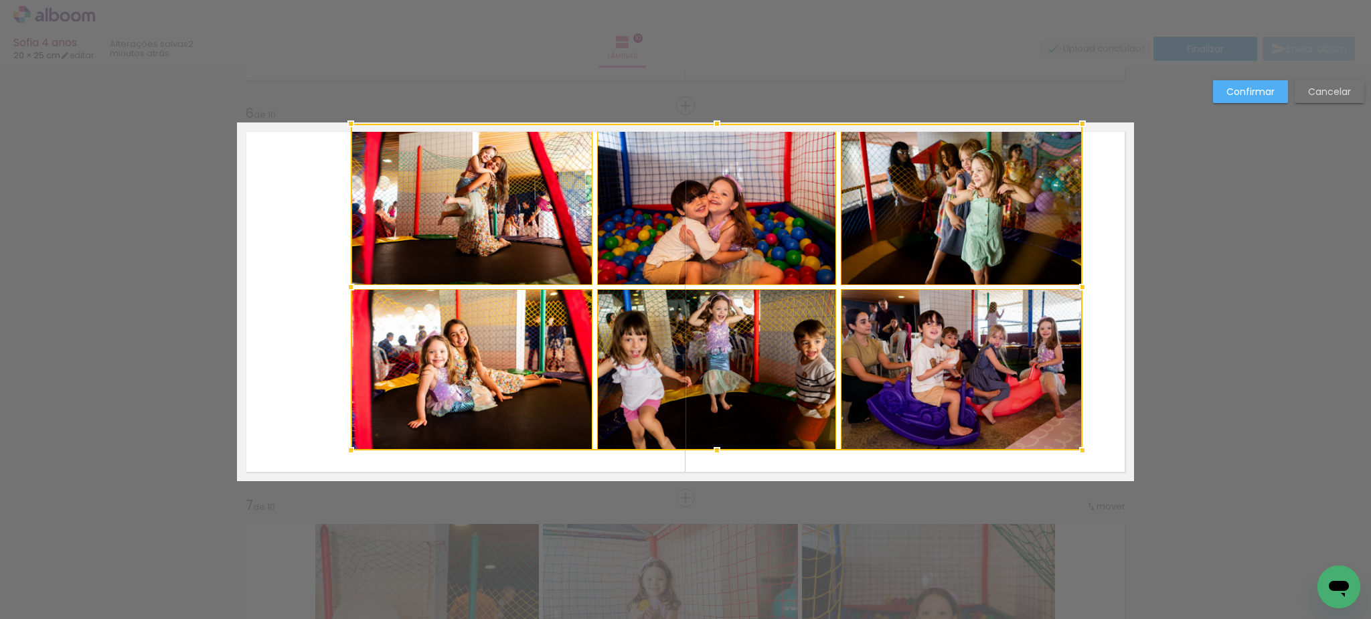
drag, startPoint x: 1020, startPoint y: 152, endPoint x: 1069, endPoint y: 137, distance: 50.6
click at [1083, 132] on div at bounding box center [1082, 123] width 27 height 27
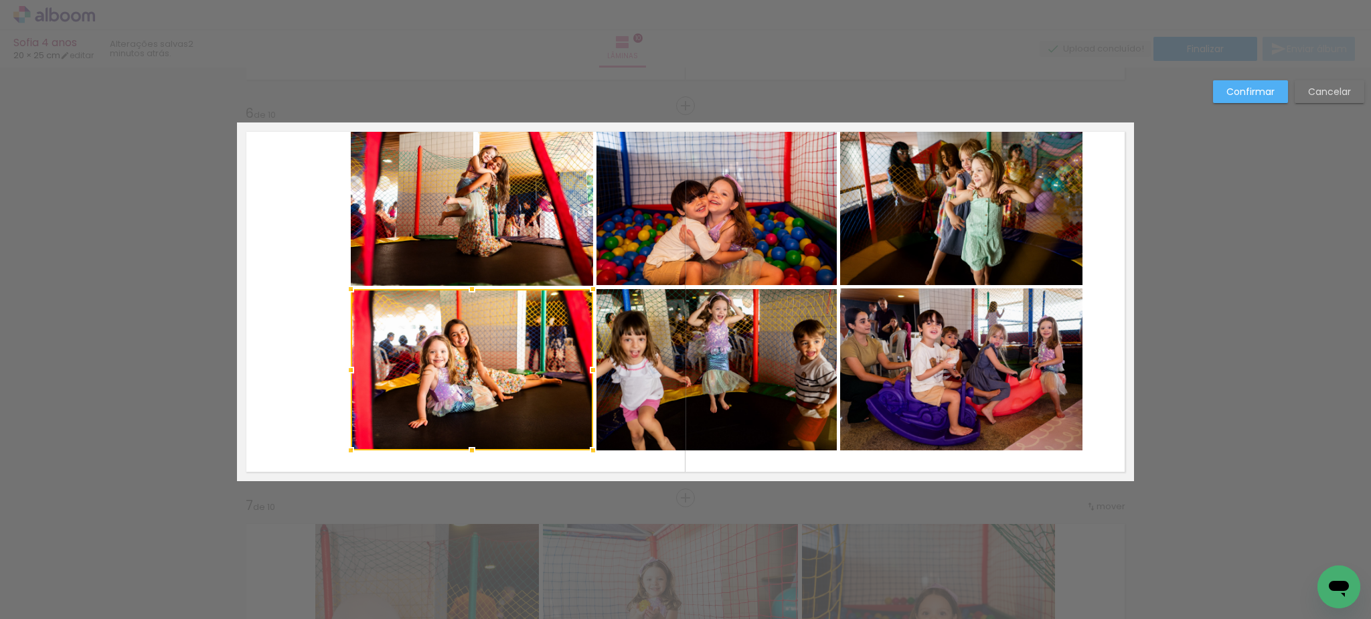
click at [392, 390] on album-spread "6 de 10" at bounding box center [685, 302] width 897 height 359
click at [647, 307] on album-spread "6 de 10" at bounding box center [685, 302] width 897 height 359
click at [656, 228] on album-spread "6 de 10" at bounding box center [685, 302] width 897 height 359
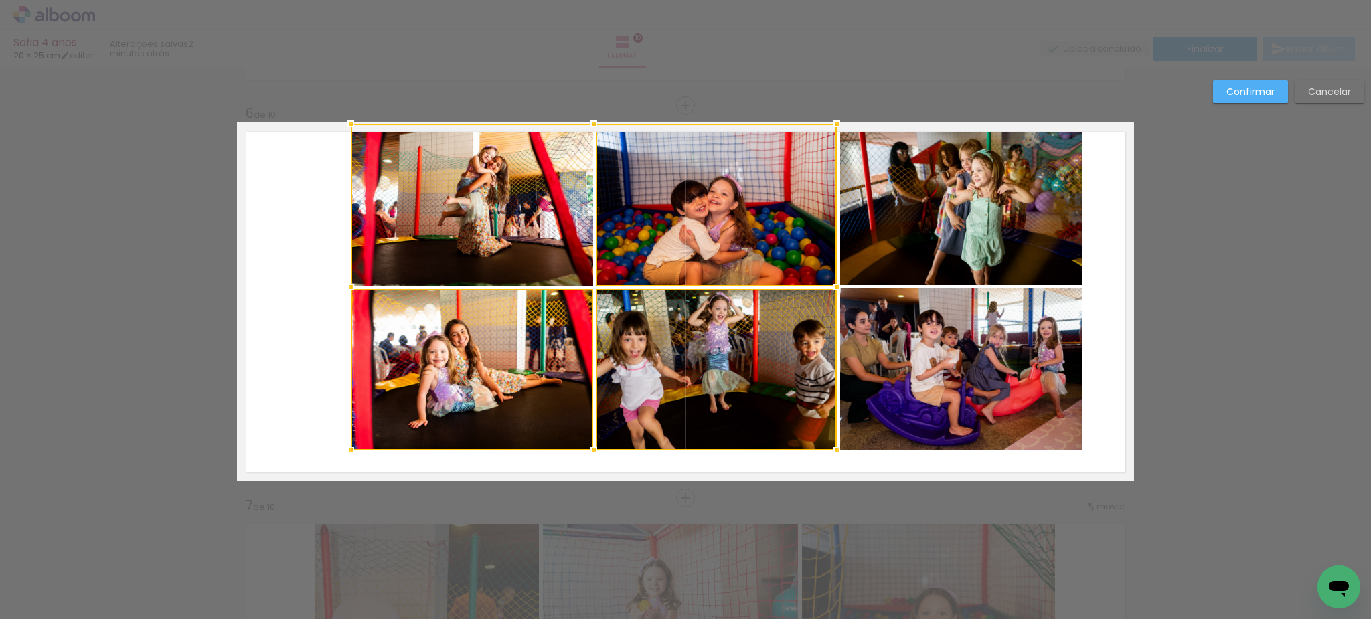
drag, startPoint x: 553, startPoint y: 208, endPoint x: 753, endPoint y: 211, distance: 200.2
click at [555, 208] on div at bounding box center [594, 287] width 486 height 327
drag, startPoint x: 994, startPoint y: 219, endPoint x: 994, endPoint y: 295, distance: 75.7
click at [994, 220] on album-spread "6 de 10" at bounding box center [685, 302] width 897 height 359
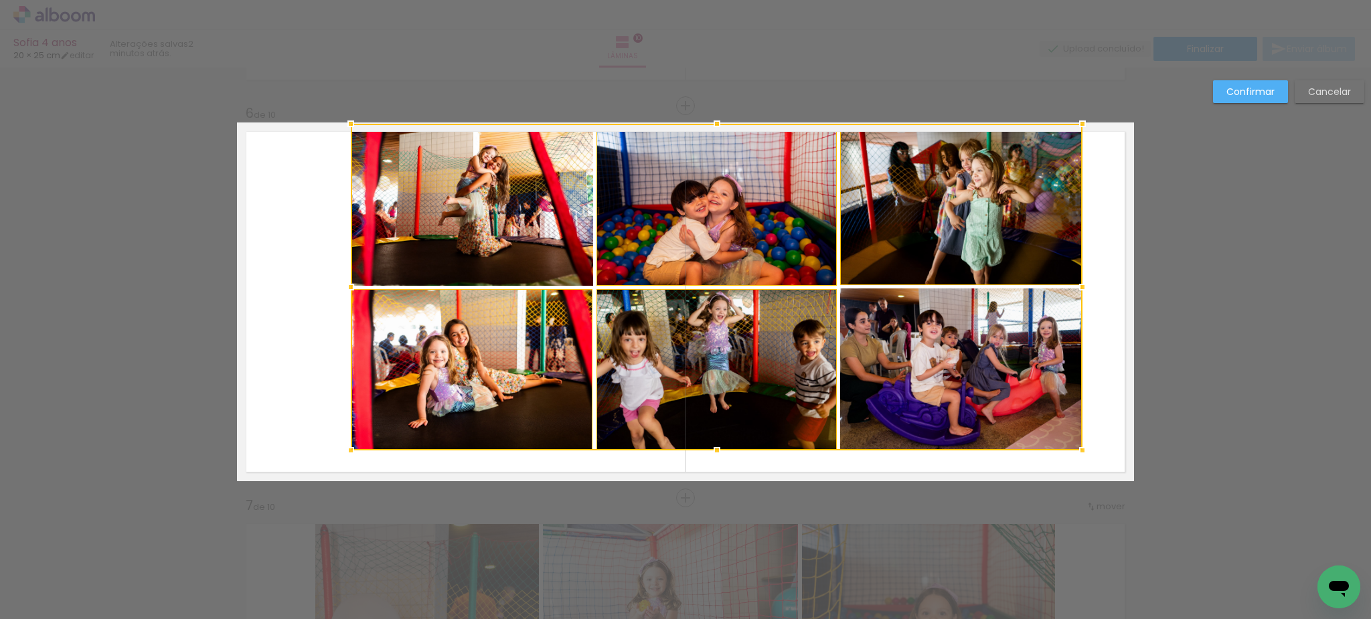
click at [1002, 332] on div at bounding box center [717, 287] width 732 height 327
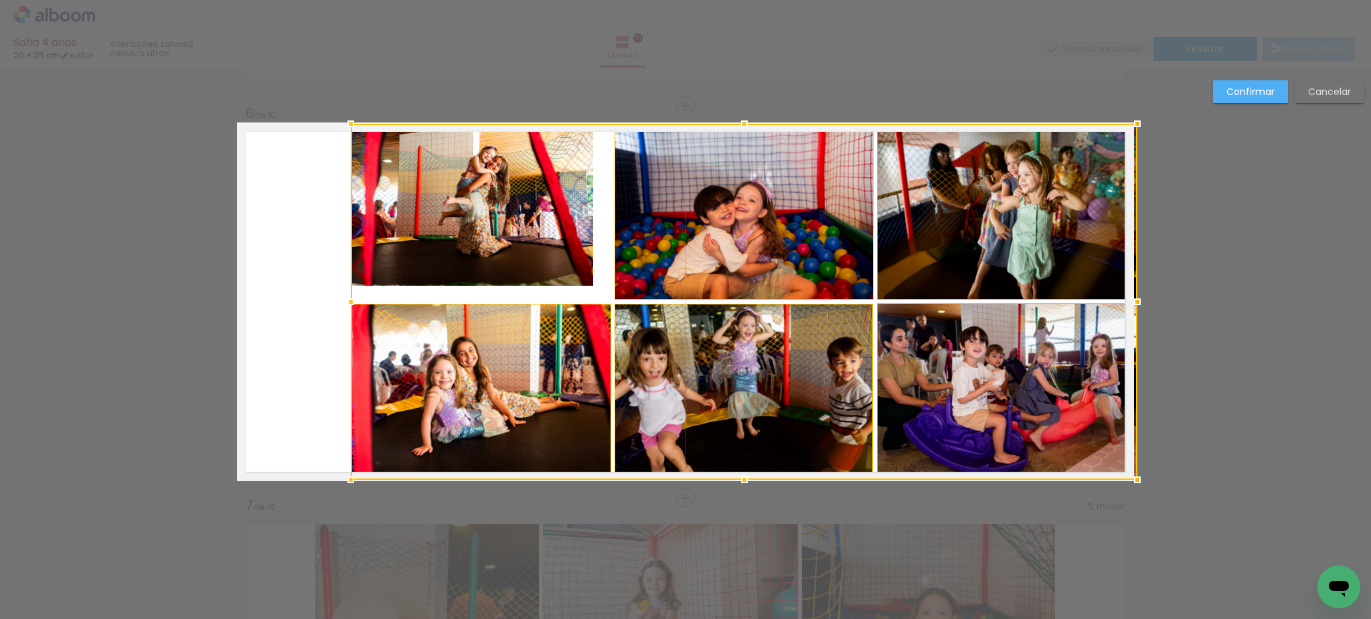
drag, startPoint x: 1083, startPoint y: 453, endPoint x: 1144, endPoint y: 487, distance: 69.5
click at [1144, 487] on div at bounding box center [1137, 480] width 27 height 27
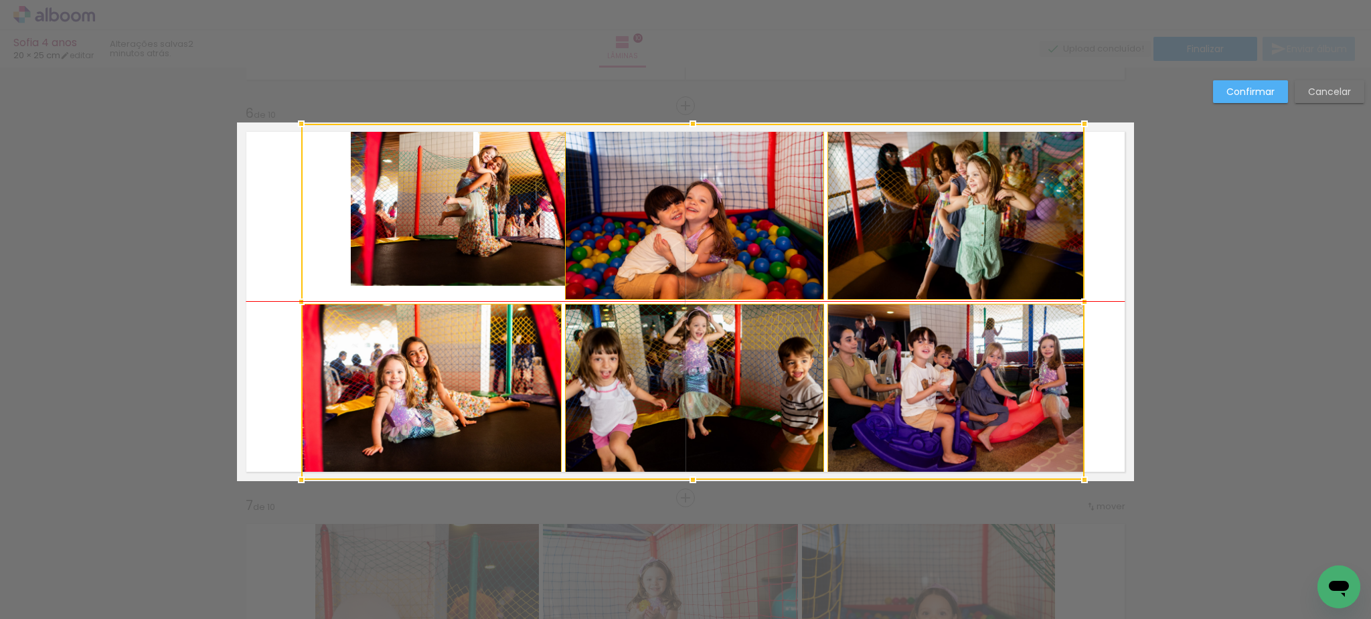
drag, startPoint x: 1063, startPoint y: 376, endPoint x: 1014, endPoint y: 375, distance: 49.6
click at [1014, 375] on div at bounding box center [692, 302] width 783 height 356
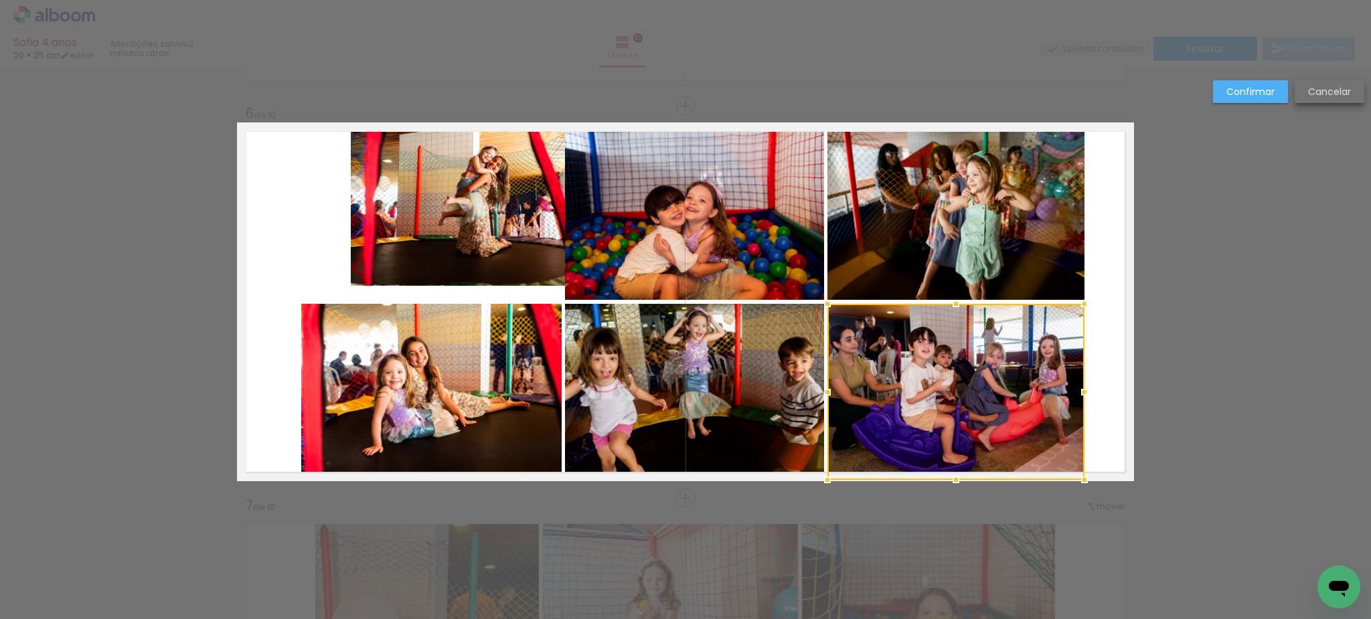
click at [0, 0] on slot "Cancelar" at bounding box center [0, 0] width 0 height 0
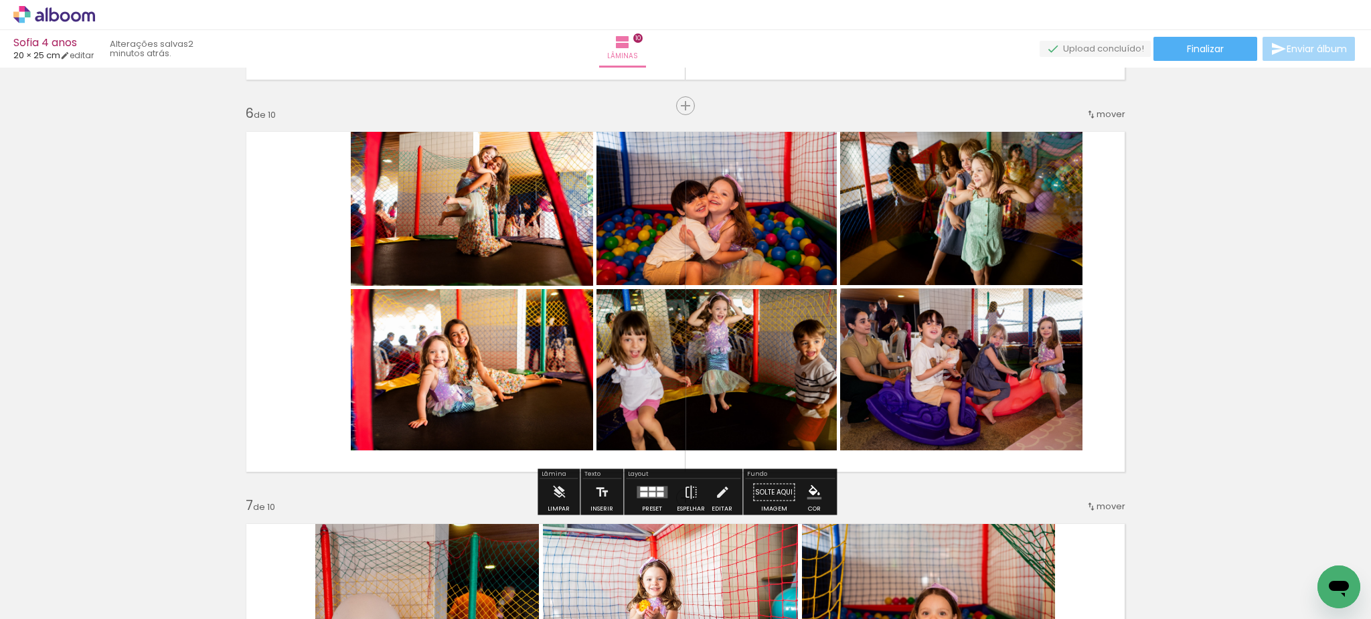
click at [460, 211] on div at bounding box center [472, 205] width 244 height 162
drag, startPoint x: 724, startPoint y: 495, endPoint x: 676, endPoint y: 346, distance: 156.5
click at [724, 495] on iron-icon at bounding box center [722, 492] width 15 height 27
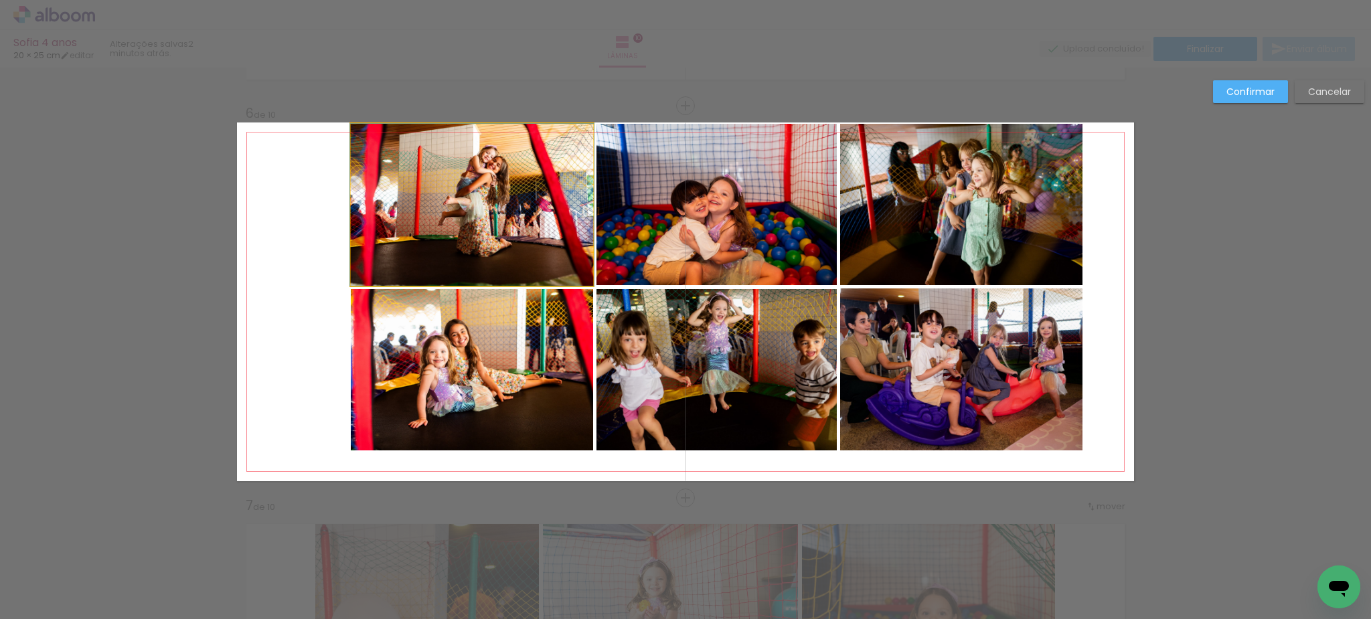
click at [478, 187] on quentale-photo at bounding box center [472, 205] width 242 height 162
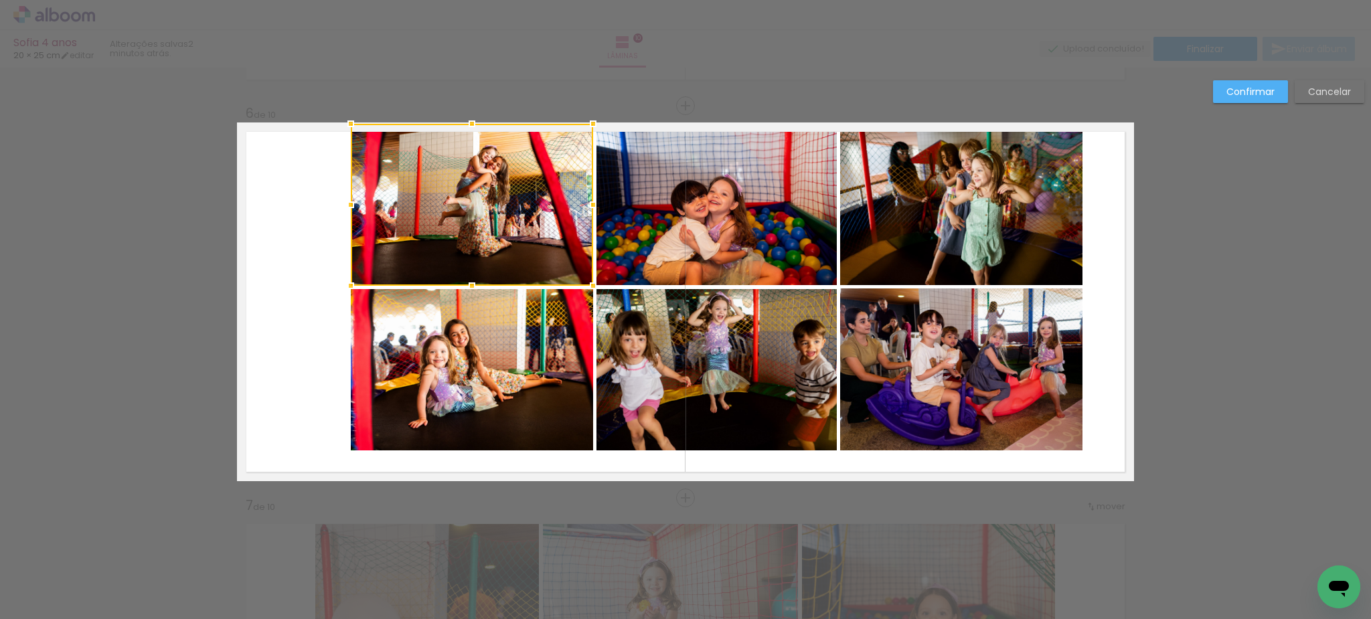
drag, startPoint x: 675, startPoint y: 193, endPoint x: 858, endPoint y: 194, distance: 182.8
click at [675, 193] on album-spread "6 de 10" at bounding box center [685, 302] width 897 height 359
click at [899, 192] on quentale-photo at bounding box center [961, 204] width 242 height 161
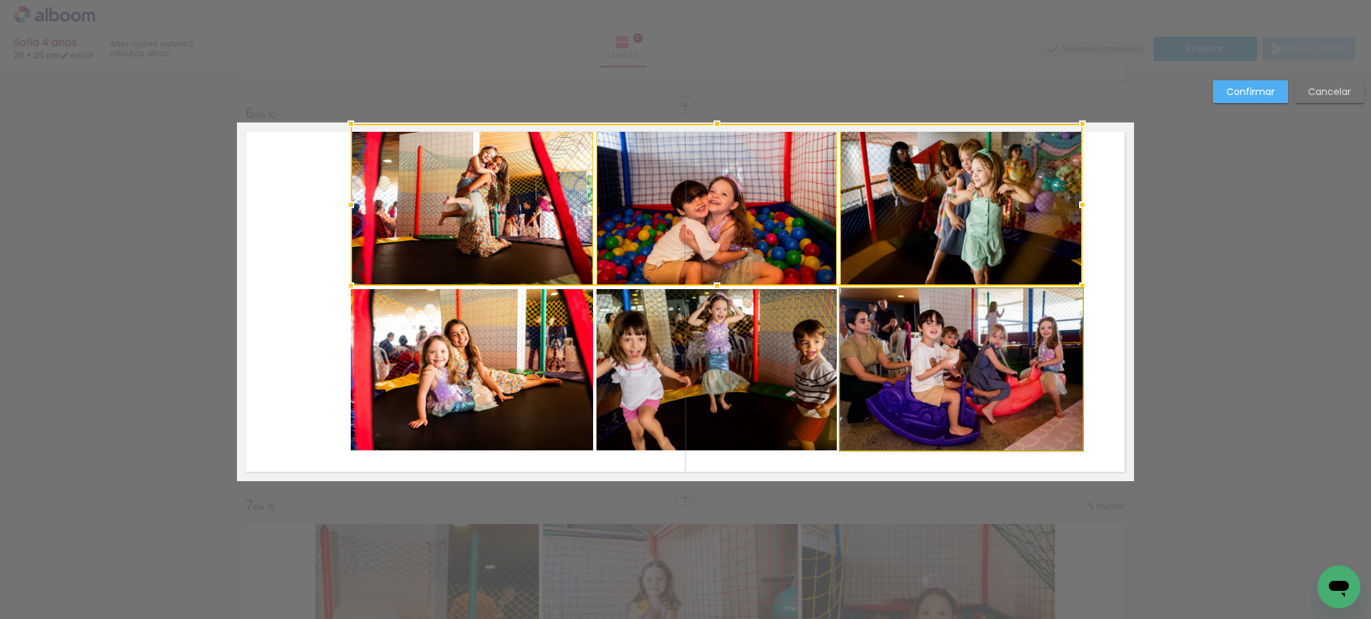
drag, startPoint x: 913, startPoint y: 378, endPoint x: 800, endPoint y: 380, distance: 113.2
click at [913, 378] on album-spread "6 de 10" at bounding box center [685, 302] width 897 height 359
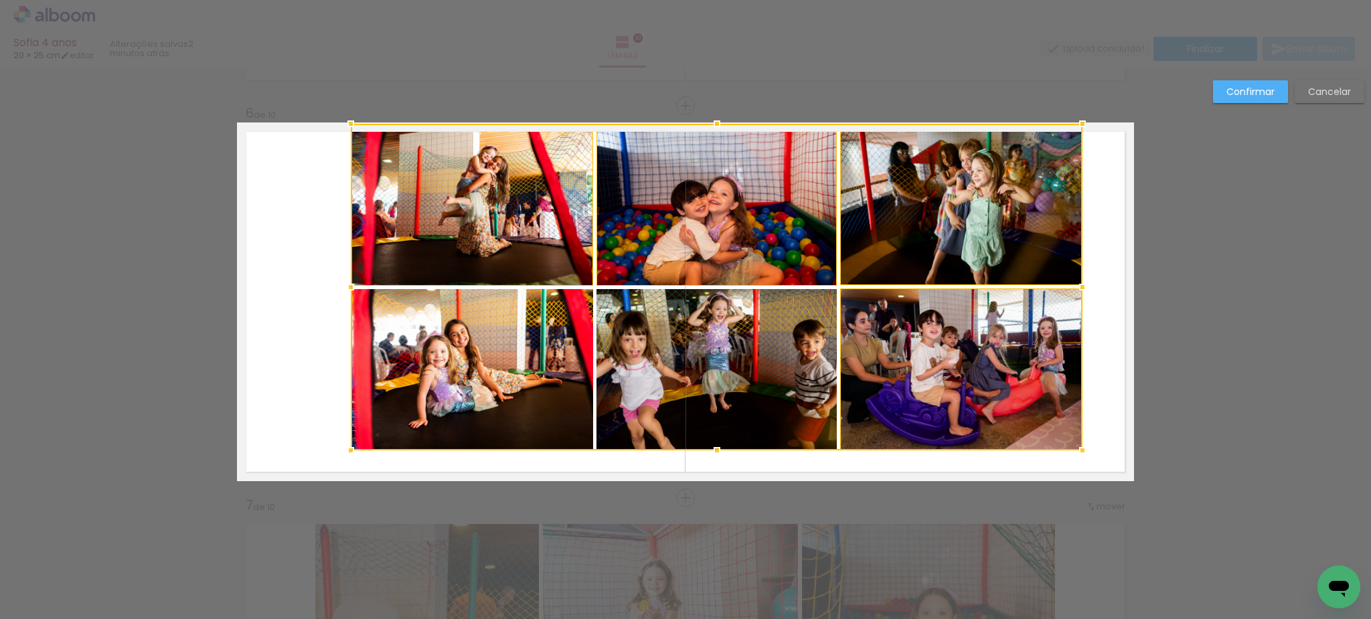
drag, startPoint x: 767, startPoint y: 371, endPoint x: 662, endPoint y: 377, distance: 106.0
click at [767, 371] on div at bounding box center [717, 287] width 732 height 327
drag, startPoint x: 539, startPoint y: 362, endPoint x: 550, endPoint y: 350, distance: 16.1
click at [539, 362] on div at bounding box center [717, 287] width 732 height 327
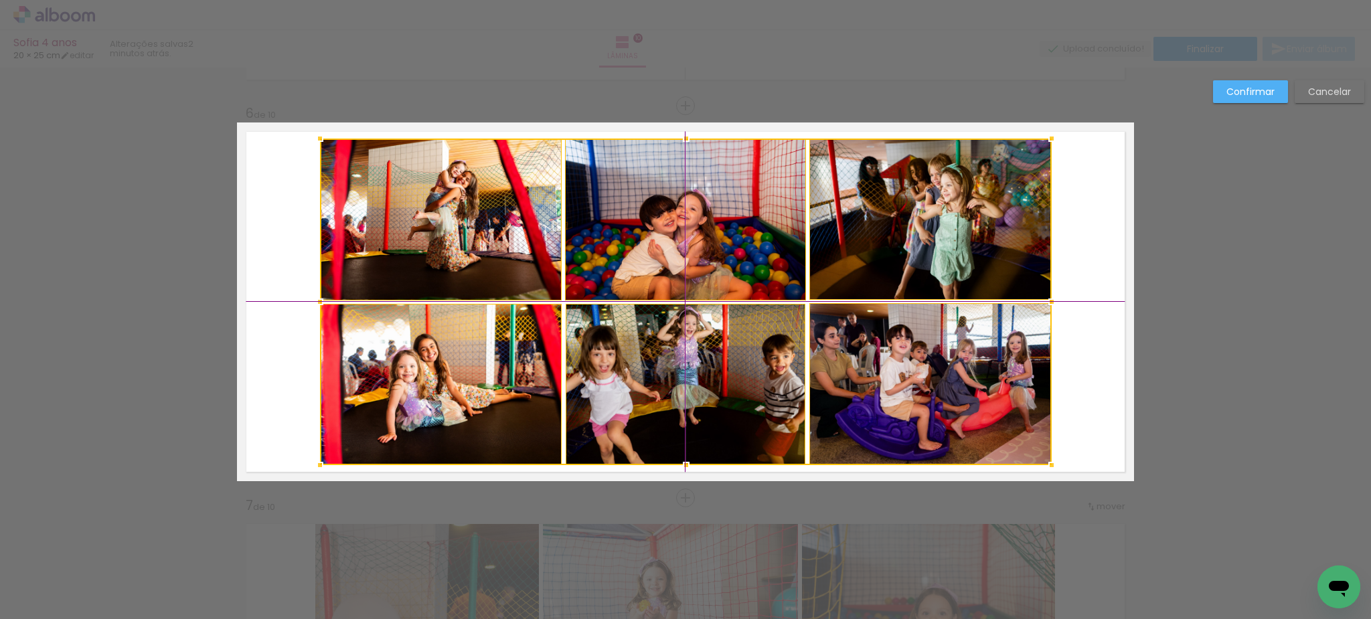
drag, startPoint x: 678, startPoint y: 247, endPoint x: 1052, endPoint y: 271, distance: 374.4
click at [660, 254] on div at bounding box center [686, 302] width 732 height 327
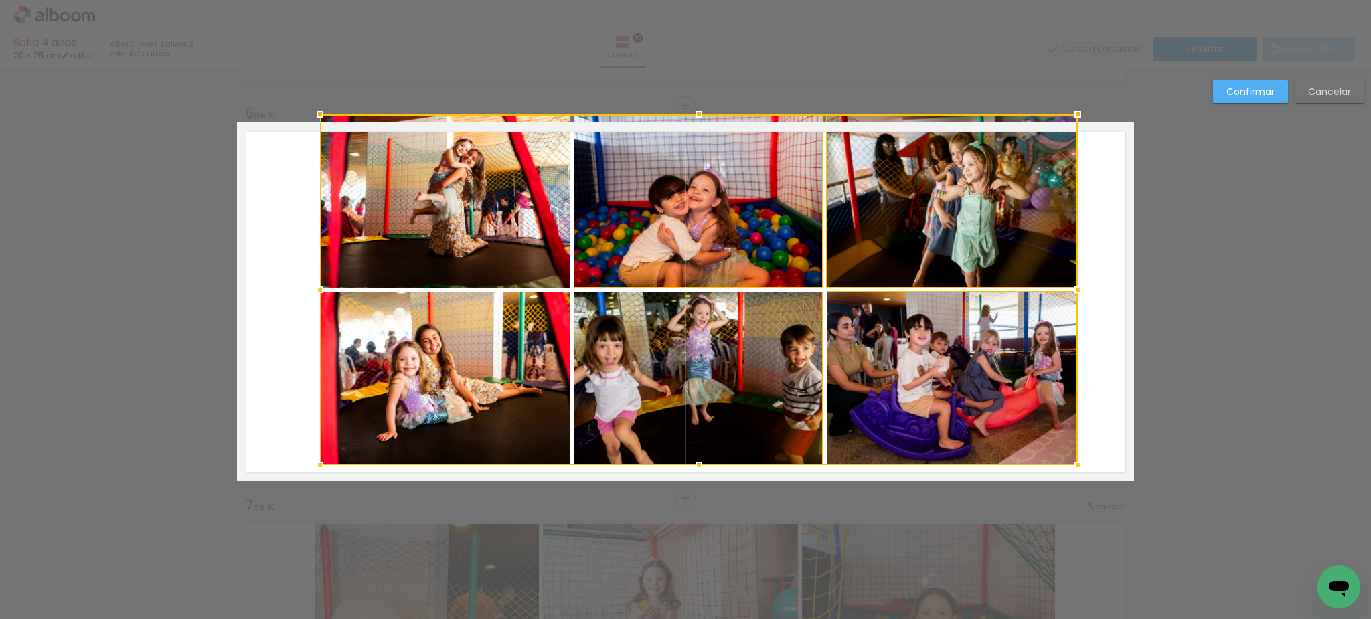
drag, startPoint x: 1054, startPoint y: 136, endPoint x: 1063, endPoint y: 128, distance: 12.3
click at [1063, 128] on div at bounding box center [699, 289] width 758 height 351
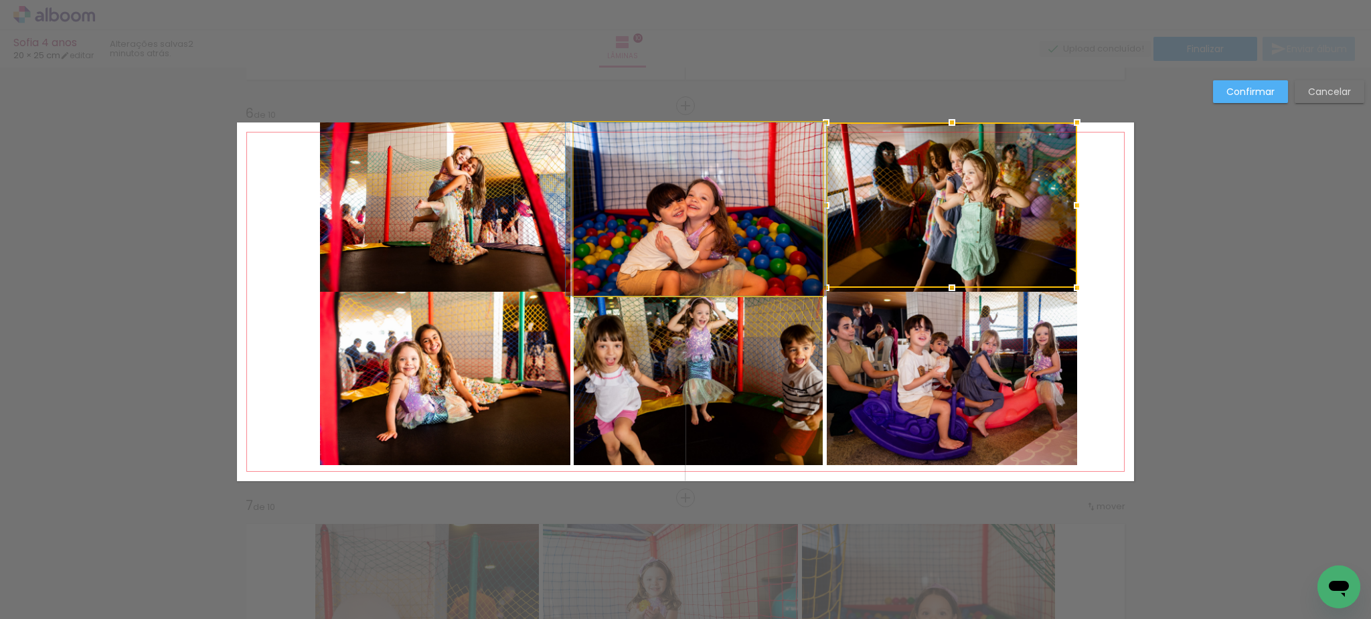
drag, startPoint x: 814, startPoint y: 171, endPoint x: 815, endPoint y: 155, distance: 16.1
click at [814, 155] on album-spread "6 de 10" at bounding box center [685, 302] width 897 height 359
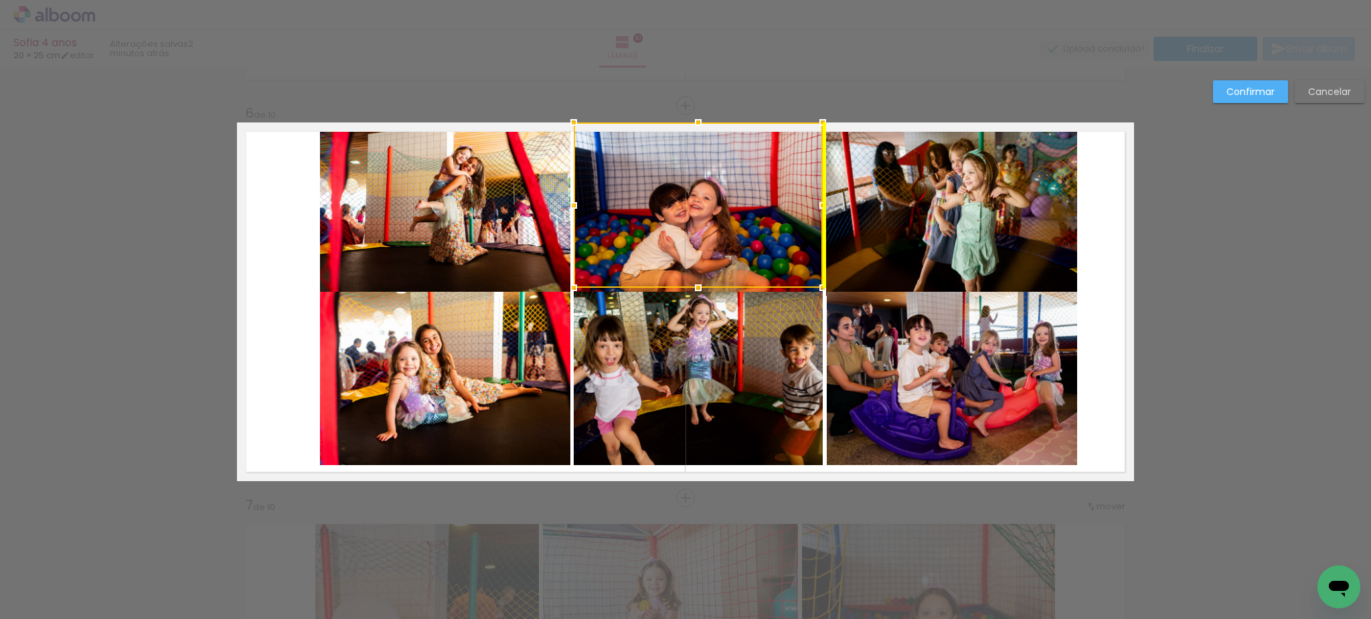
drag, startPoint x: 777, startPoint y: 242, endPoint x: 775, endPoint y: 229, distance: 13.7
click at [775, 229] on div at bounding box center [698, 205] width 249 height 165
click at [1227, 219] on div "Confirmar Cancelar" at bounding box center [685, 296] width 1371 height 4348
click at [1097, 225] on quentale-layouter at bounding box center [685, 302] width 897 height 359
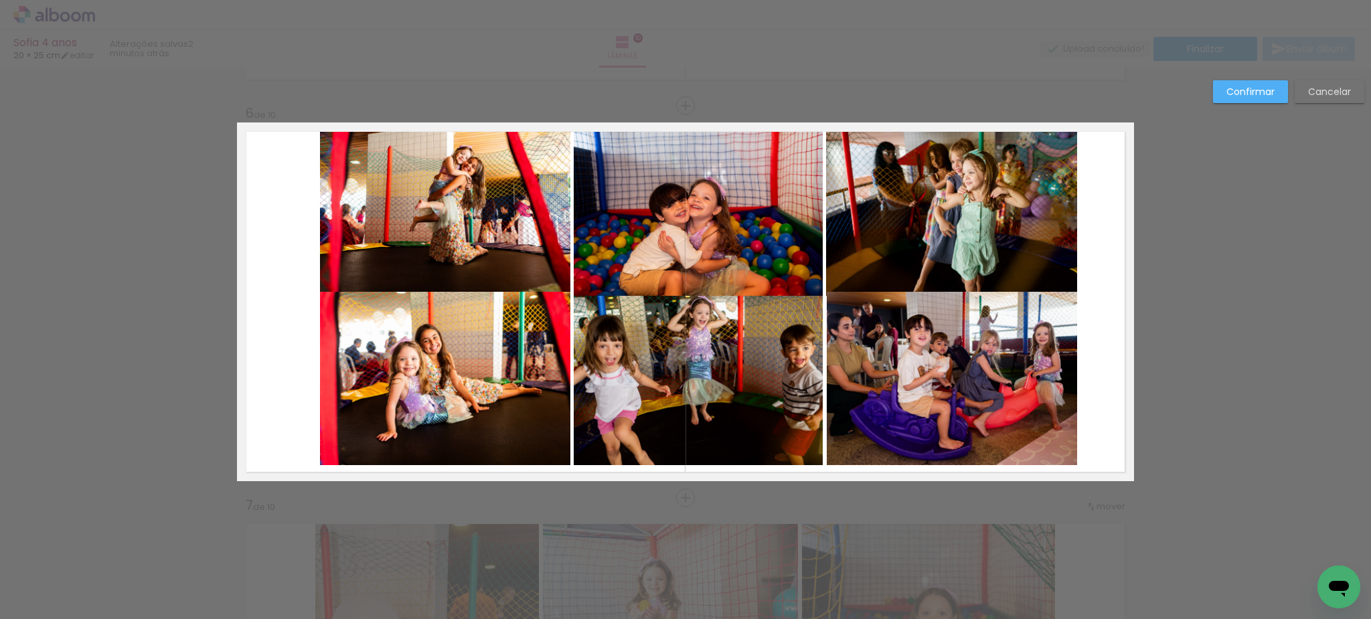
click at [706, 215] on quentale-photo at bounding box center [698, 209] width 249 height 173
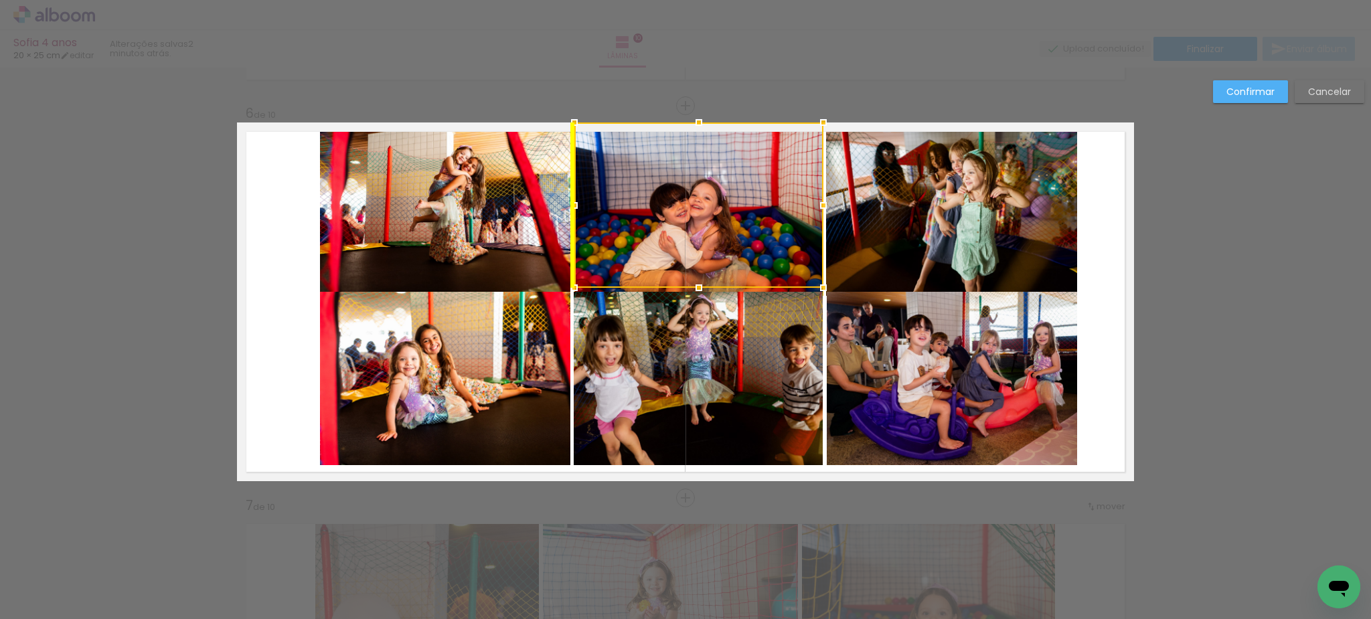
drag, startPoint x: 705, startPoint y: 230, endPoint x: 708, endPoint y: 204, distance: 25.6
click at [708, 204] on div at bounding box center [699, 205] width 249 height 165
click at [1088, 275] on quentale-layouter at bounding box center [685, 302] width 897 height 359
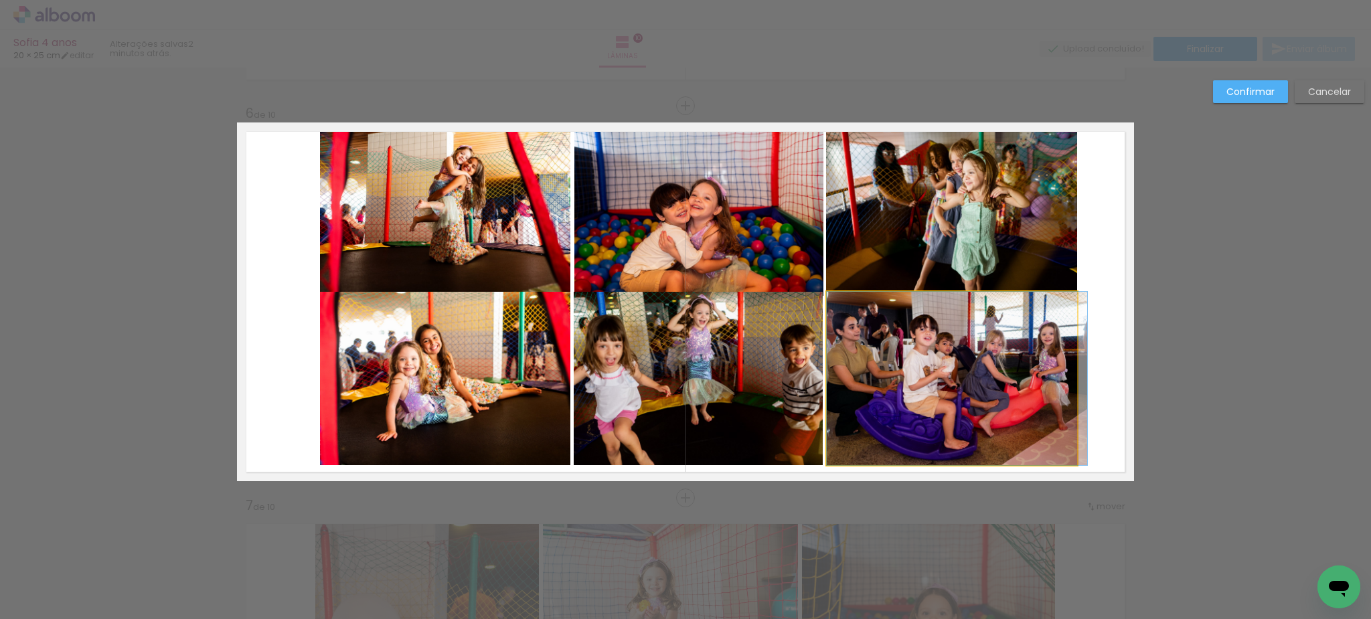
drag, startPoint x: 917, startPoint y: 339, endPoint x: 958, endPoint y: 360, distance: 45.8
click at [952, 362] on album-spread "6 de 10" at bounding box center [685, 302] width 897 height 359
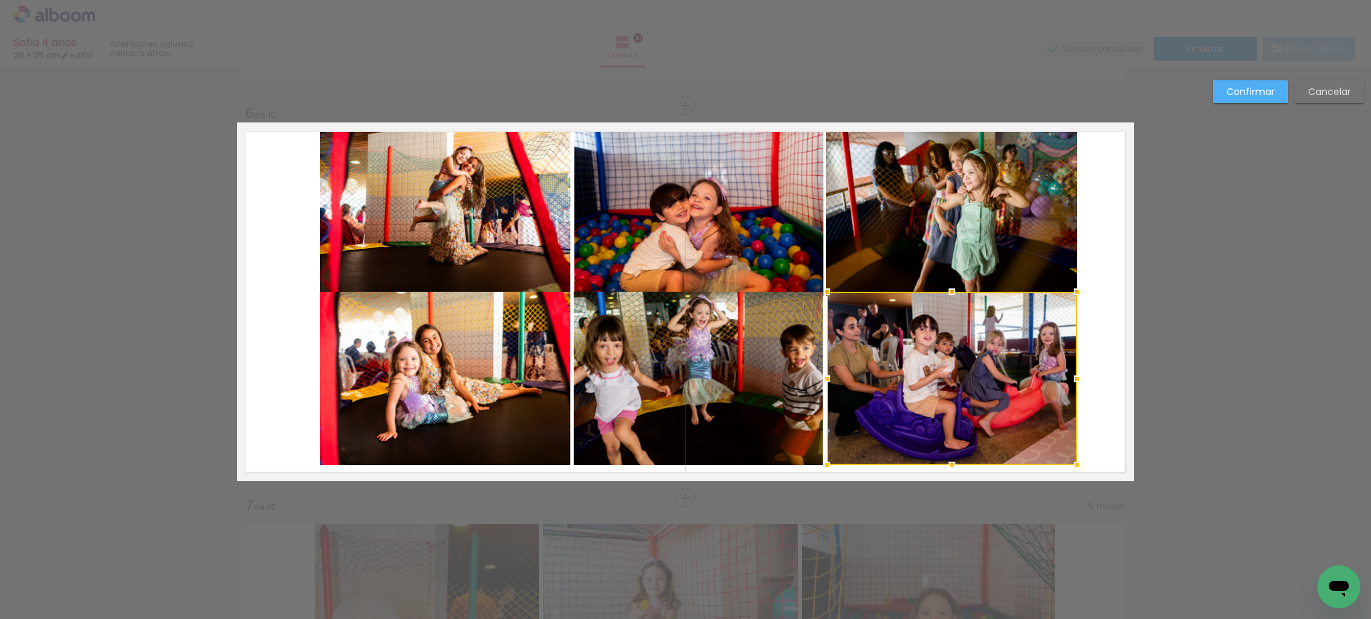
click at [0, 0] on slot "Cancelar" at bounding box center [0, 0] width 0 height 0
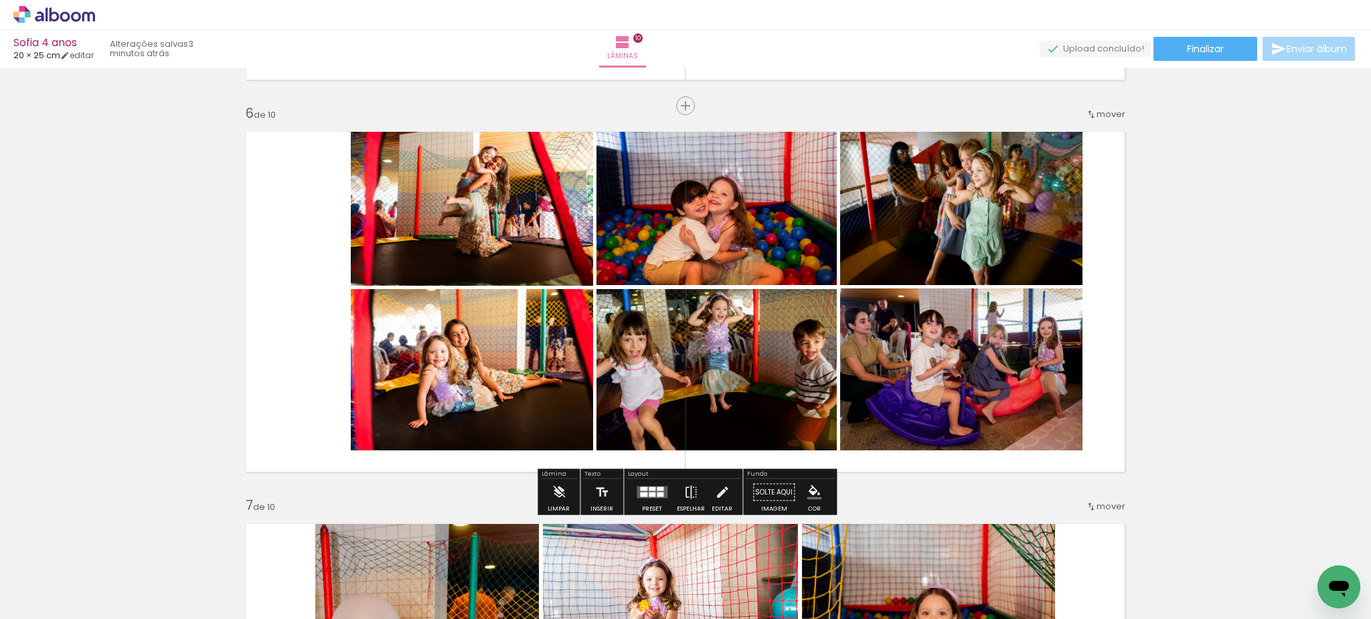
drag, startPoint x: 644, startPoint y: 493, endPoint x: 1371, endPoint y: 350, distance: 740.5
click at [643, 492] on quentale-layouter at bounding box center [652, 493] width 31 height 12
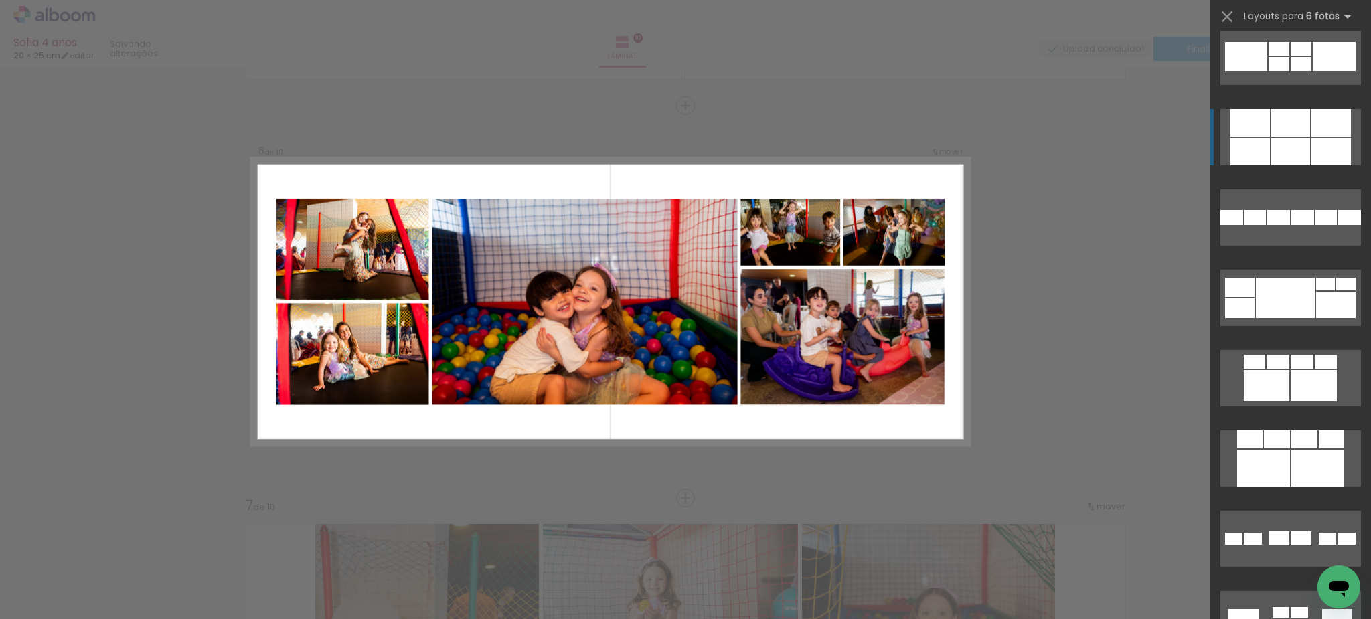
scroll to position [5718, 0]
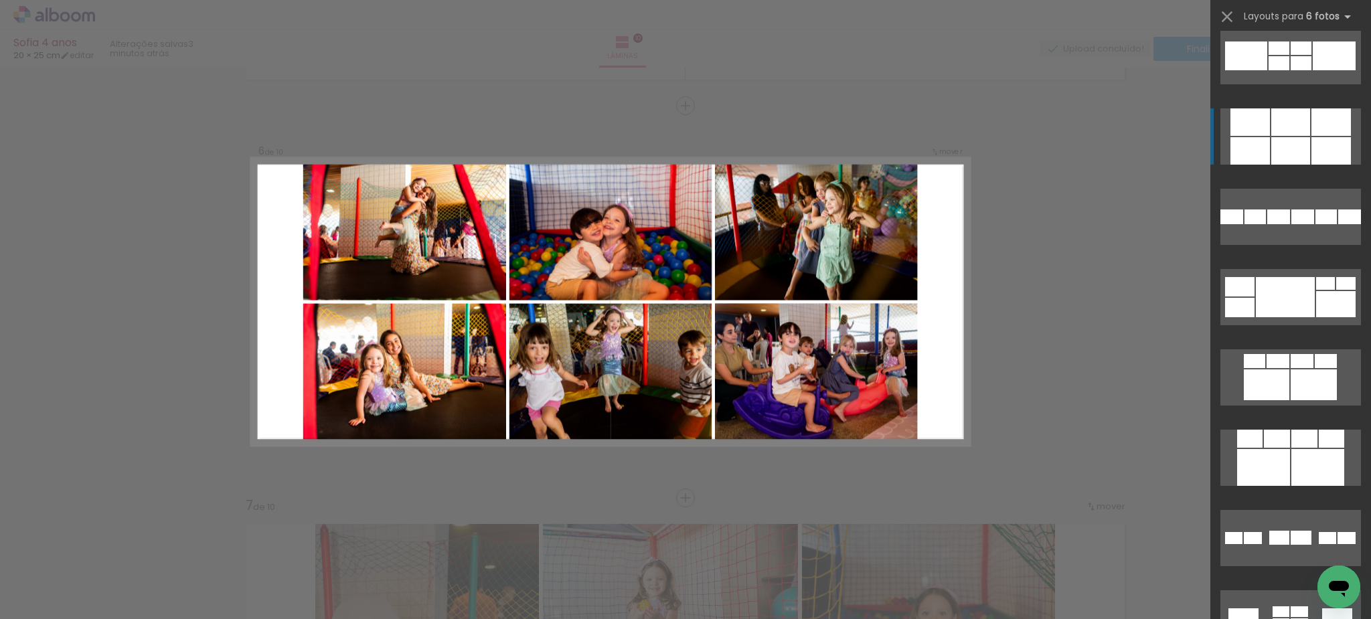
click at [1265, 135] on div at bounding box center [1251, 121] width 40 height 27
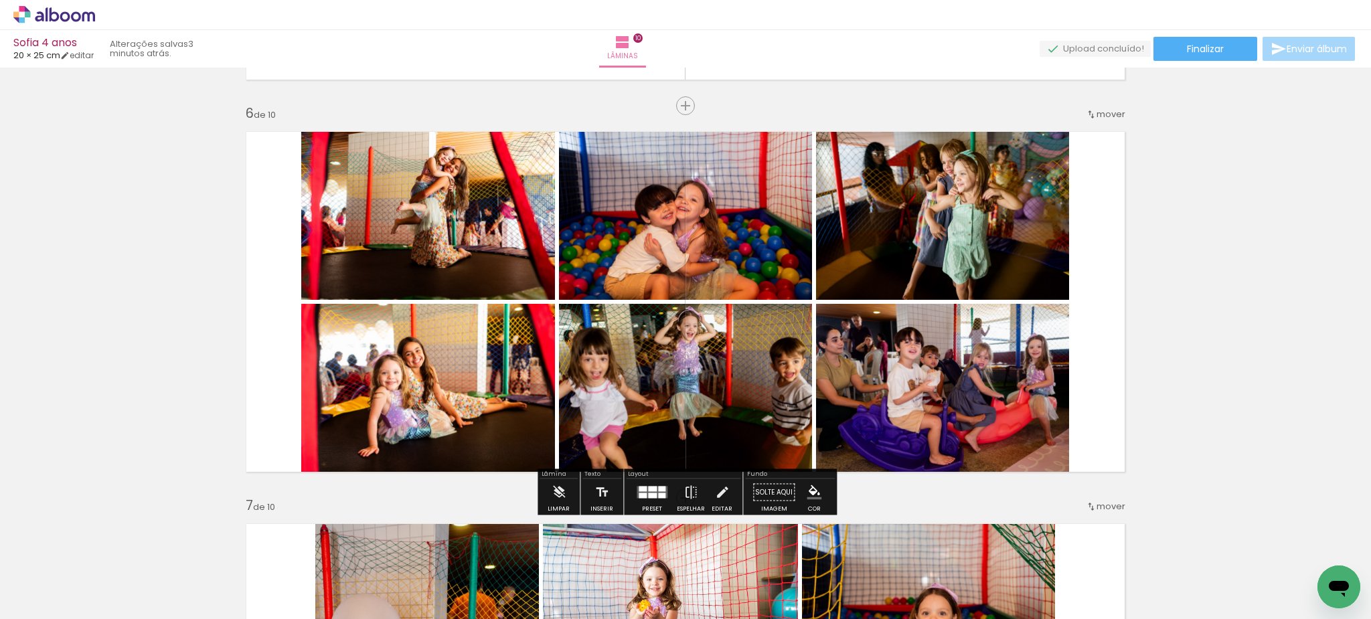
click at [756, 380] on div at bounding box center [685, 392] width 266 height 177
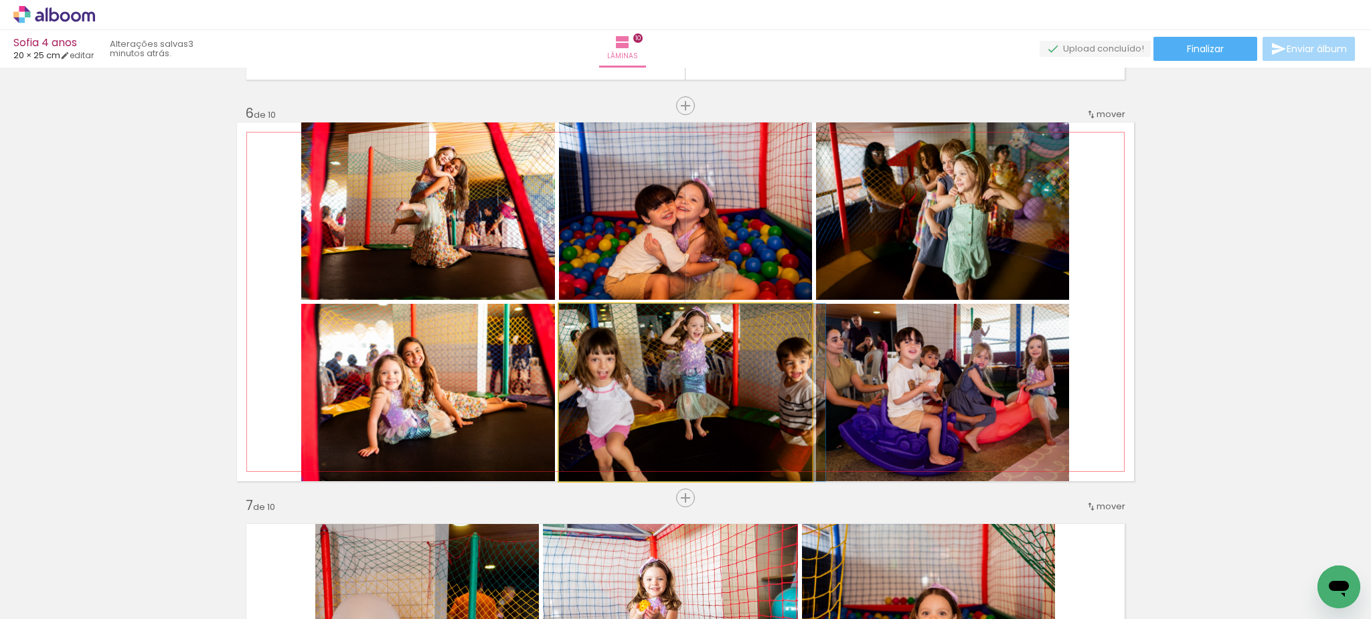
drag, startPoint x: 714, startPoint y: 356, endPoint x: 729, endPoint y: 356, distance: 14.1
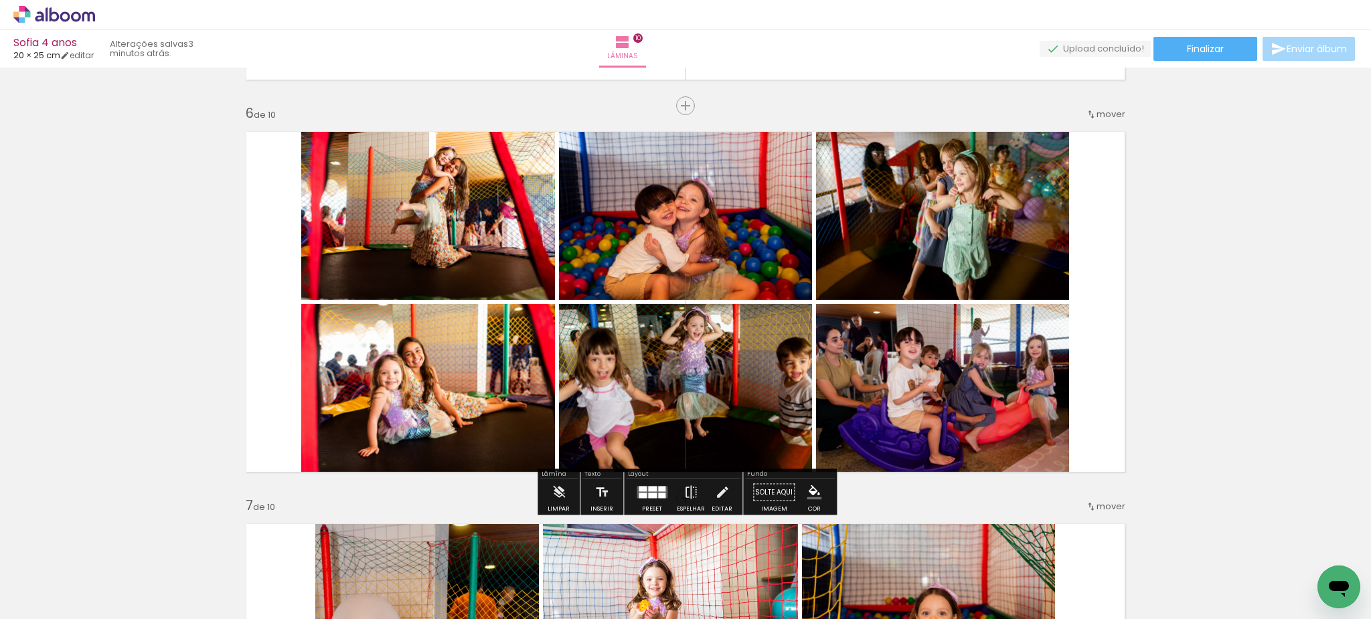
click at [1324, 256] on div "Inserir lâmina 1 de 10 Inserir lâmina 2 de 10 Inserir lâmina 3 de 10 Inserir lâ…" at bounding box center [685, 284] width 1371 height 4317
